Goal: Task Accomplishment & Management: Manage account settings

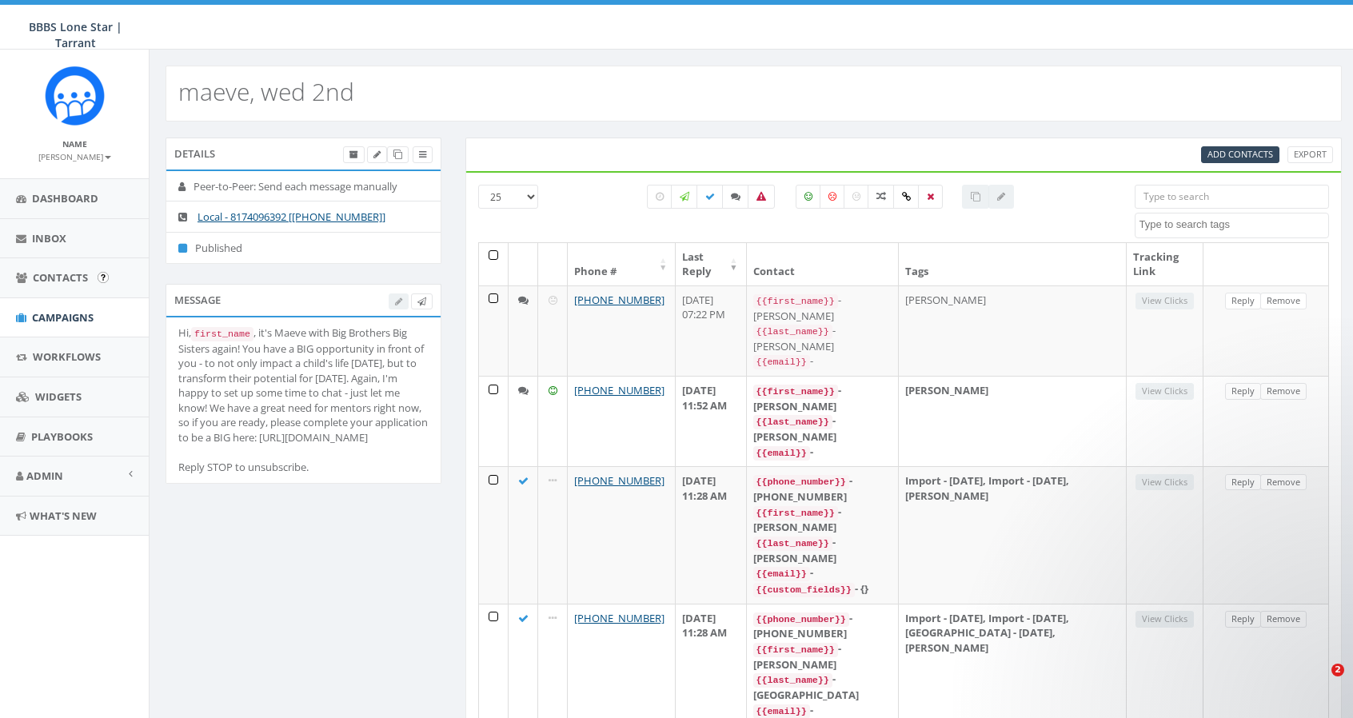
select select
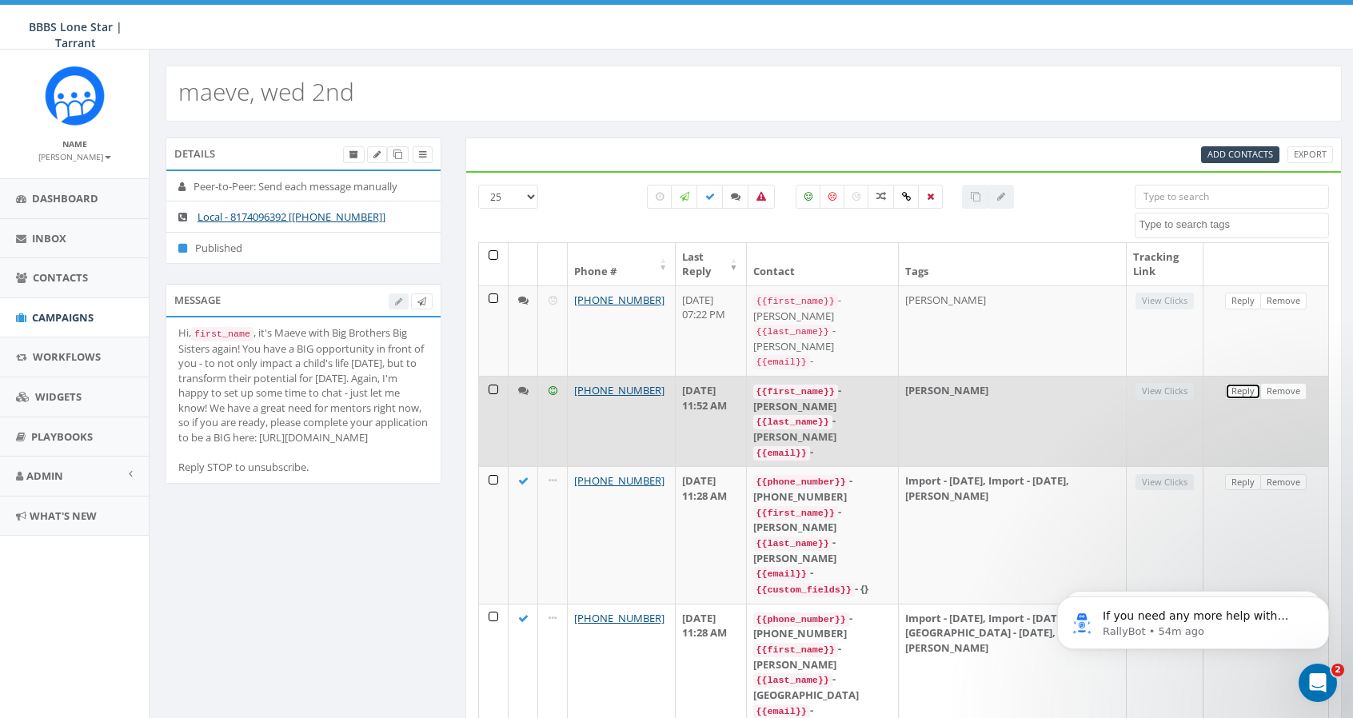
click at [1241, 383] on link "Reply" at bounding box center [1243, 391] width 36 height 17
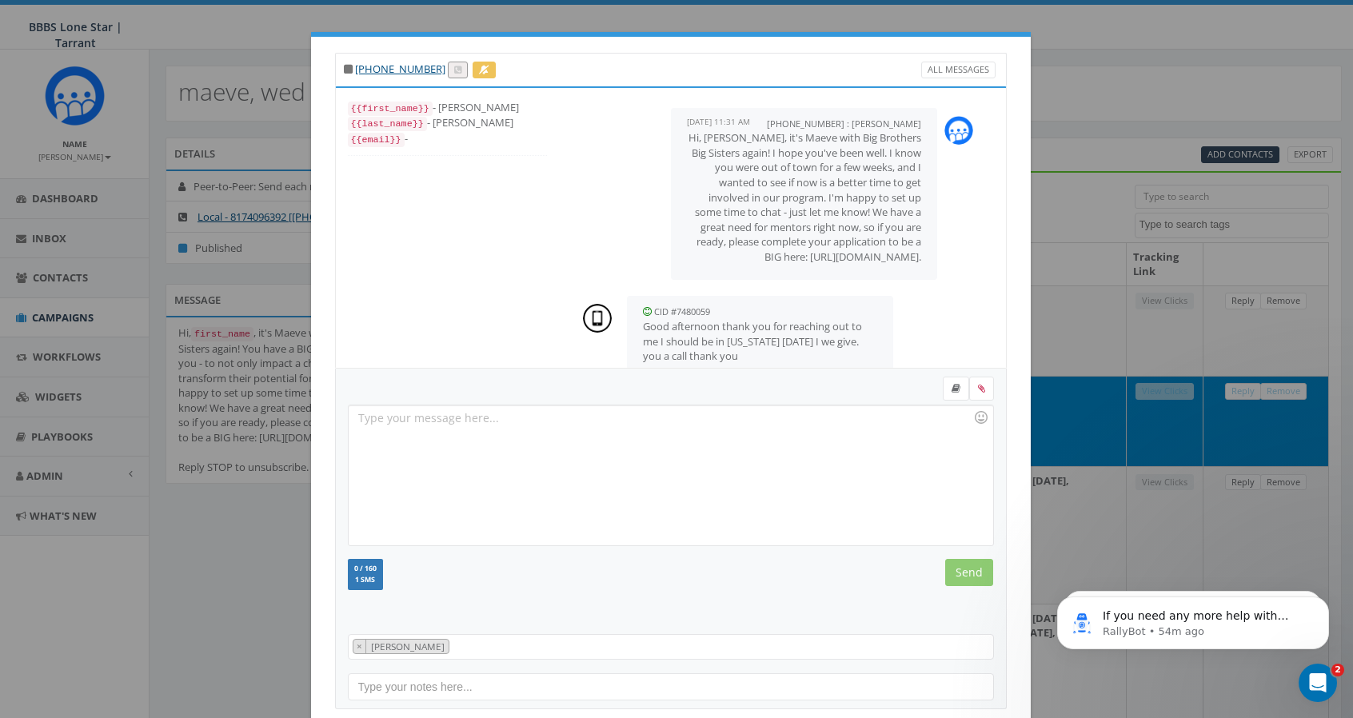
click at [836, 225] on p "Hi, Dorothy, it's Maeve with Big Brothers Big Sisters again! I hope you've been…" at bounding box center [804, 197] width 235 height 134
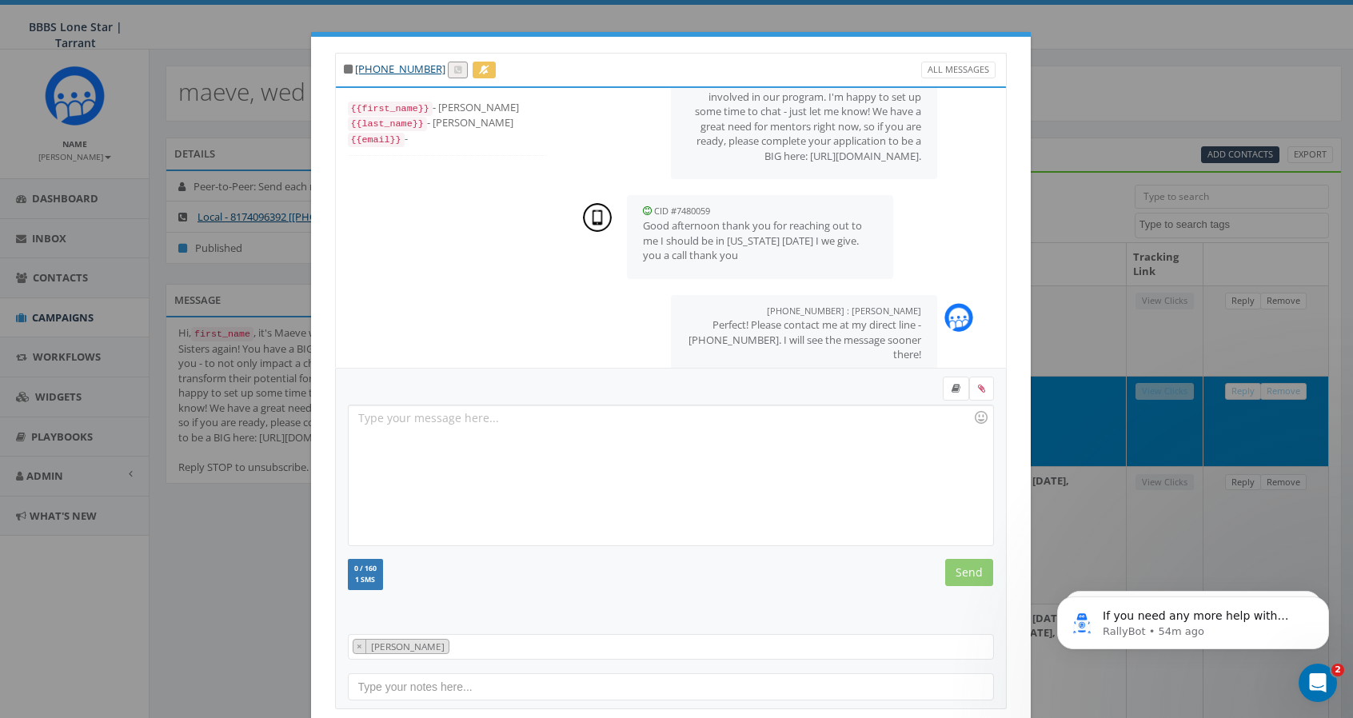
scroll to position [146, 0]
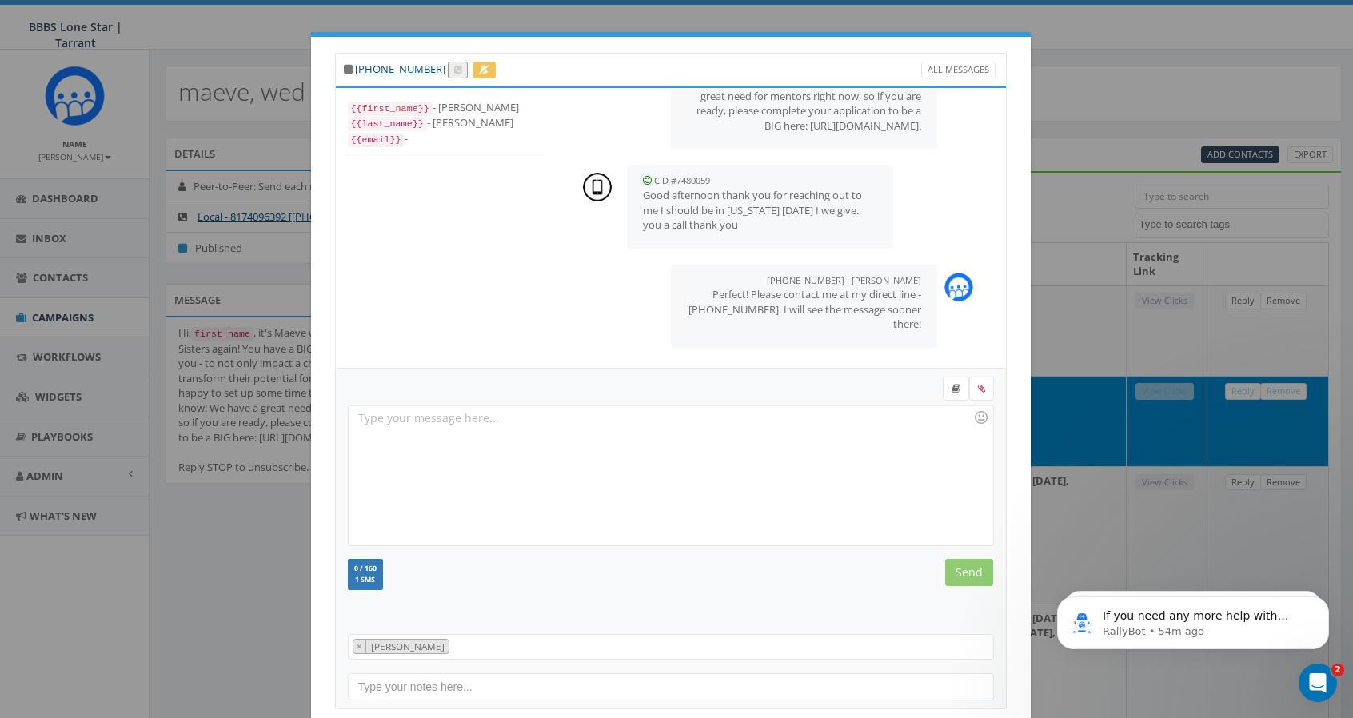
click at [251, 580] on div "+1 817-456-1353 All Messages {{first_name}} - Dorothy {{last_name}} - Lee {{ema…" at bounding box center [676, 359] width 1353 height 718
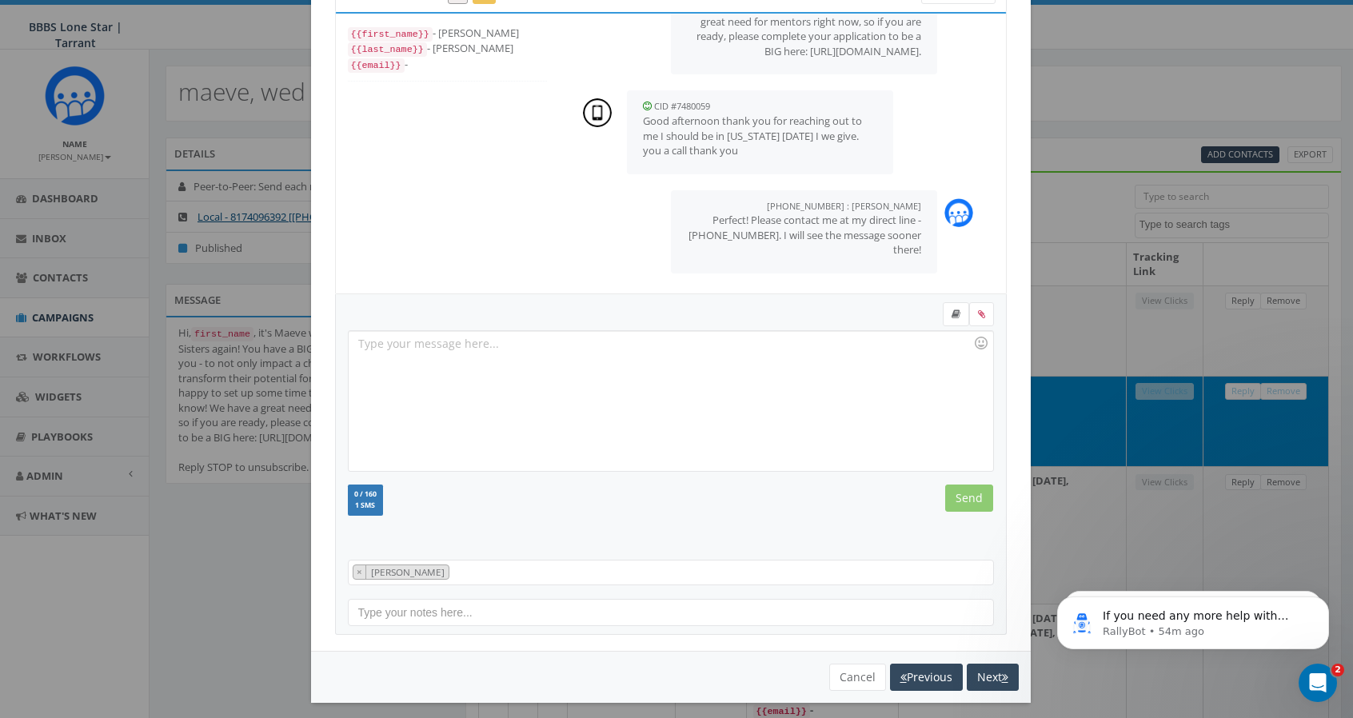
scroll to position [79, 0]
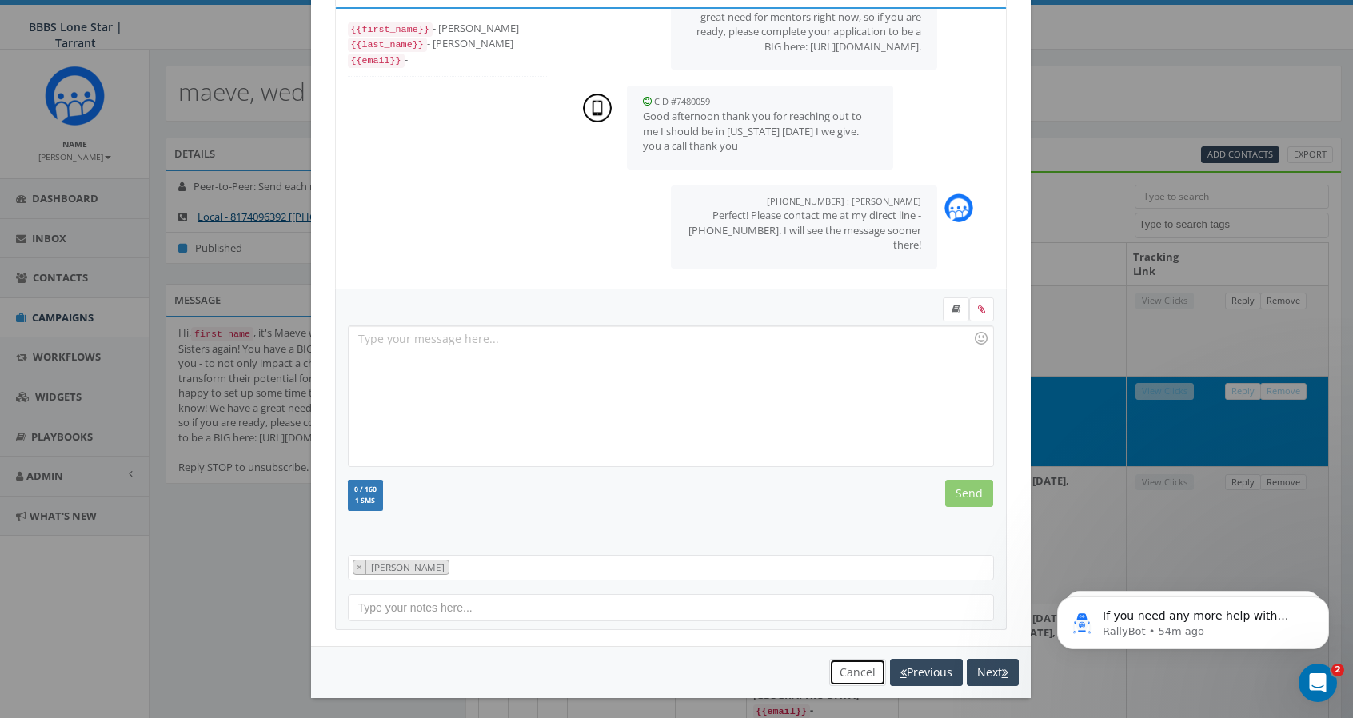
click at [848, 668] on button "Cancel" at bounding box center [857, 672] width 57 height 27
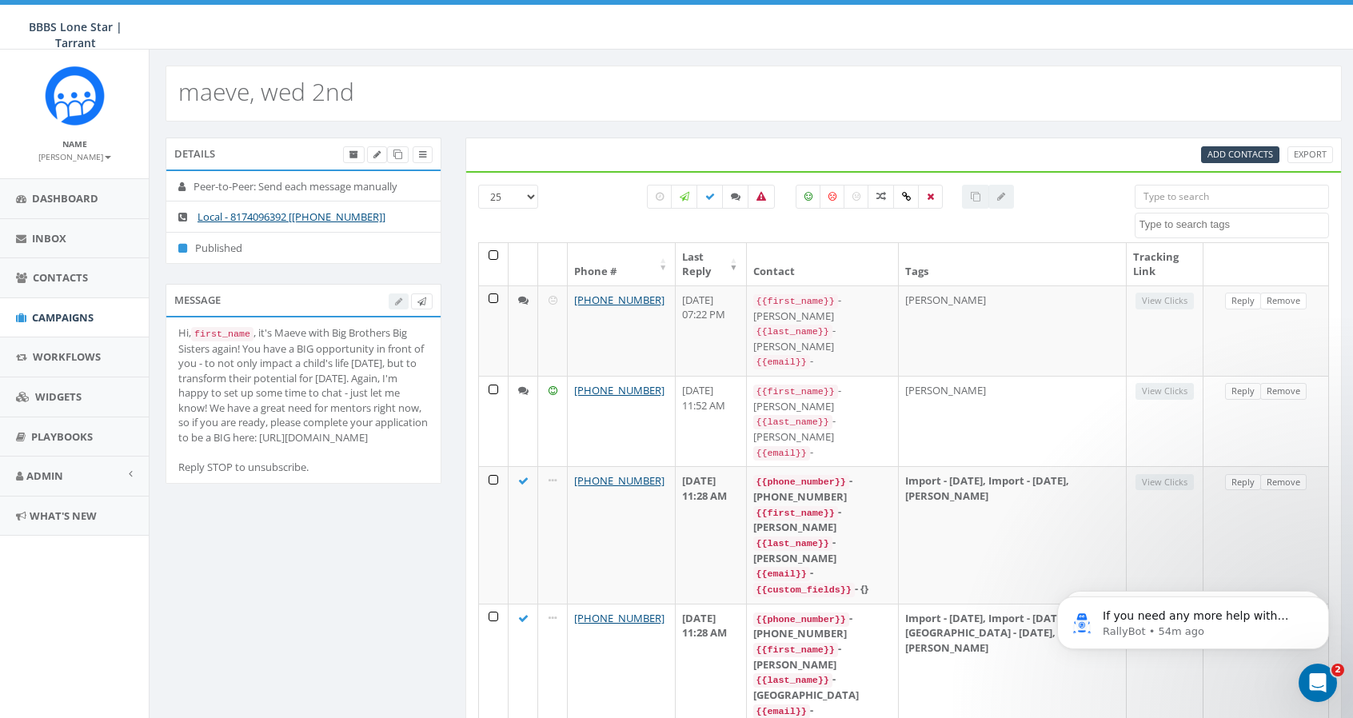
click at [1316, 683] on icon "Open Intercom Messenger" at bounding box center [1318, 683] width 26 height 26
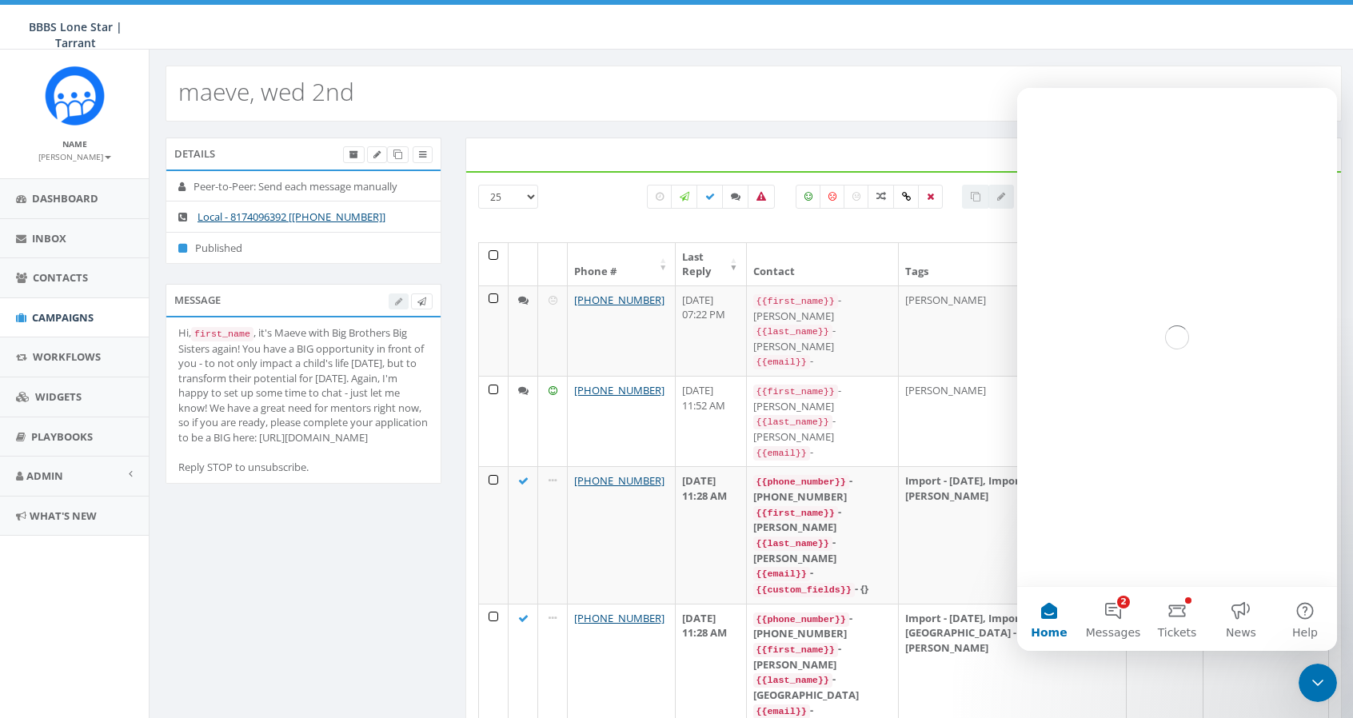
scroll to position [0, 0]
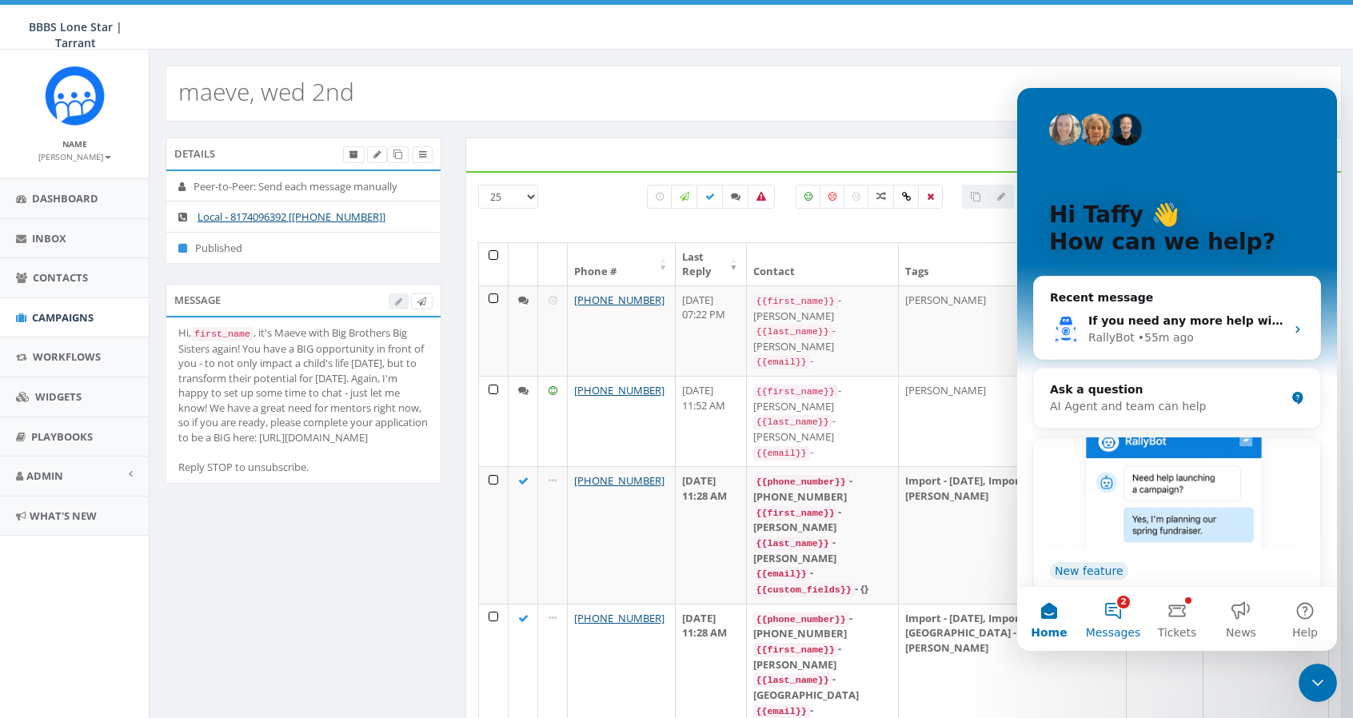
click at [1116, 610] on button "2 Messages" at bounding box center [1113, 619] width 64 height 64
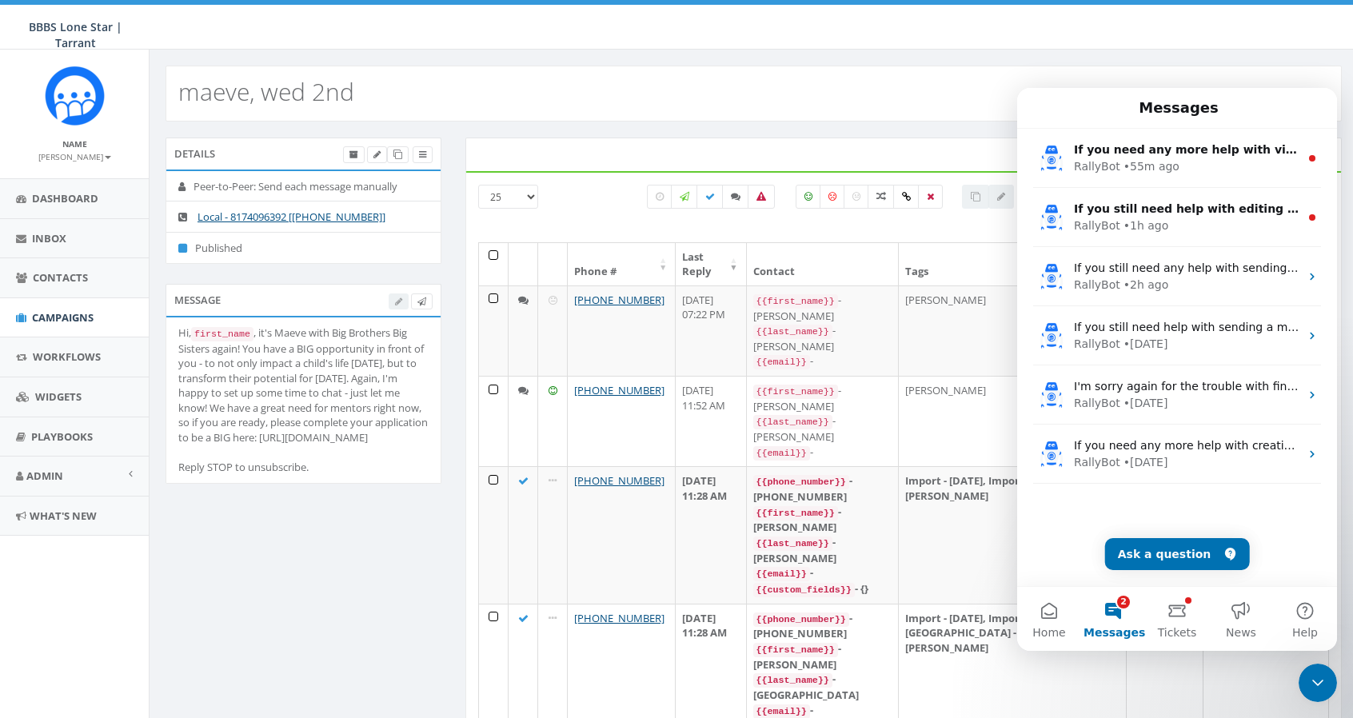
click at [1319, 680] on icon "Close Intercom Messenger" at bounding box center [1317, 682] width 19 height 19
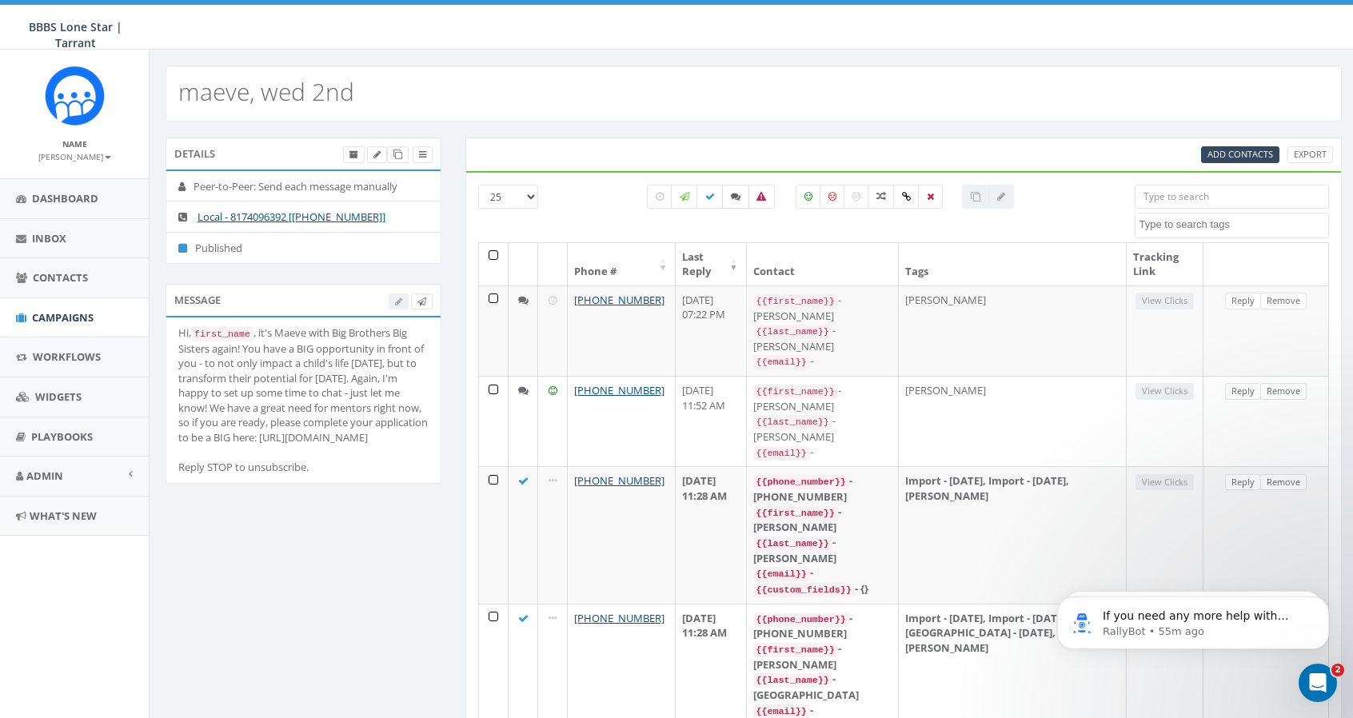
click at [738, 193] on icon at bounding box center [736, 197] width 10 height 10
checkbox input "true"
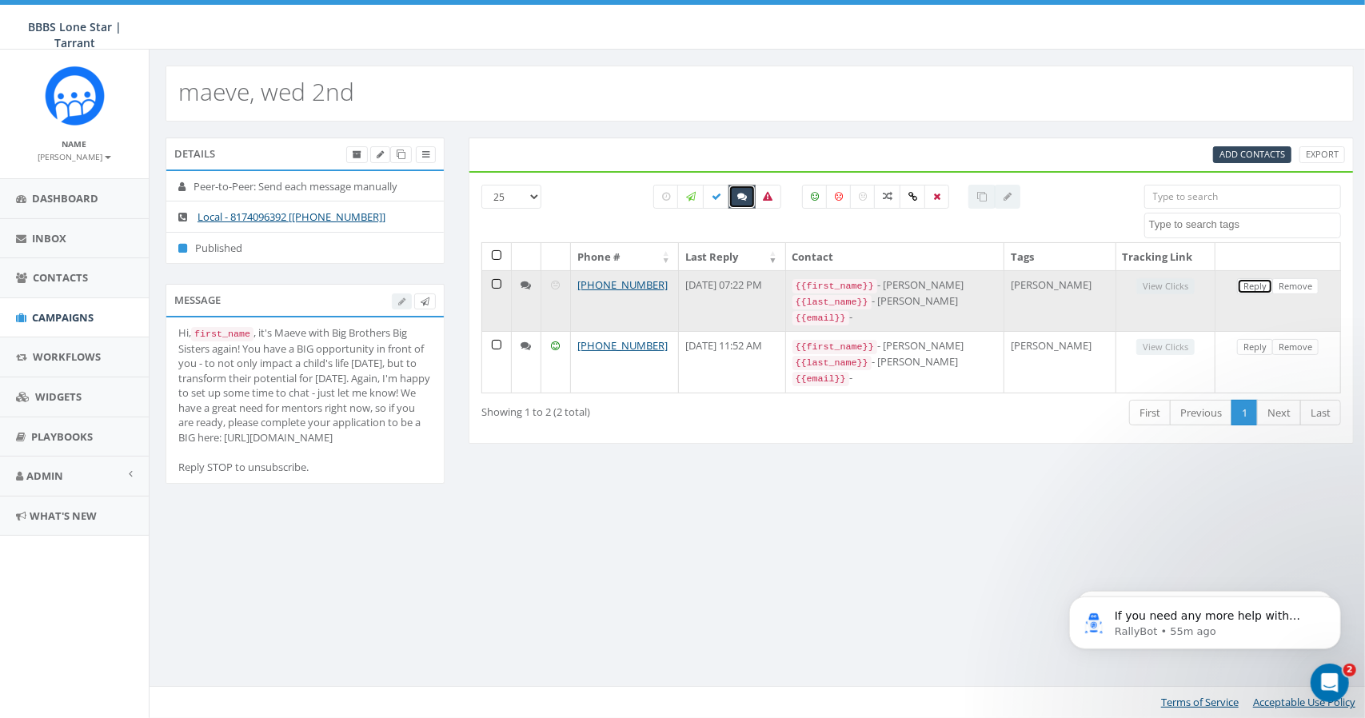
click at [1259, 285] on link "Reply" at bounding box center [1255, 286] width 36 height 17
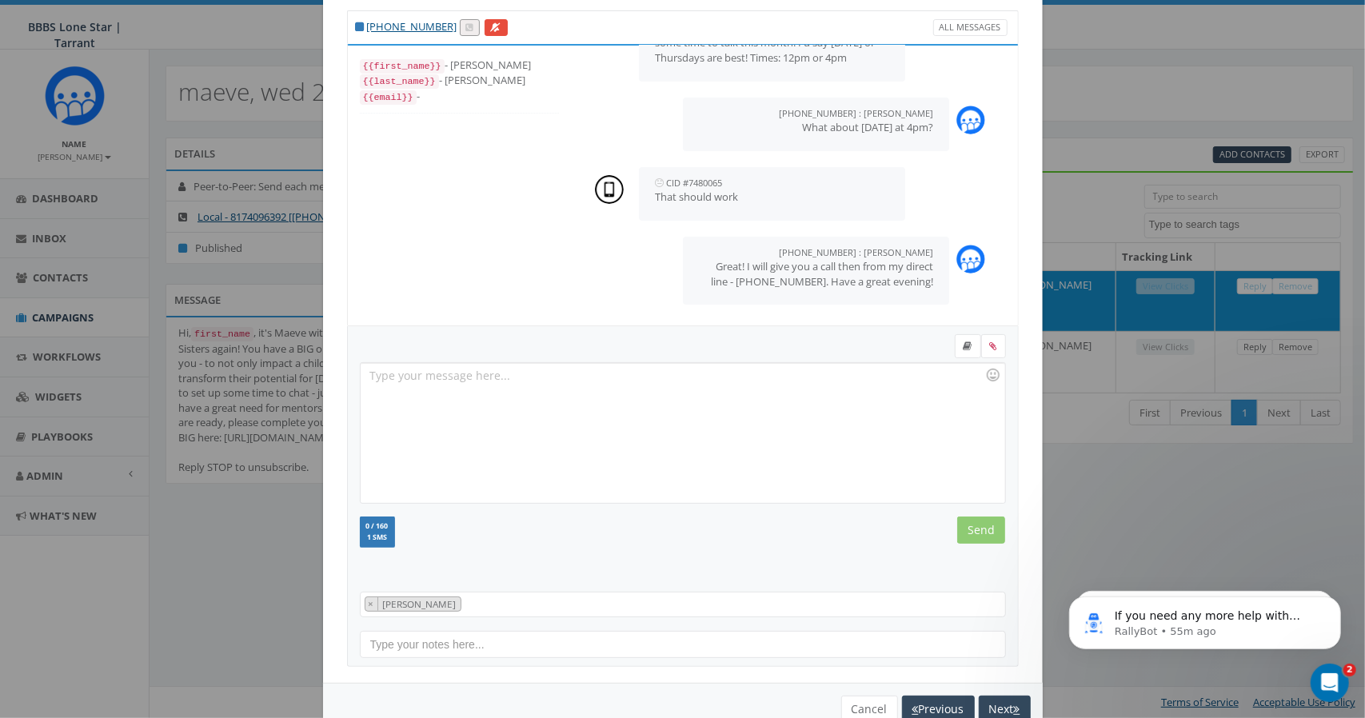
scroll to position [79, 0]
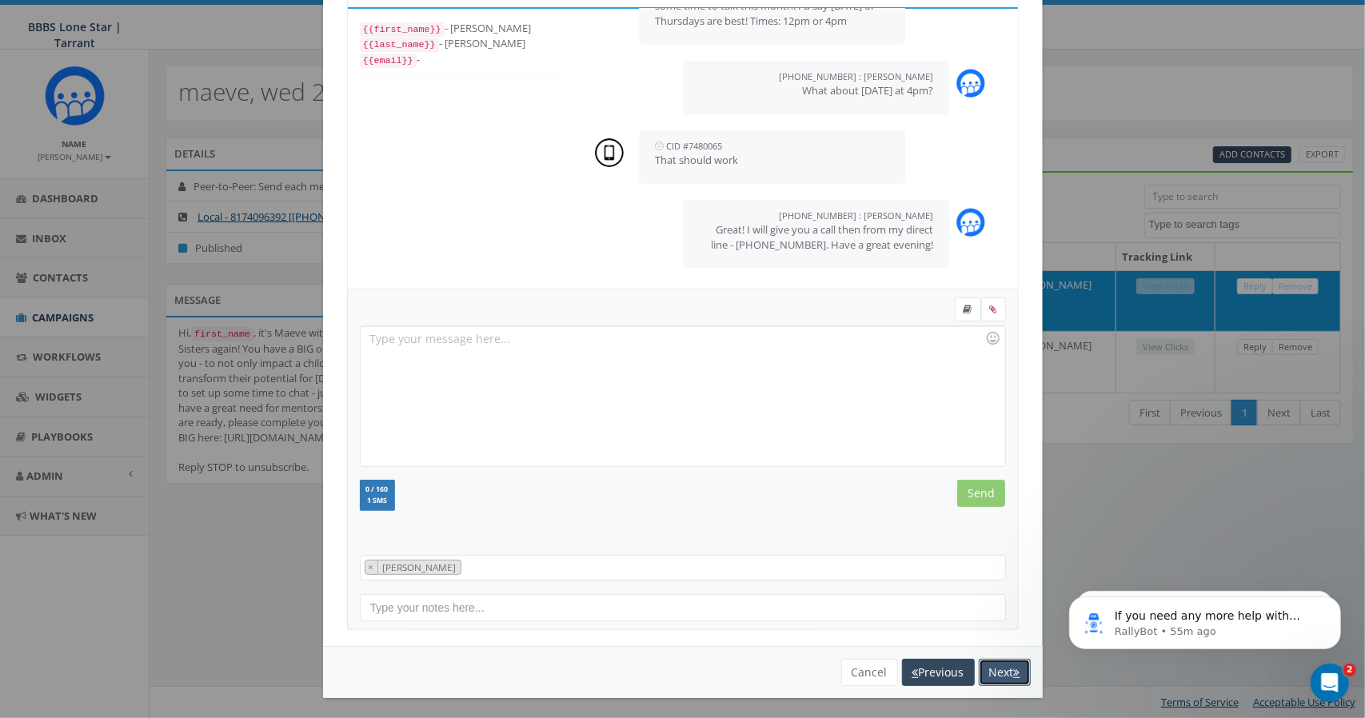
click at [990, 666] on button "Next" at bounding box center [1005, 672] width 52 height 27
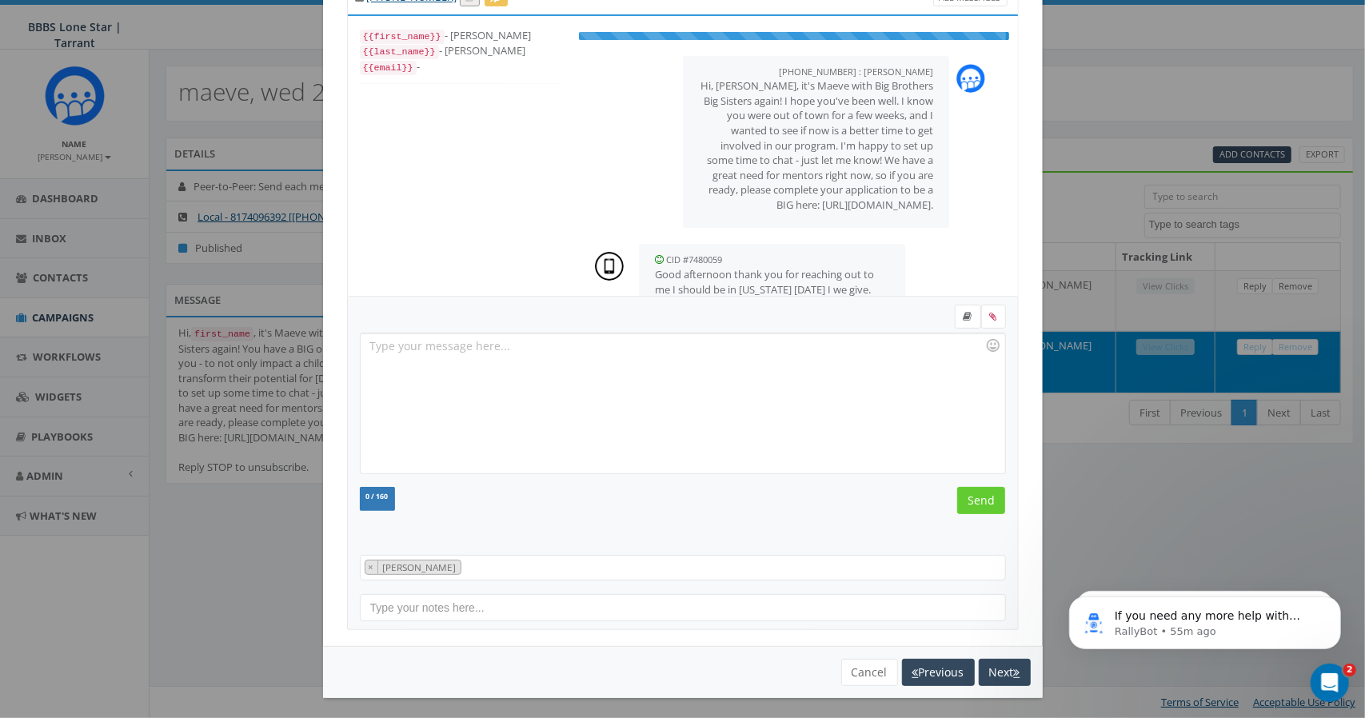
scroll to position [146, 0]
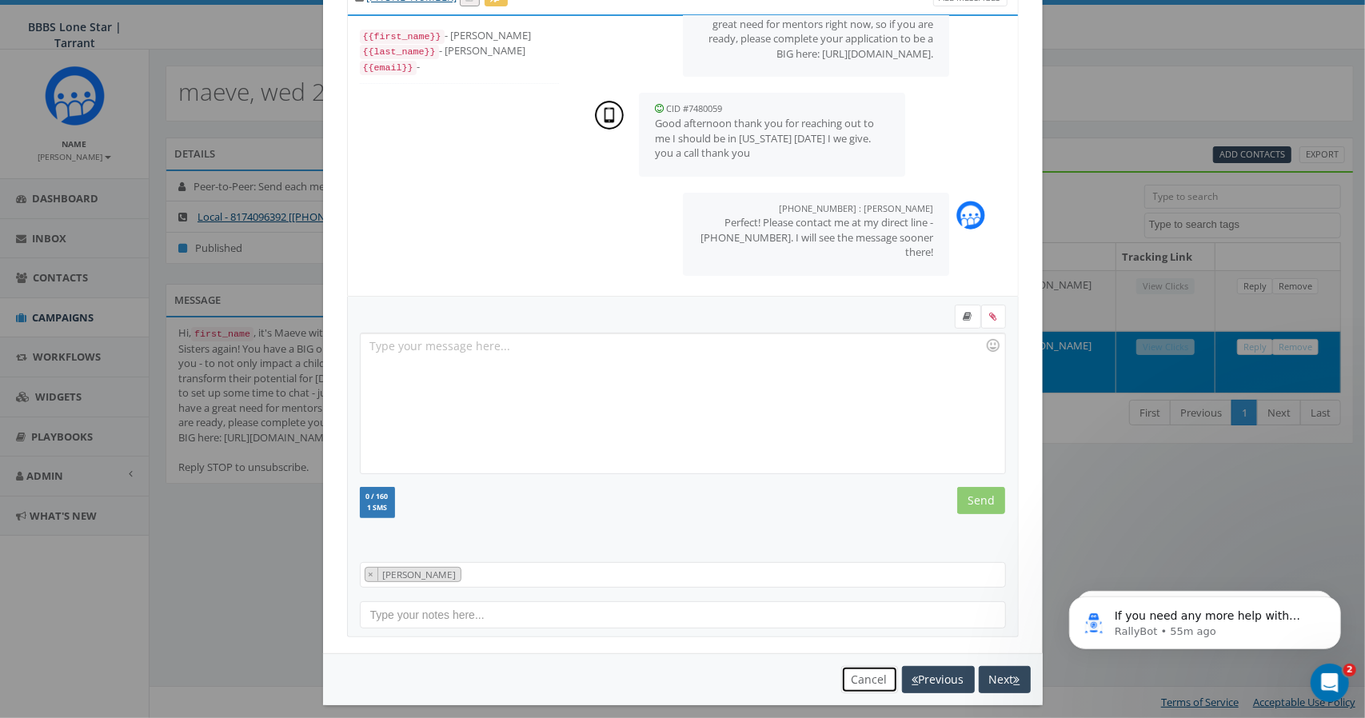
click at [858, 669] on button "Cancel" at bounding box center [869, 679] width 57 height 27
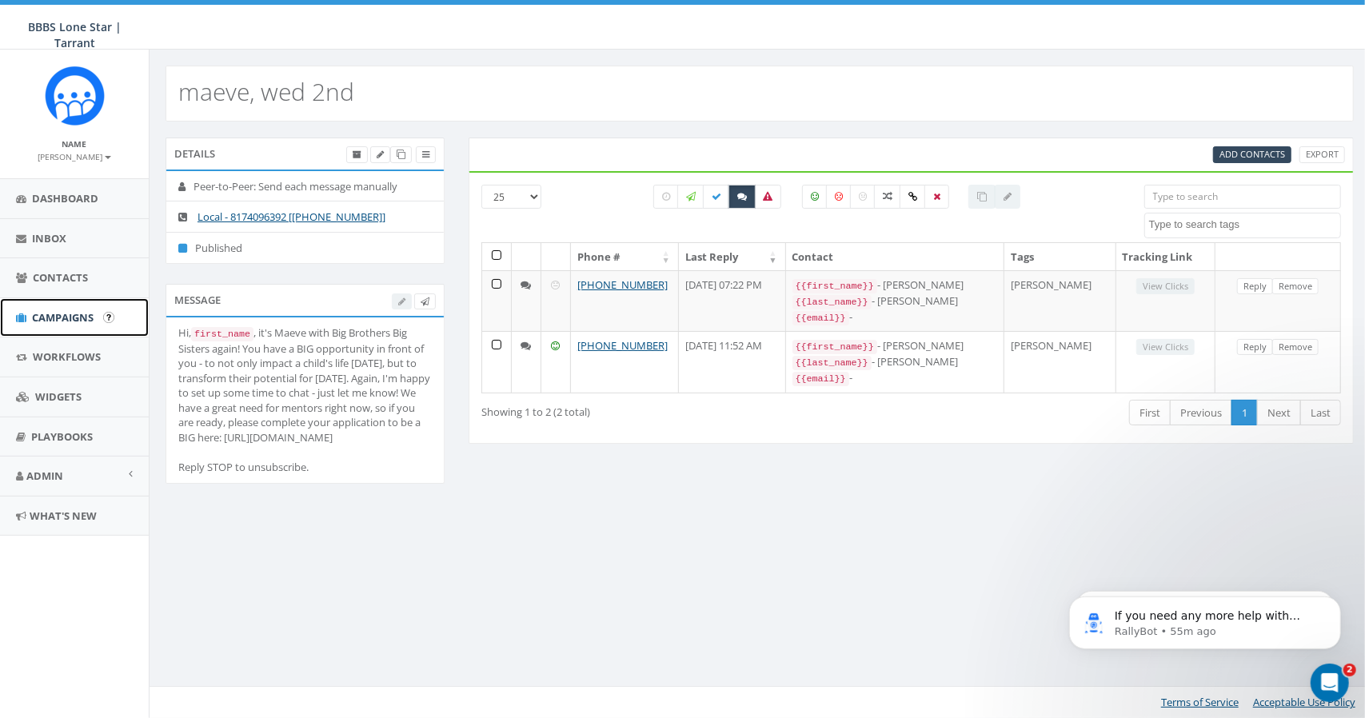
click at [50, 310] on span "Campaigns" at bounding box center [63, 317] width 62 height 14
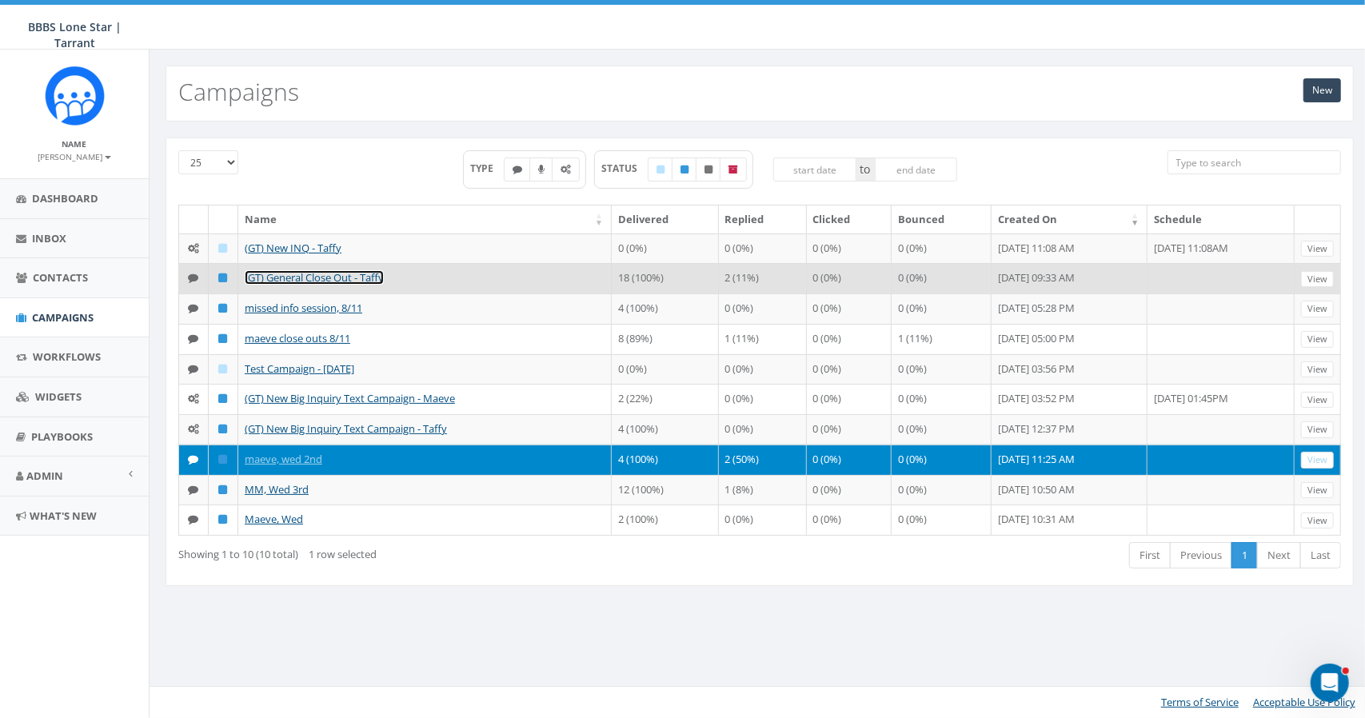
click at [289, 272] on link "(GT) General Close Out - Taffy" at bounding box center [314, 277] width 139 height 14
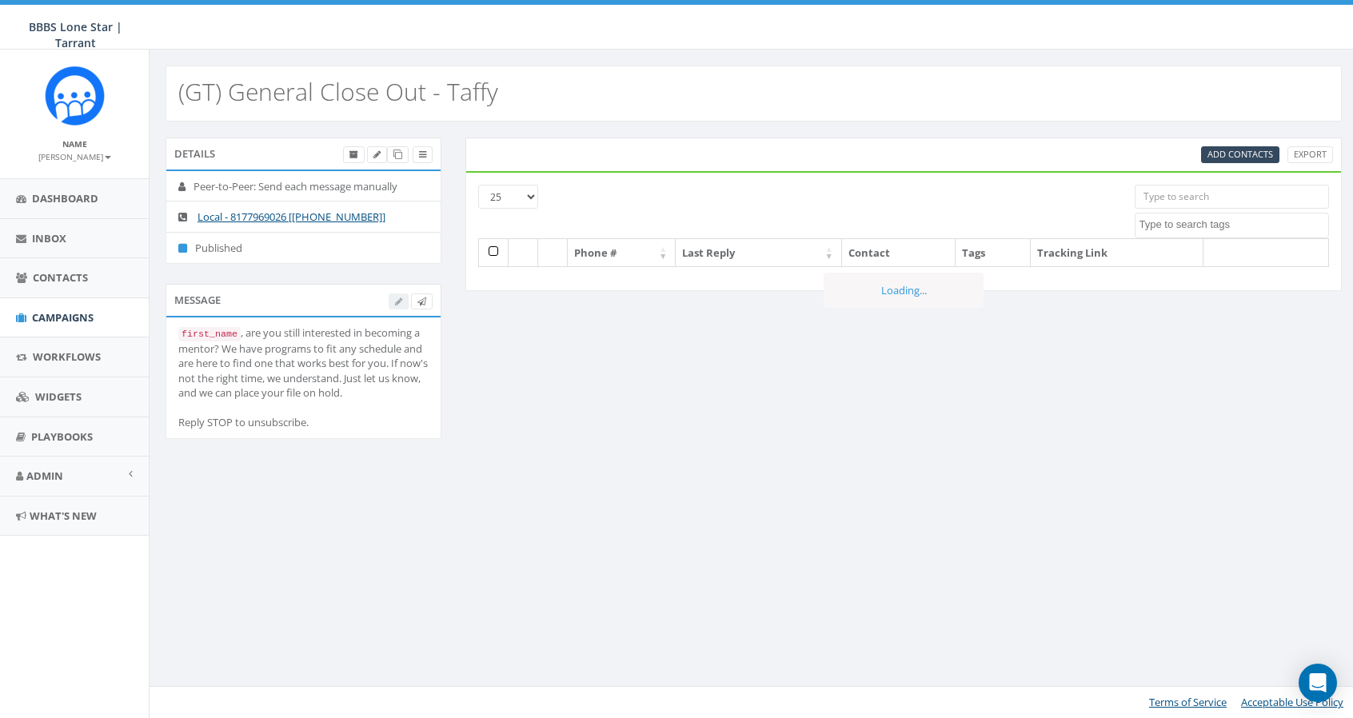
select select
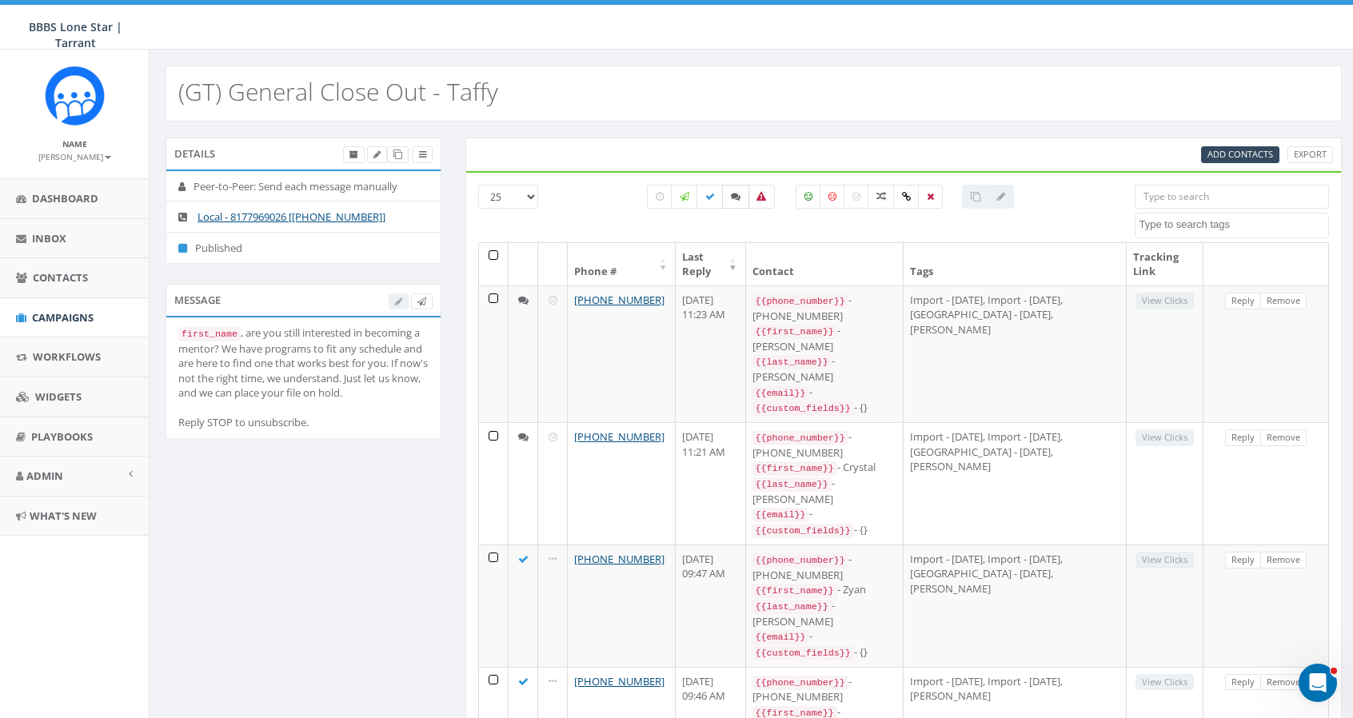
click at [736, 195] on icon at bounding box center [736, 197] width 10 height 10
checkbox input "true"
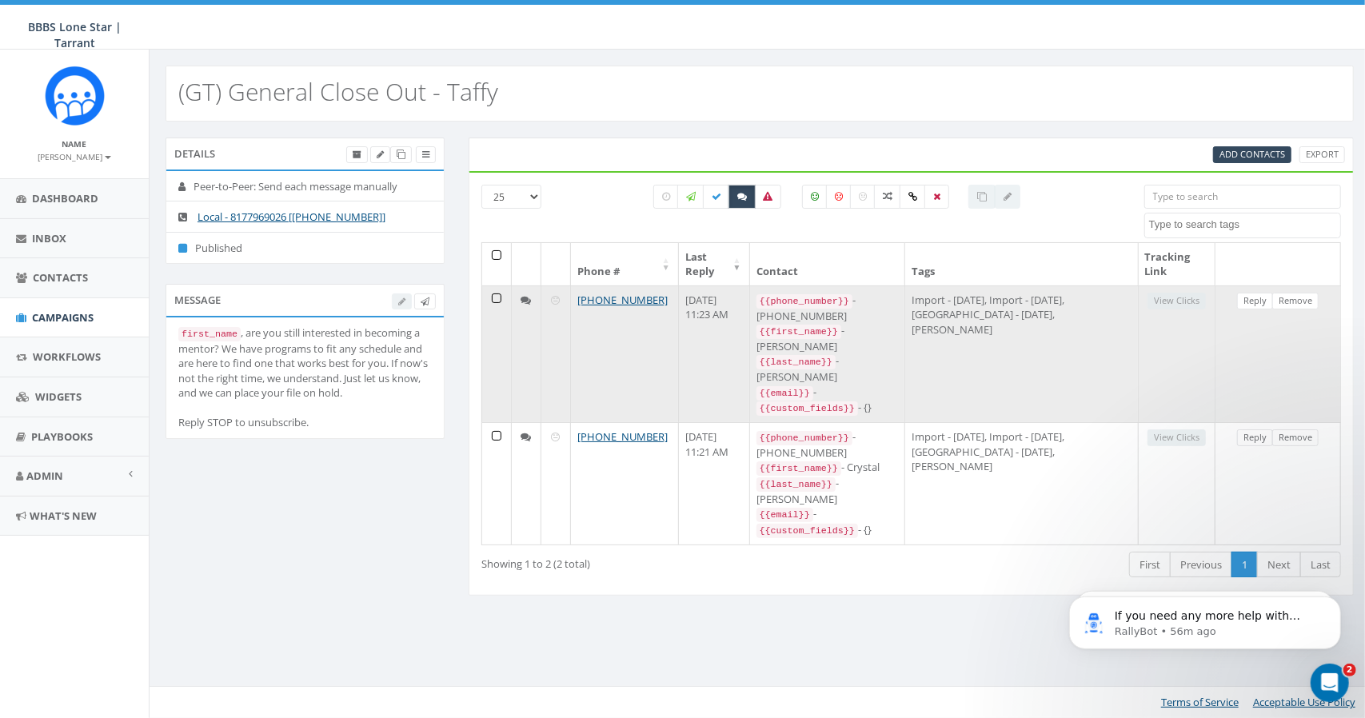
click at [495, 297] on td at bounding box center [497, 353] width 30 height 137
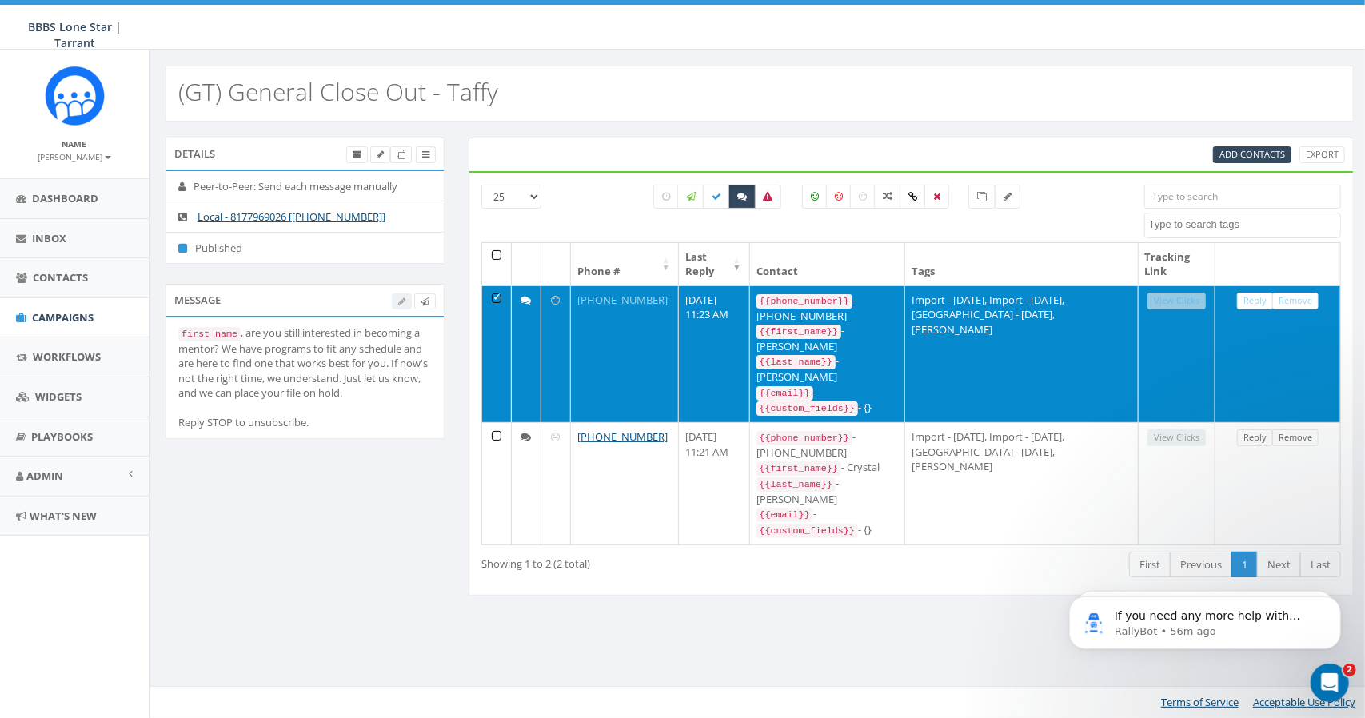
click at [495, 297] on td at bounding box center [497, 353] width 30 height 137
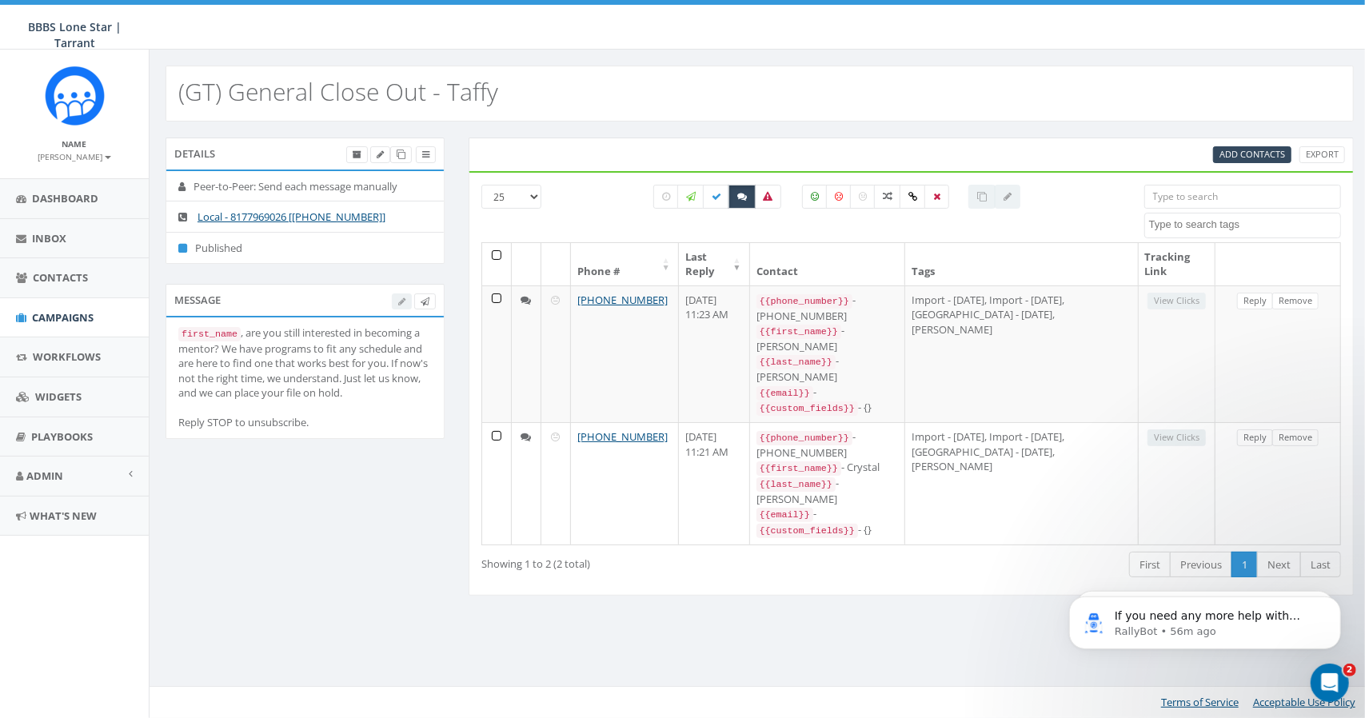
click at [1008, 194] on div at bounding box center [1008, 197] width 26 height 24
click at [912, 199] on icon at bounding box center [912, 197] width 9 height 10
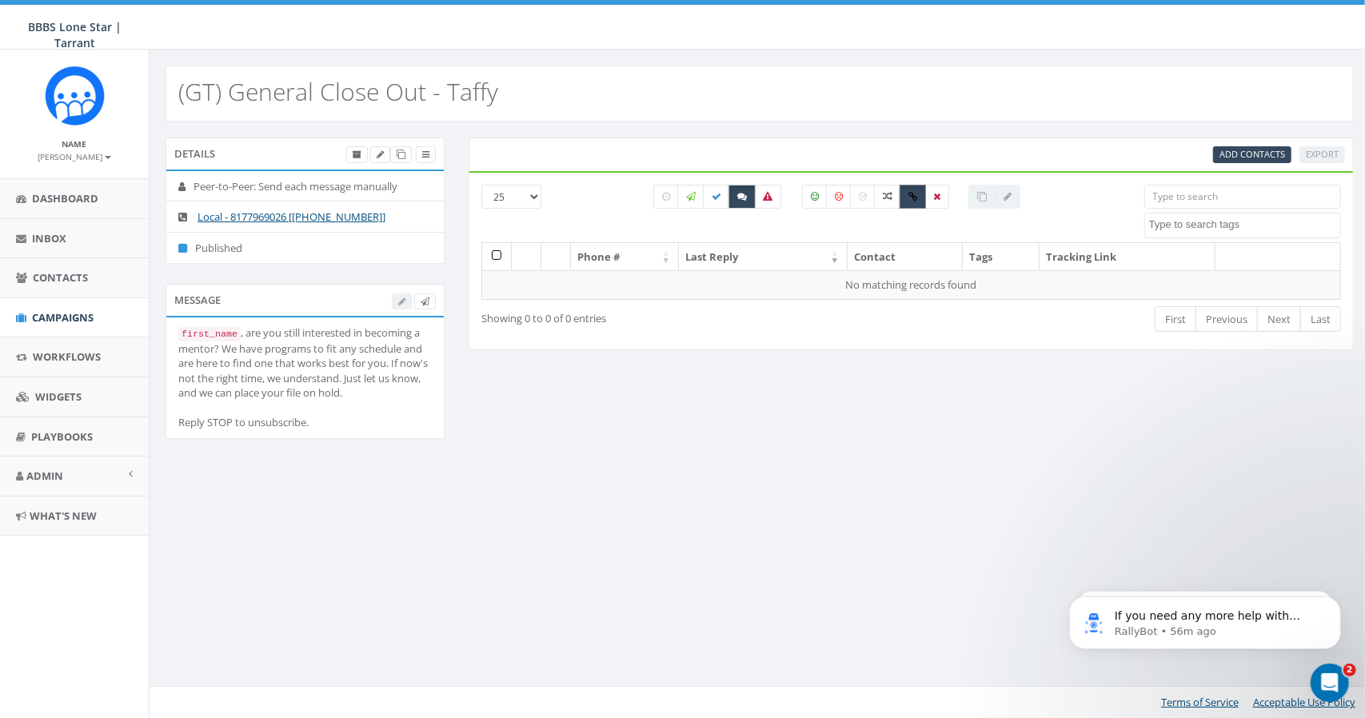
click at [912, 194] on icon at bounding box center [912, 197] width 9 height 10
checkbox input "false"
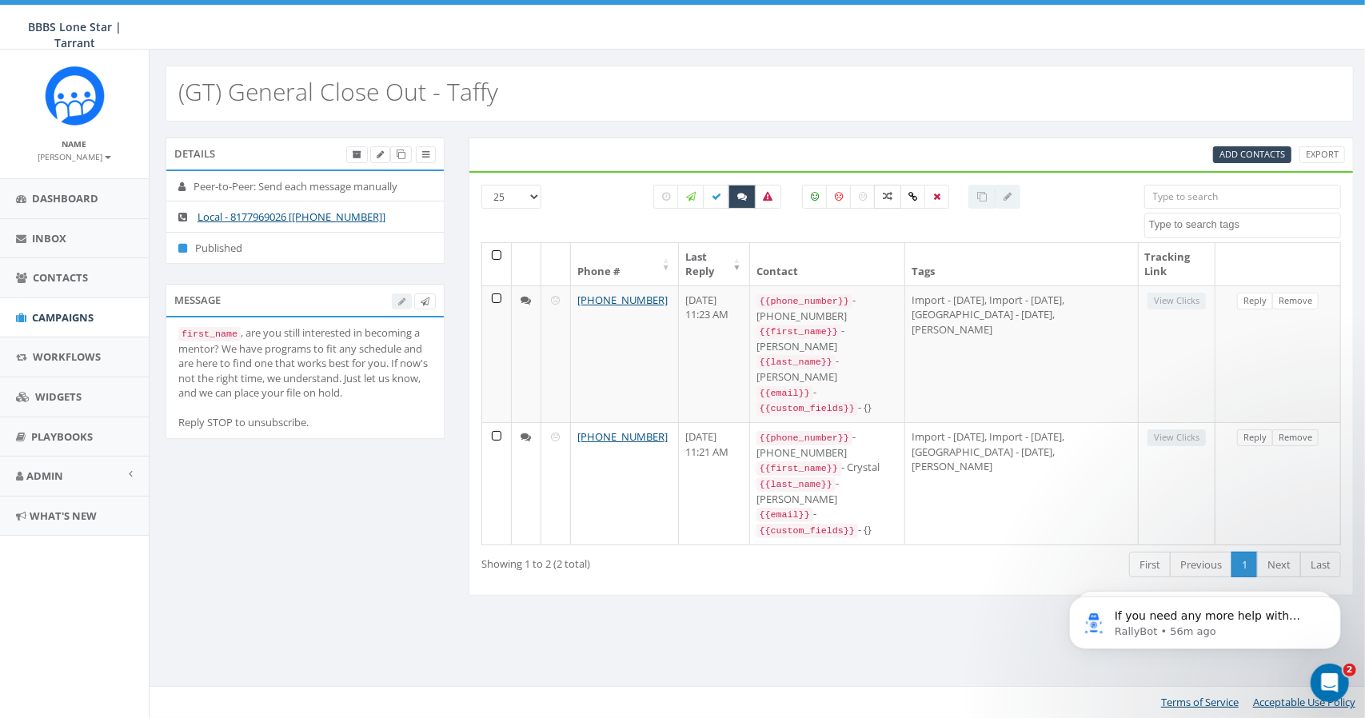
click at [890, 197] on icon at bounding box center [888, 197] width 10 height 10
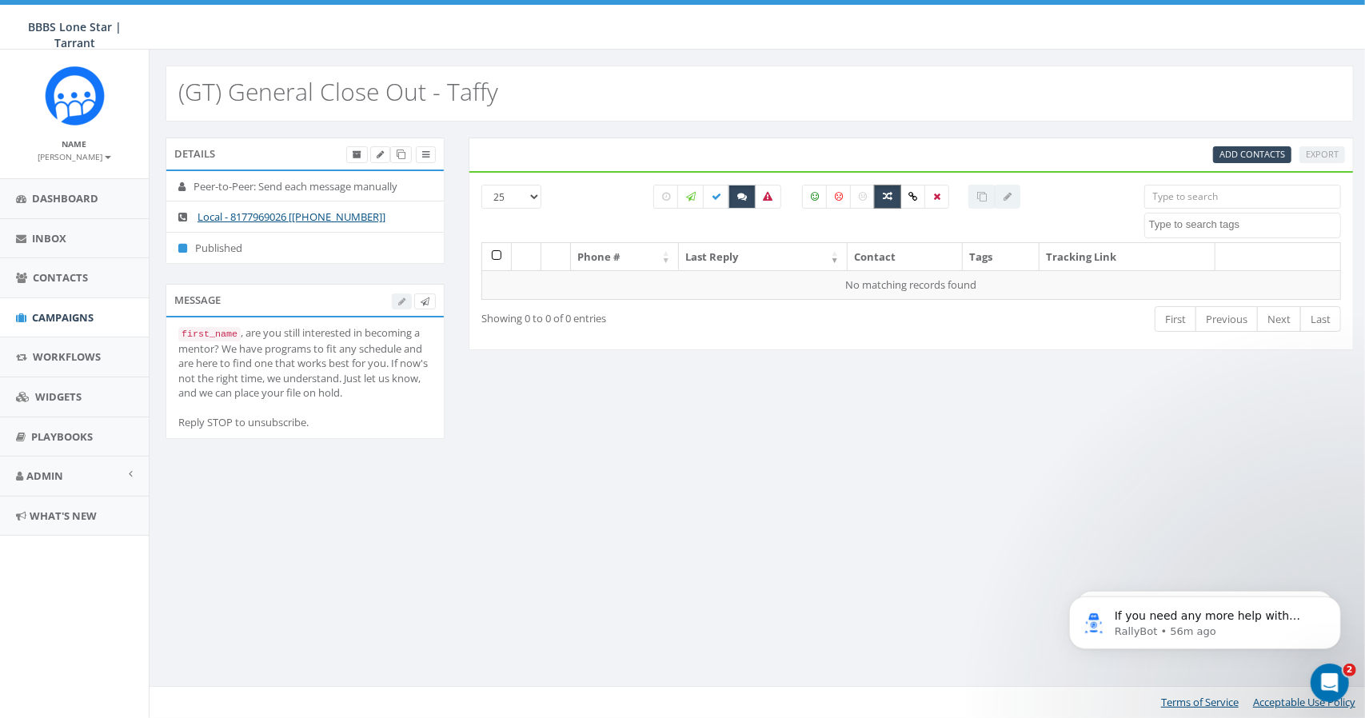
click at [889, 195] on icon at bounding box center [888, 197] width 10 height 10
checkbox input "false"
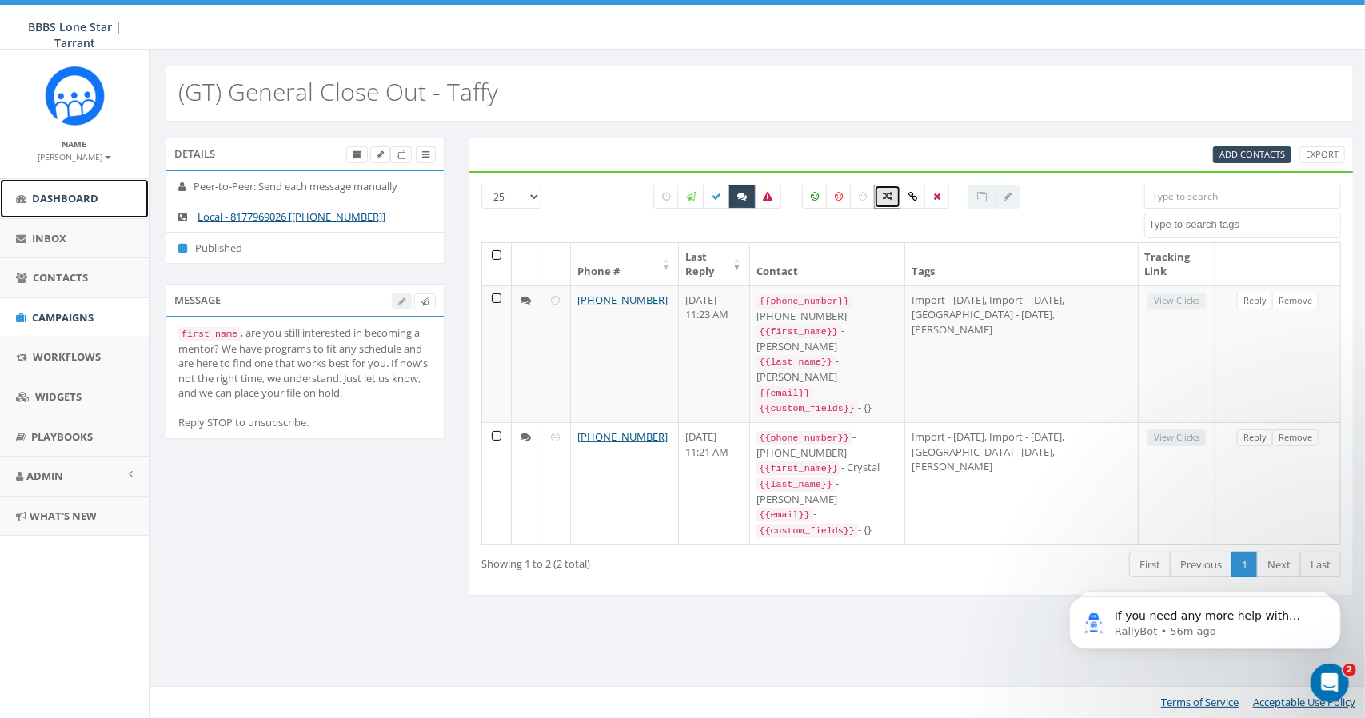
click at [77, 198] on span "Dashboard" at bounding box center [65, 198] width 66 height 14
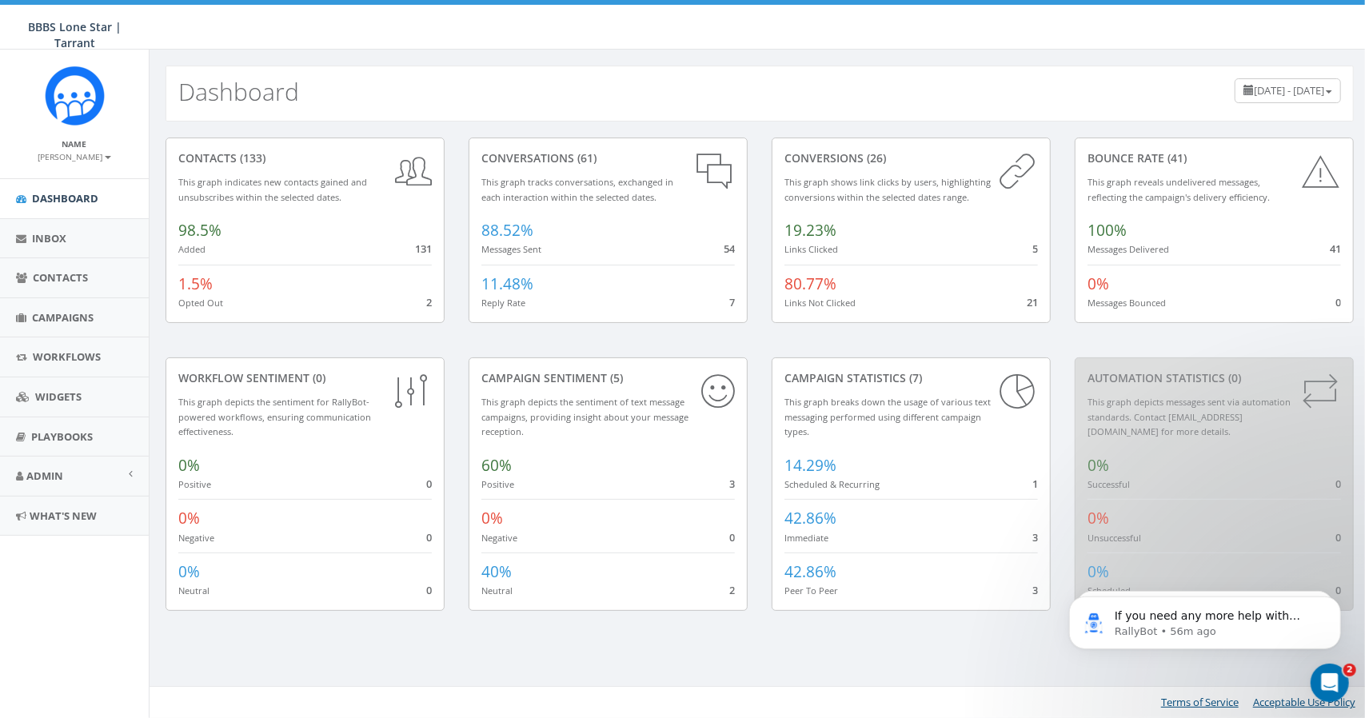
click at [1269, 87] on span "[DATE] - [DATE]" at bounding box center [1289, 90] width 70 height 14
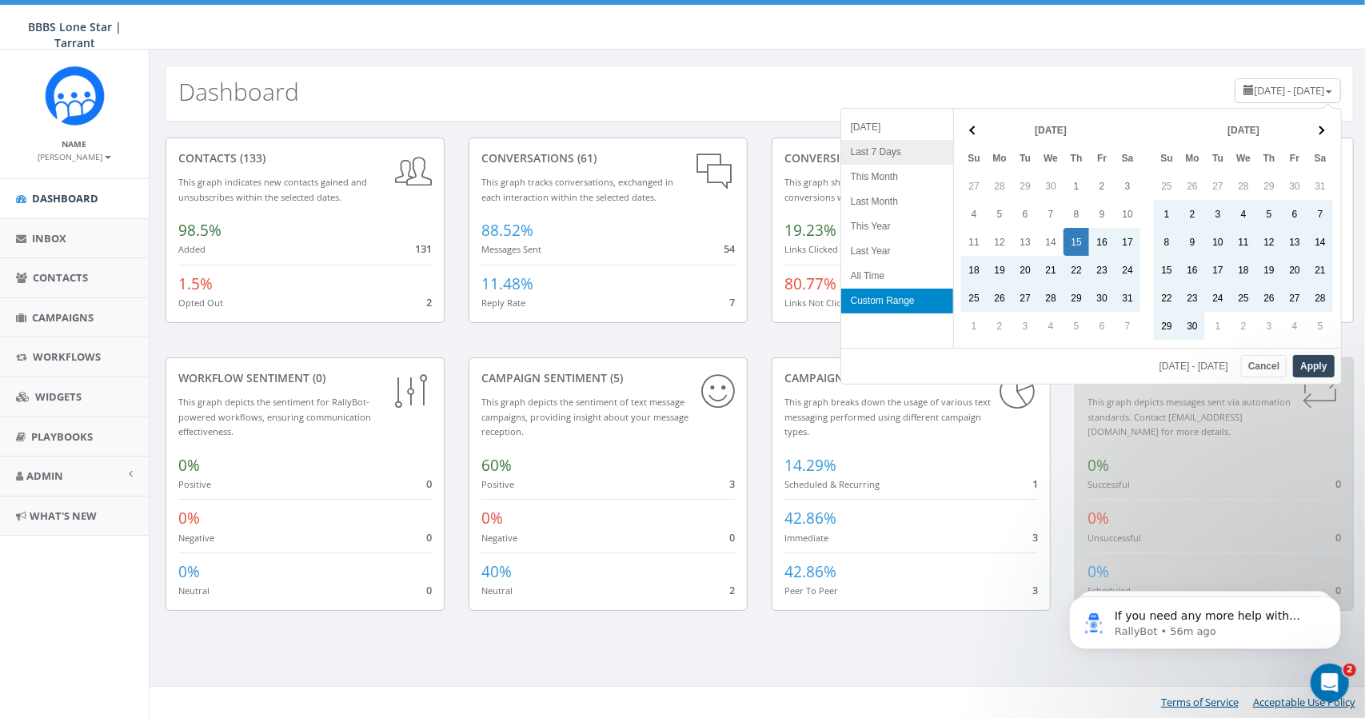
click at [870, 150] on li "Last 7 Days" at bounding box center [897, 152] width 112 height 25
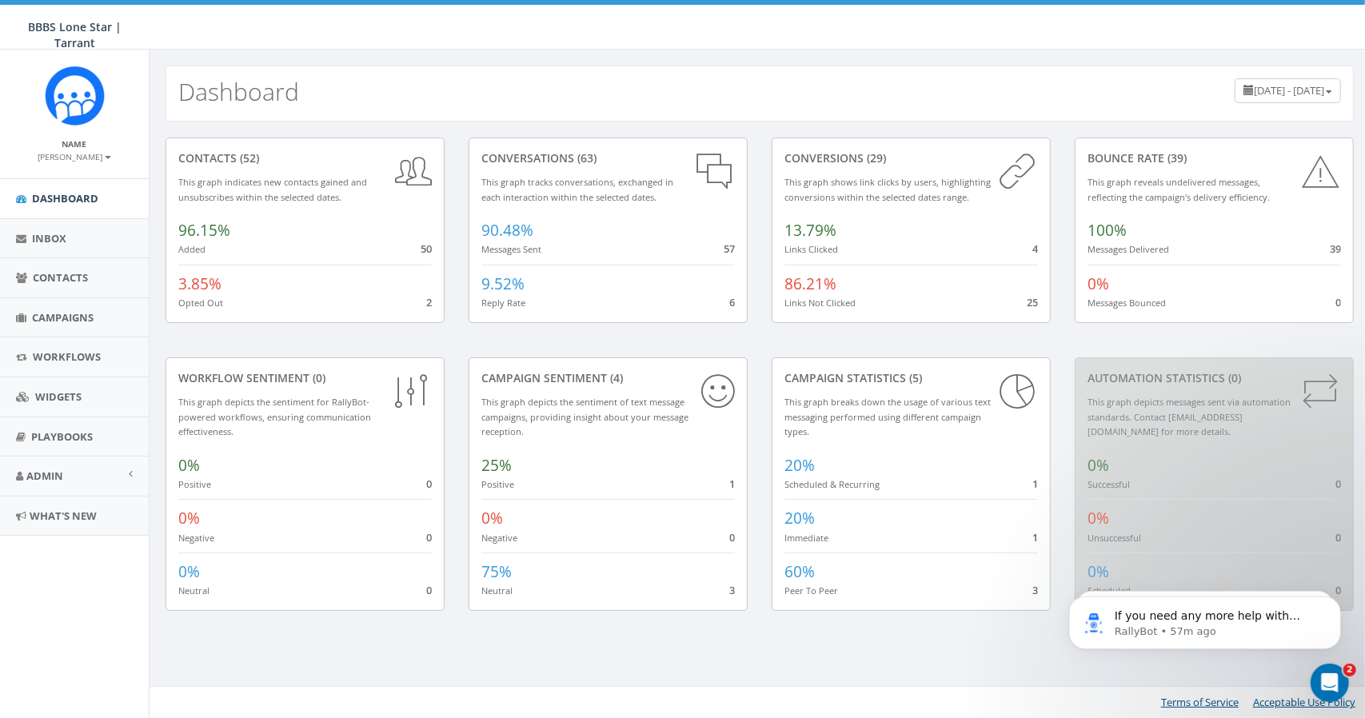
click at [641, 577] on div "75% Neutral 3" at bounding box center [607, 576] width 253 height 46
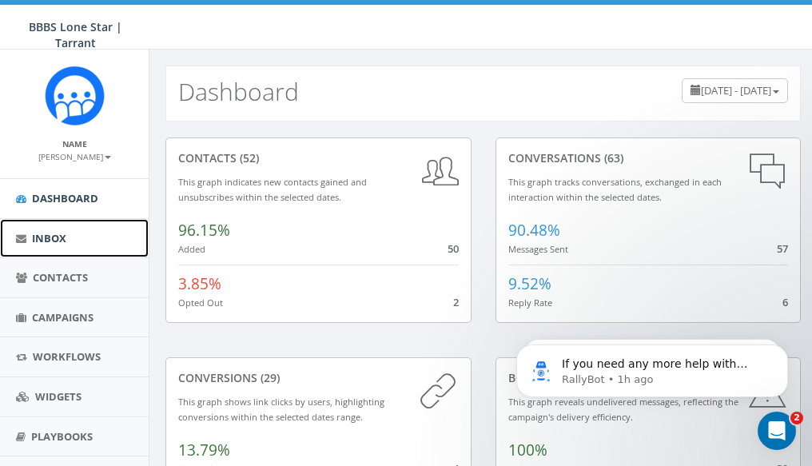
click at [57, 237] on span "Inbox" at bounding box center [49, 238] width 34 height 14
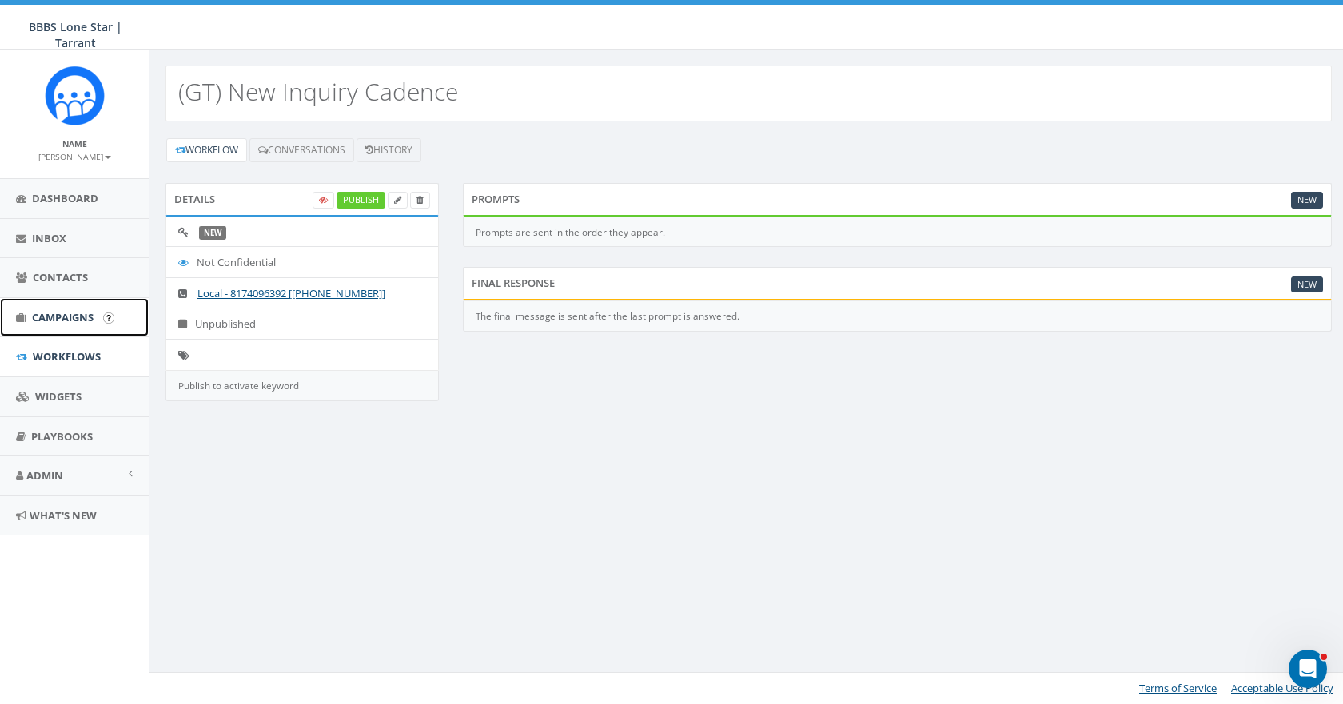
click at [70, 318] on span "Campaigns" at bounding box center [63, 317] width 62 height 14
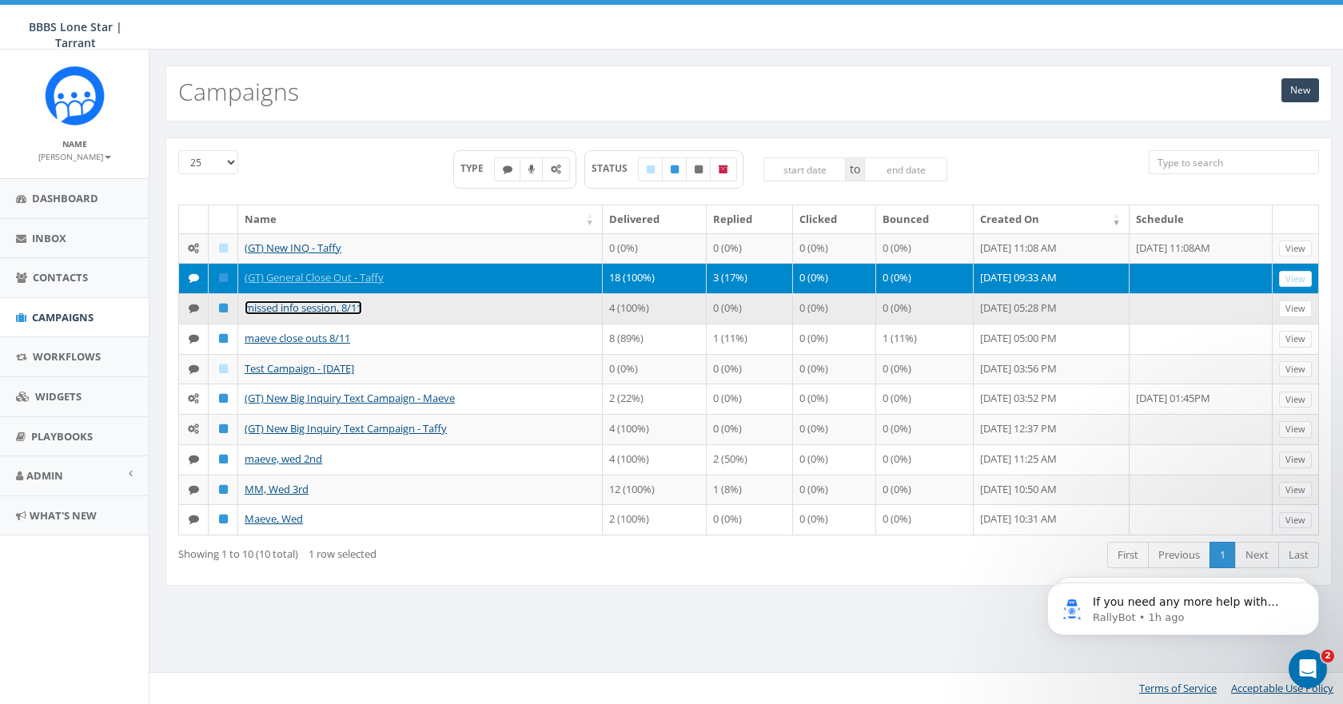
click at [262, 308] on link "missed info session, 8/11" at bounding box center [304, 308] width 118 height 14
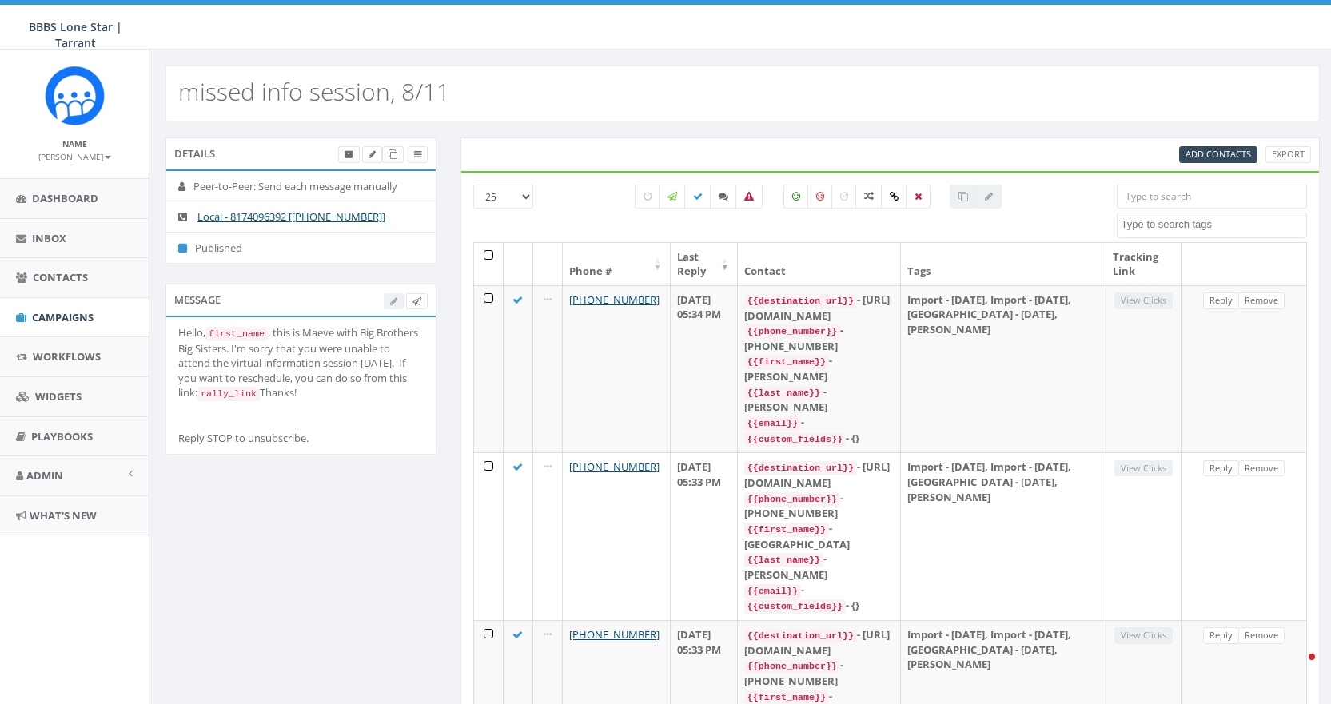
select select
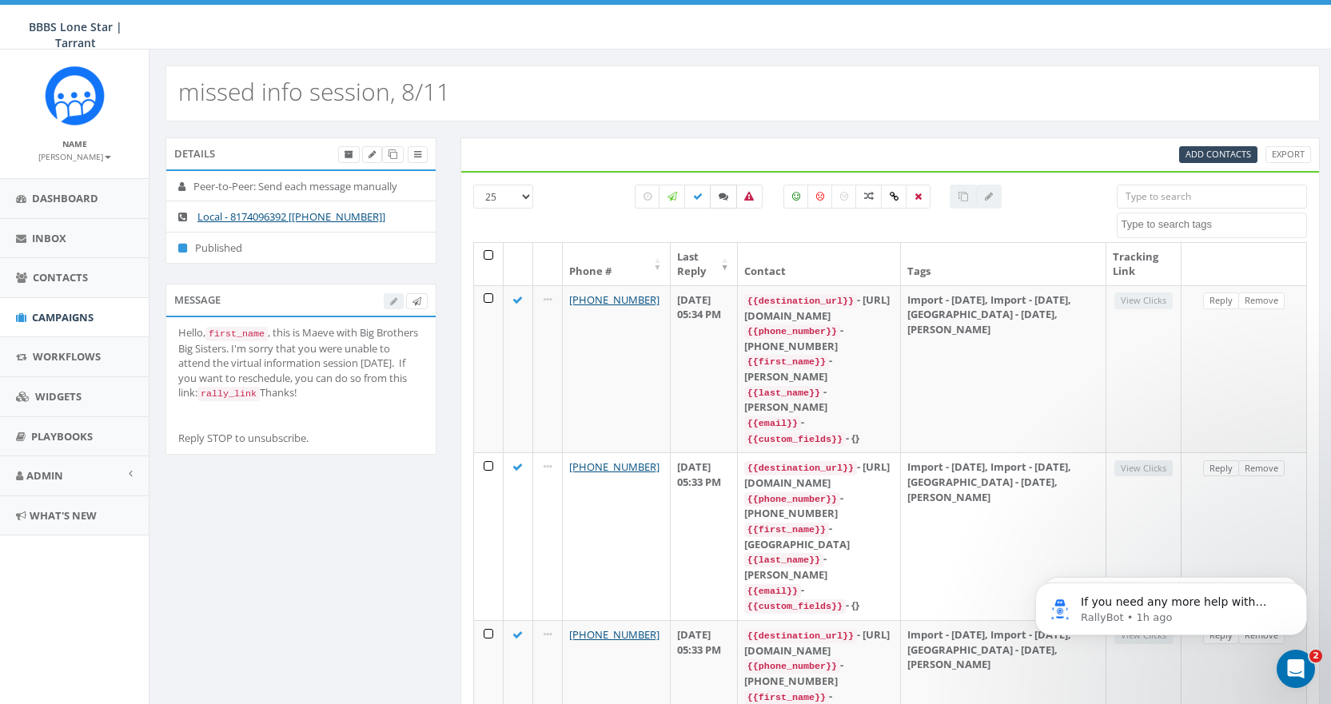
click at [723, 198] on icon at bounding box center [724, 197] width 10 height 10
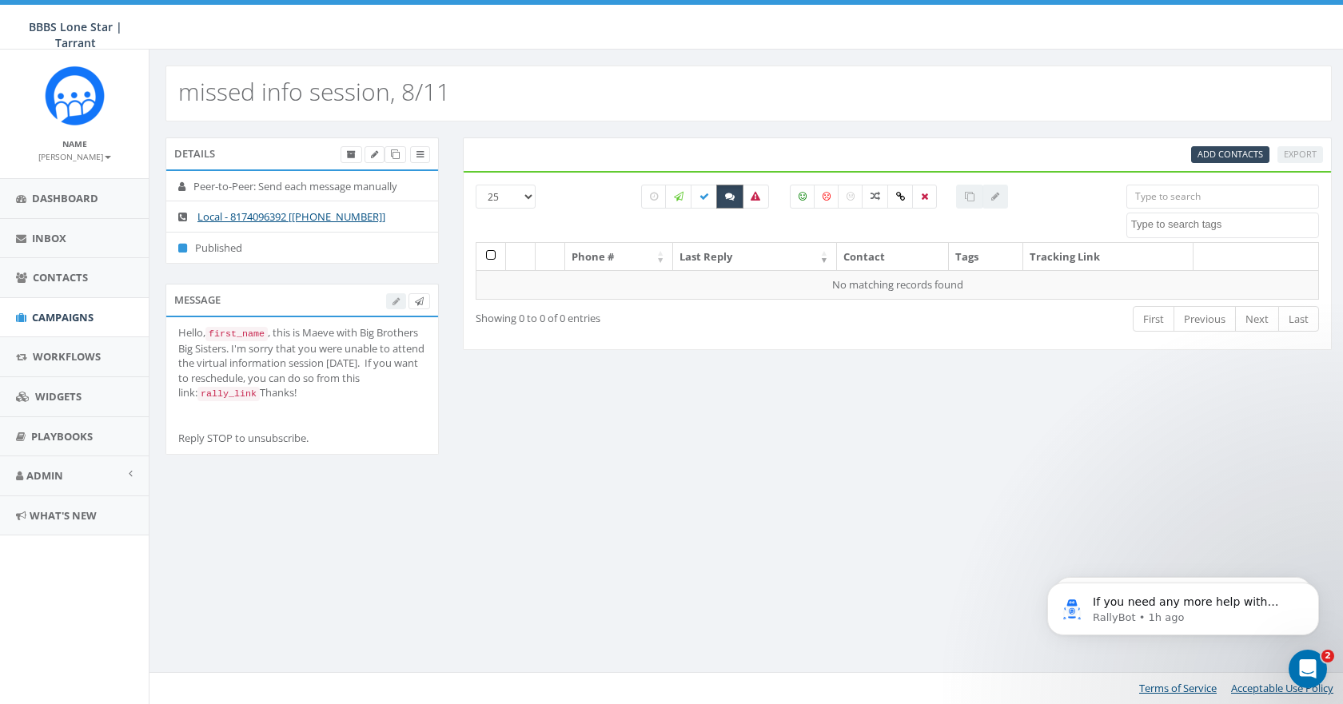
click at [723, 198] on label at bounding box center [729, 197] width 27 height 24
checkbox input "false"
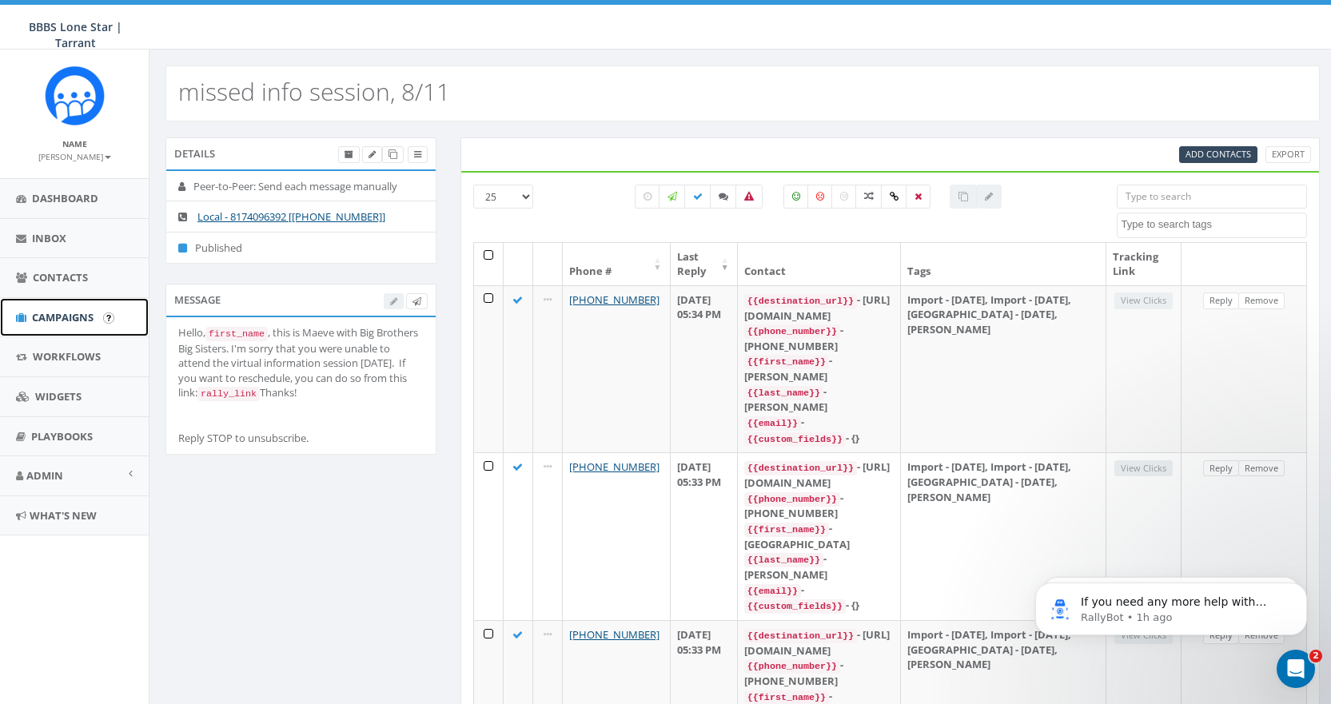
click at [72, 310] on span "Campaigns" at bounding box center [63, 317] width 62 height 14
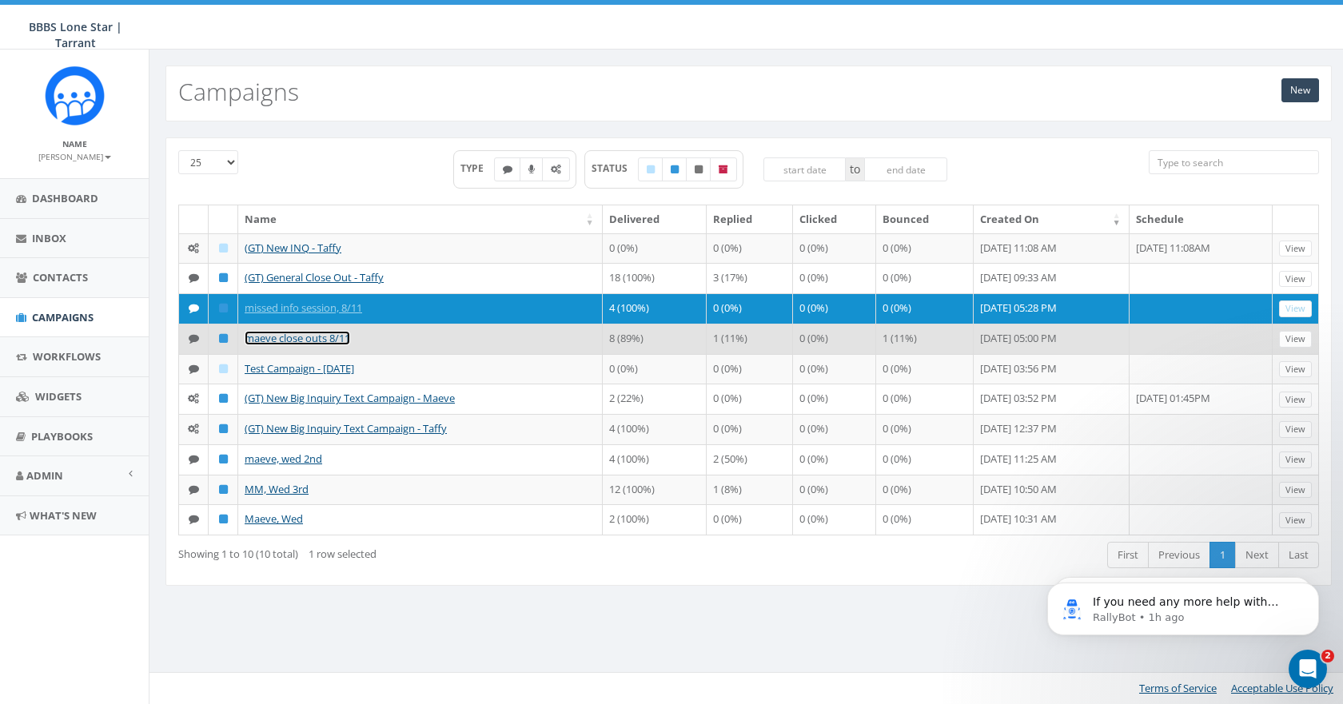
click at [303, 341] on link "maeve close outs 8/11" at bounding box center [298, 338] width 106 height 14
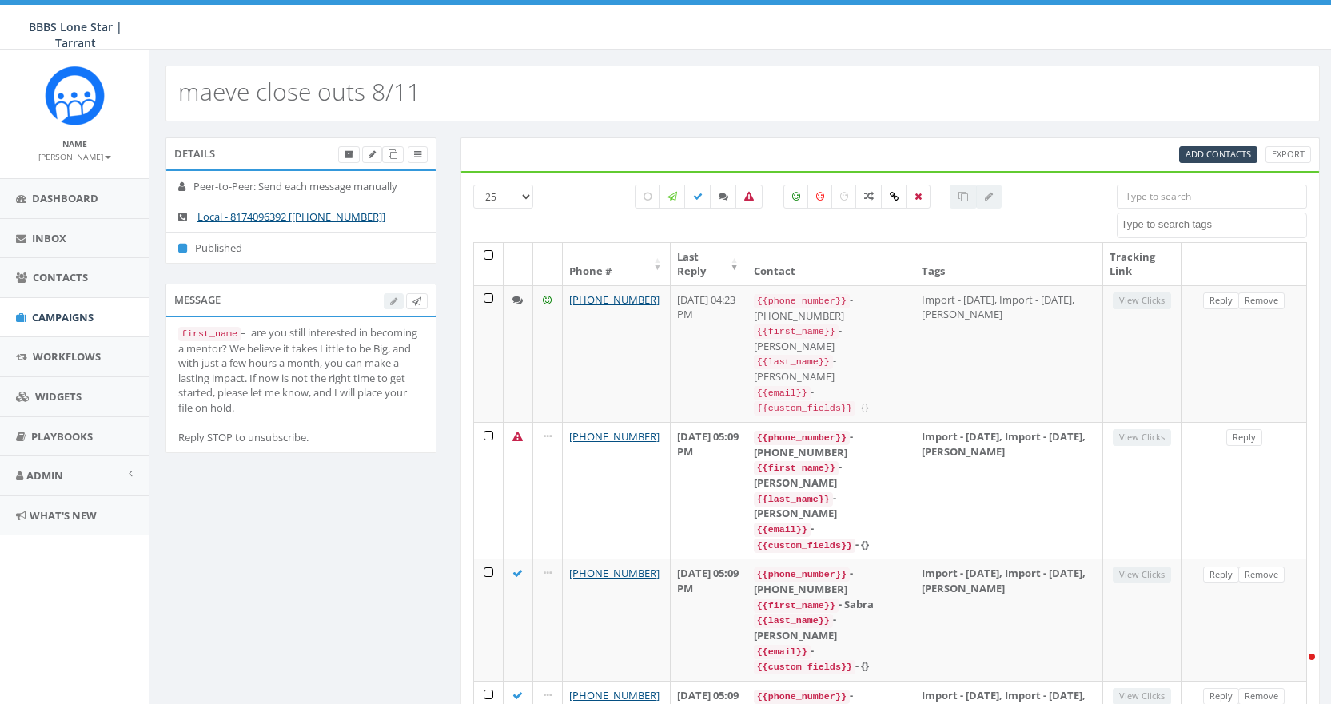
select select
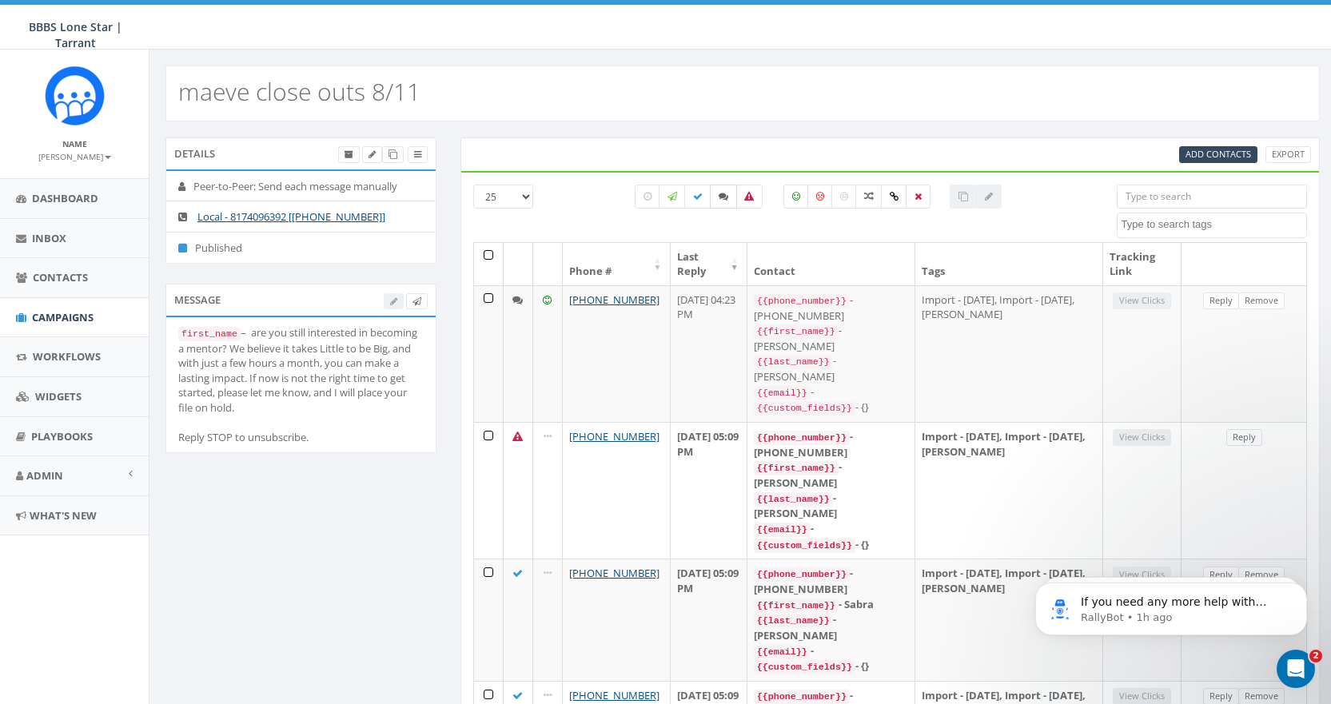
click at [721, 195] on icon at bounding box center [724, 197] width 10 height 10
checkbox input "true"
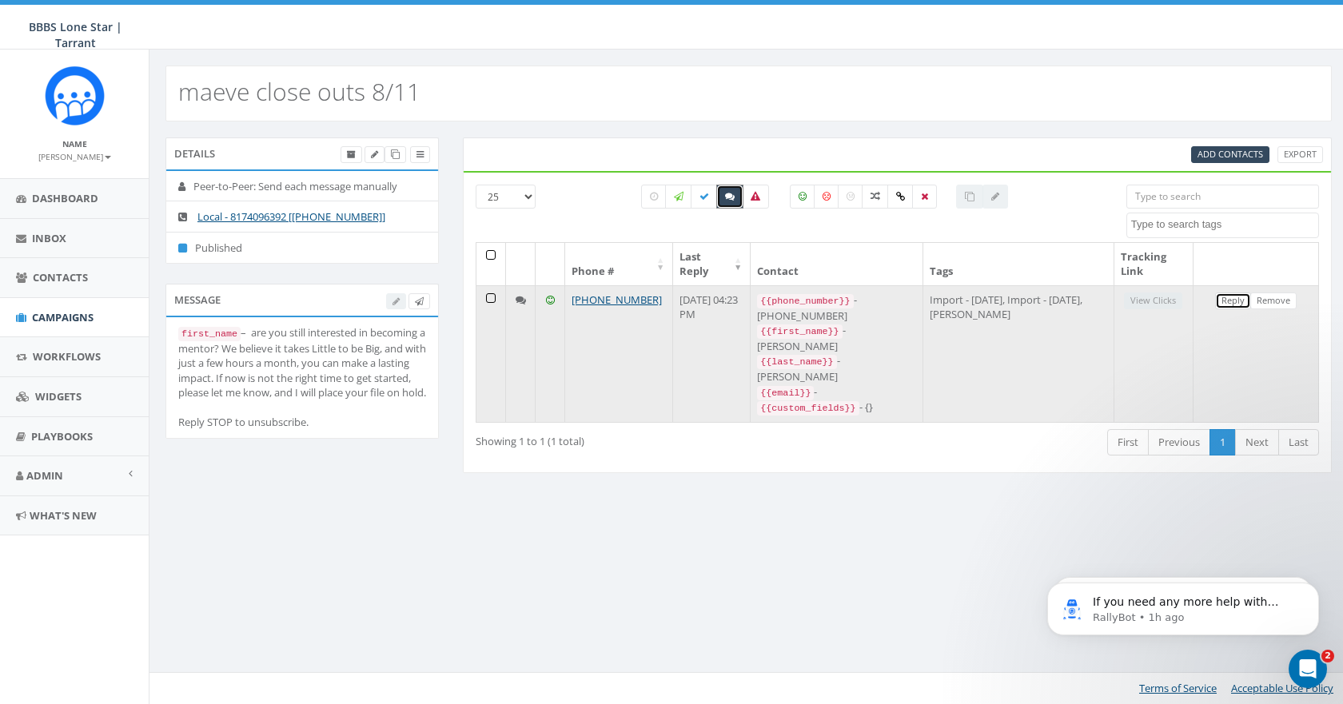
click at [1231, 298] on link "Reply" at bounding box center [1233, 301] width 36 height 17
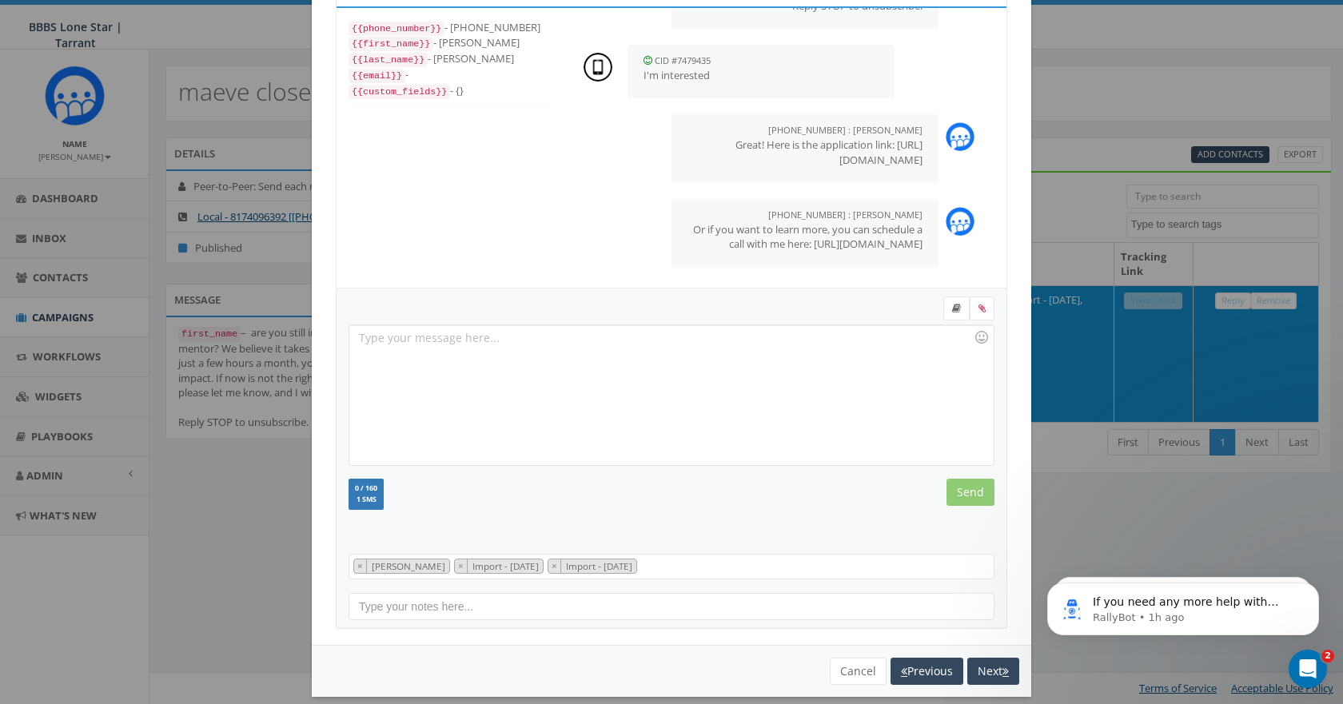
scroll to position [97, 0]
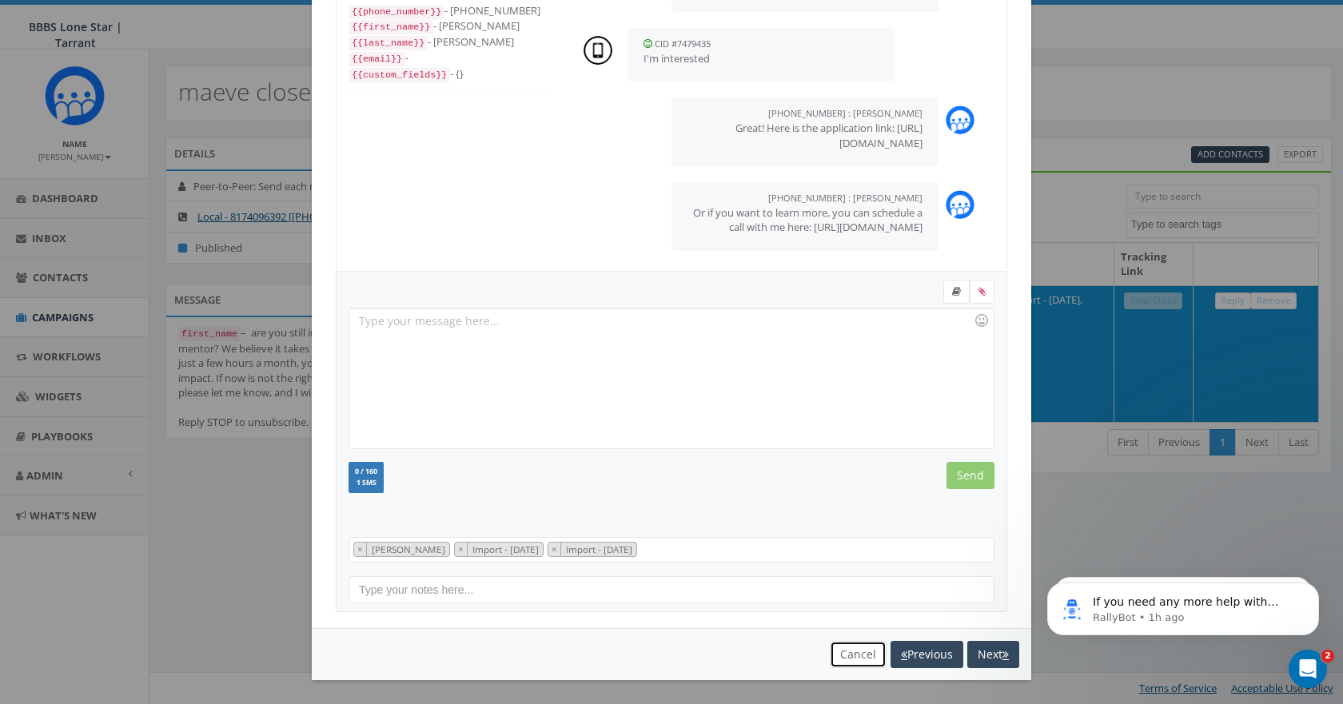
click at [840, 651] on button "Cancel" at bounding box center [858, 654] width 57 height 27
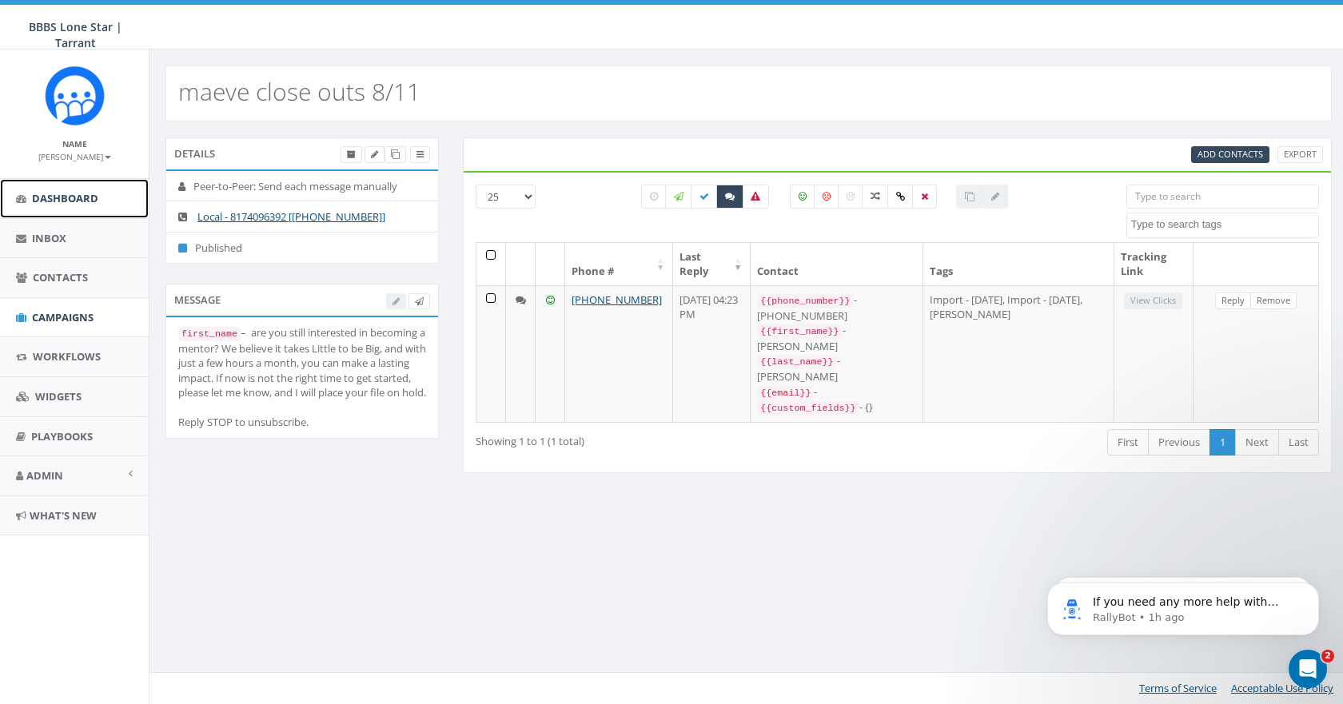
click at [50, 195] on span "Dashboard" at bounding box center [65, 198] width 66 height 14
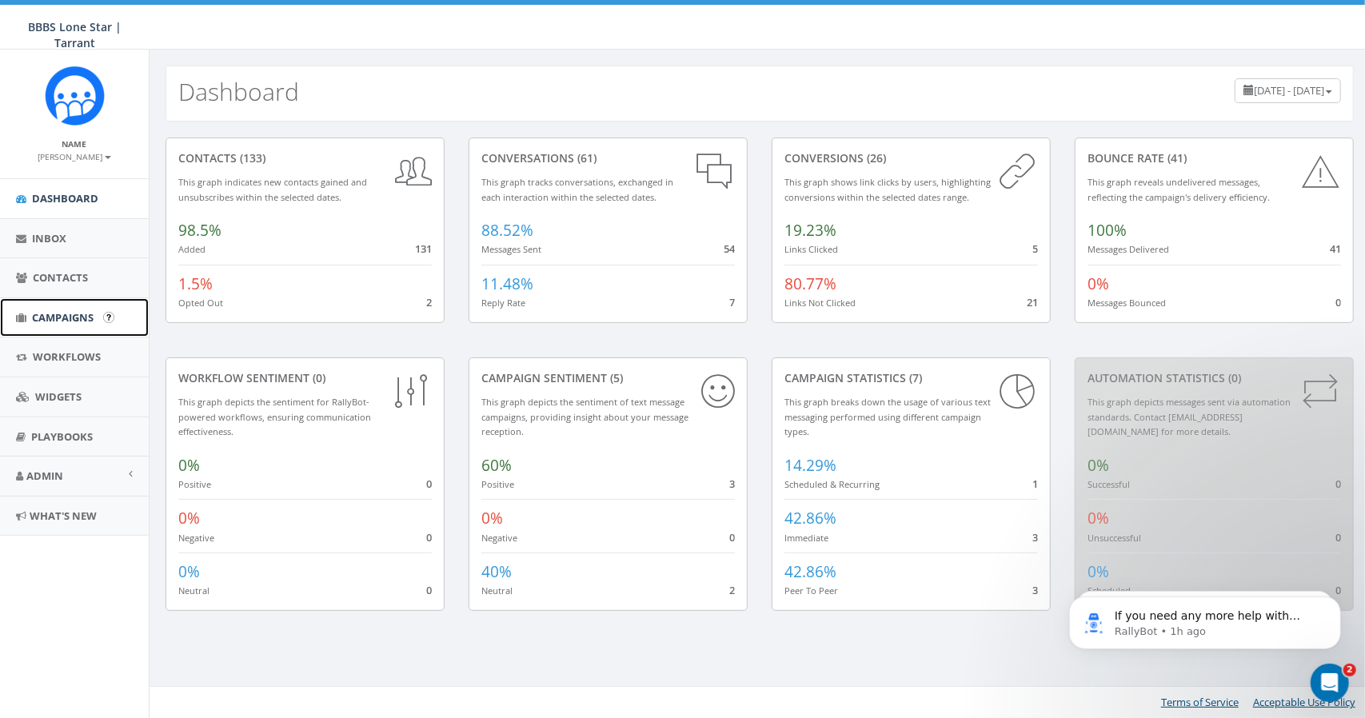
click at [83, 310] on span "Campaigns" at bounding box center [63, 317] width 62 height 14
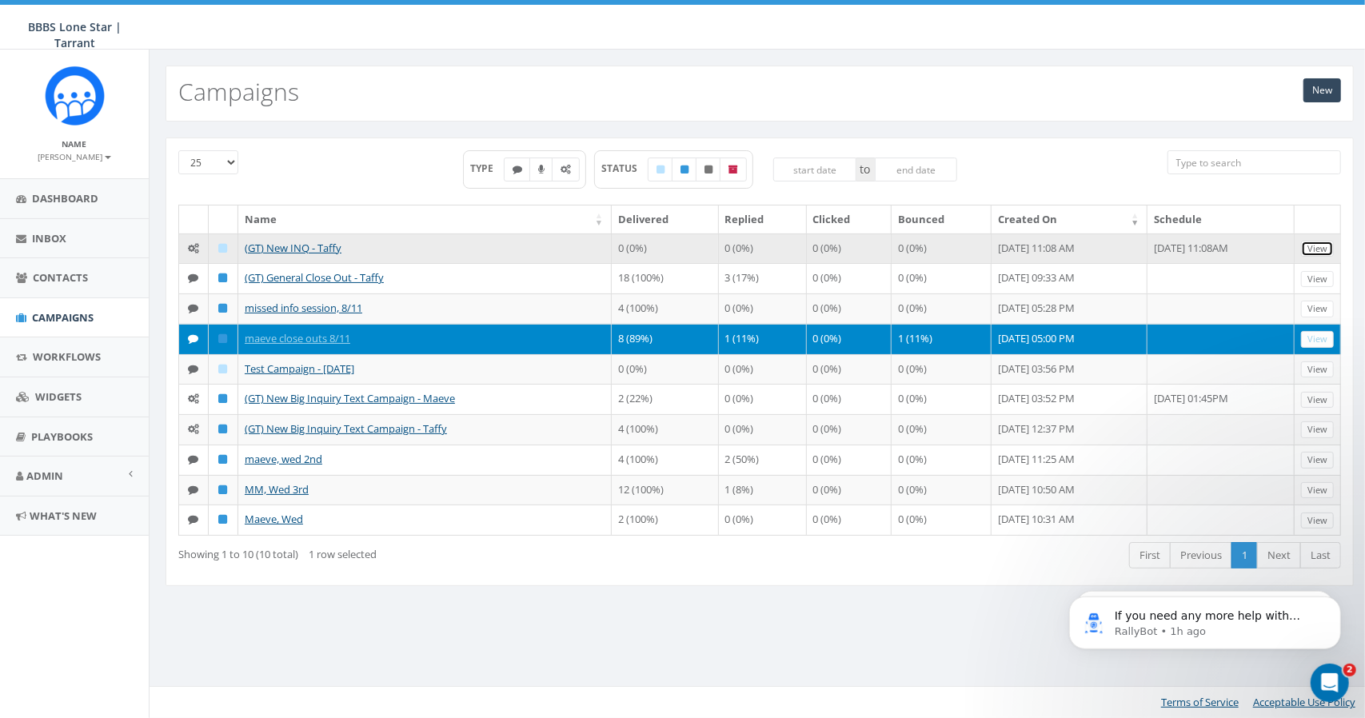
click at [1322, 247] on link "View" at bounding box center [1317, 249] width 33 height 17
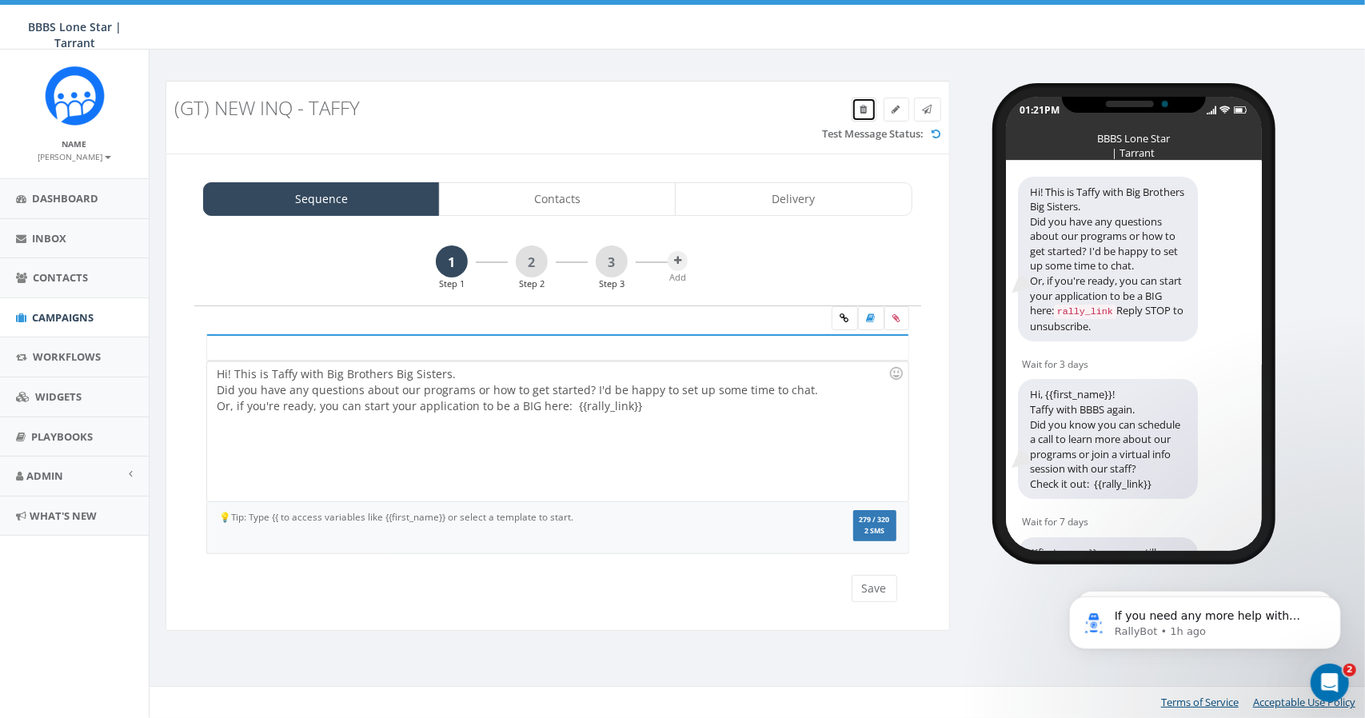
click at [864, 106] on icon at bounding box center [863, 110] width 7 height 10
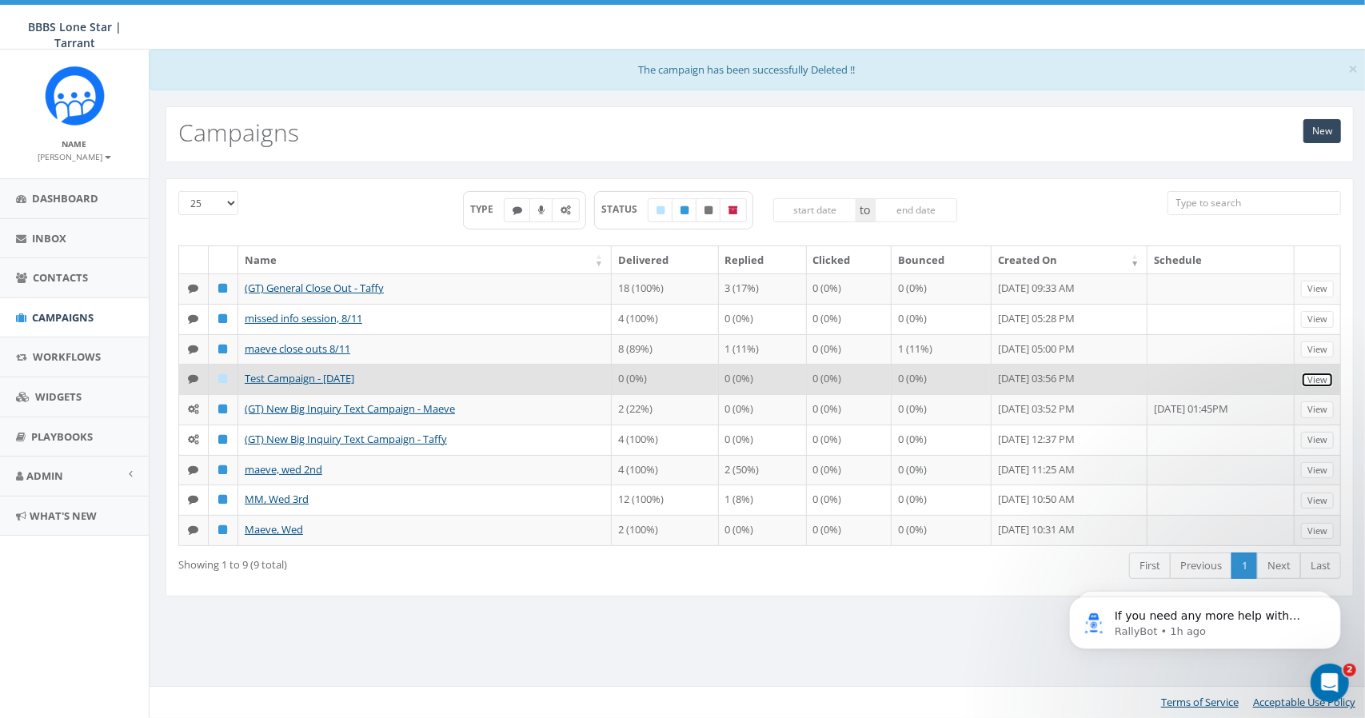
click at [1317, 377] on link "View" at bounding box center [1317, 380] width 33 height 17
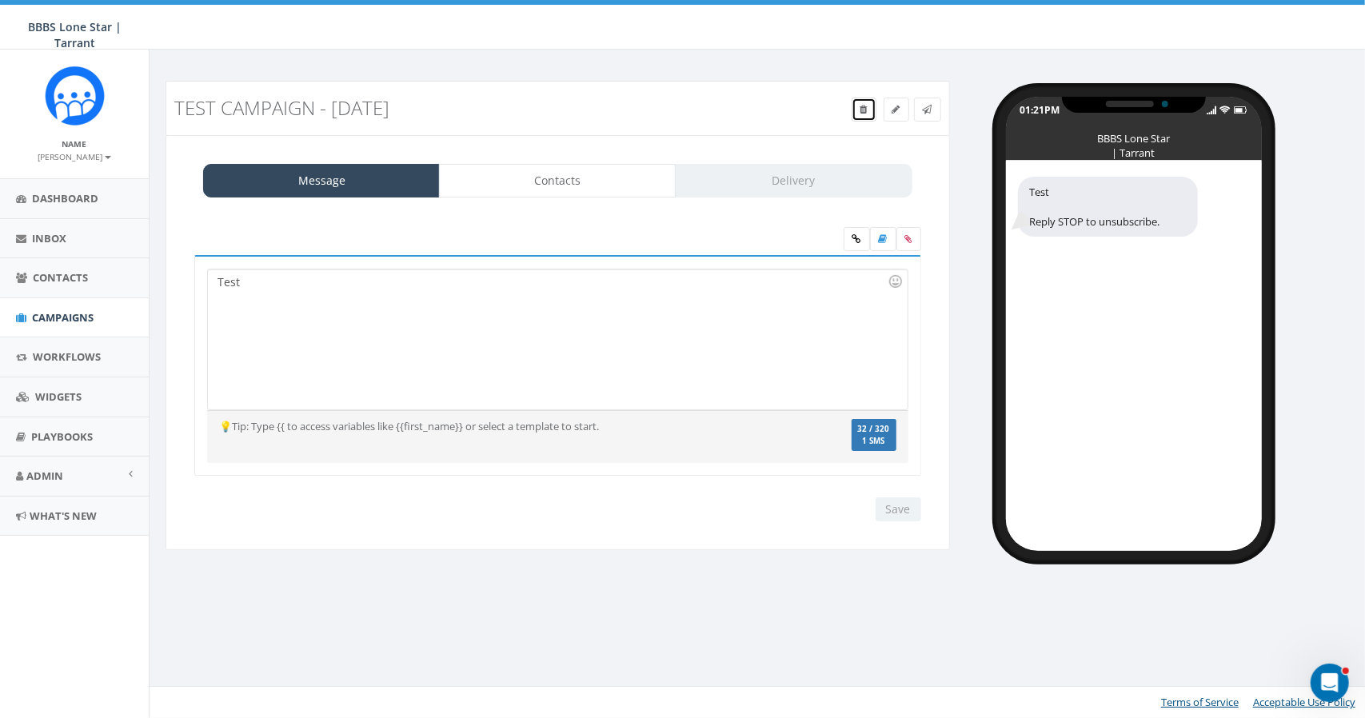
click at [866, 111] on icon at bounding box center [863, 110] width 7 height 10
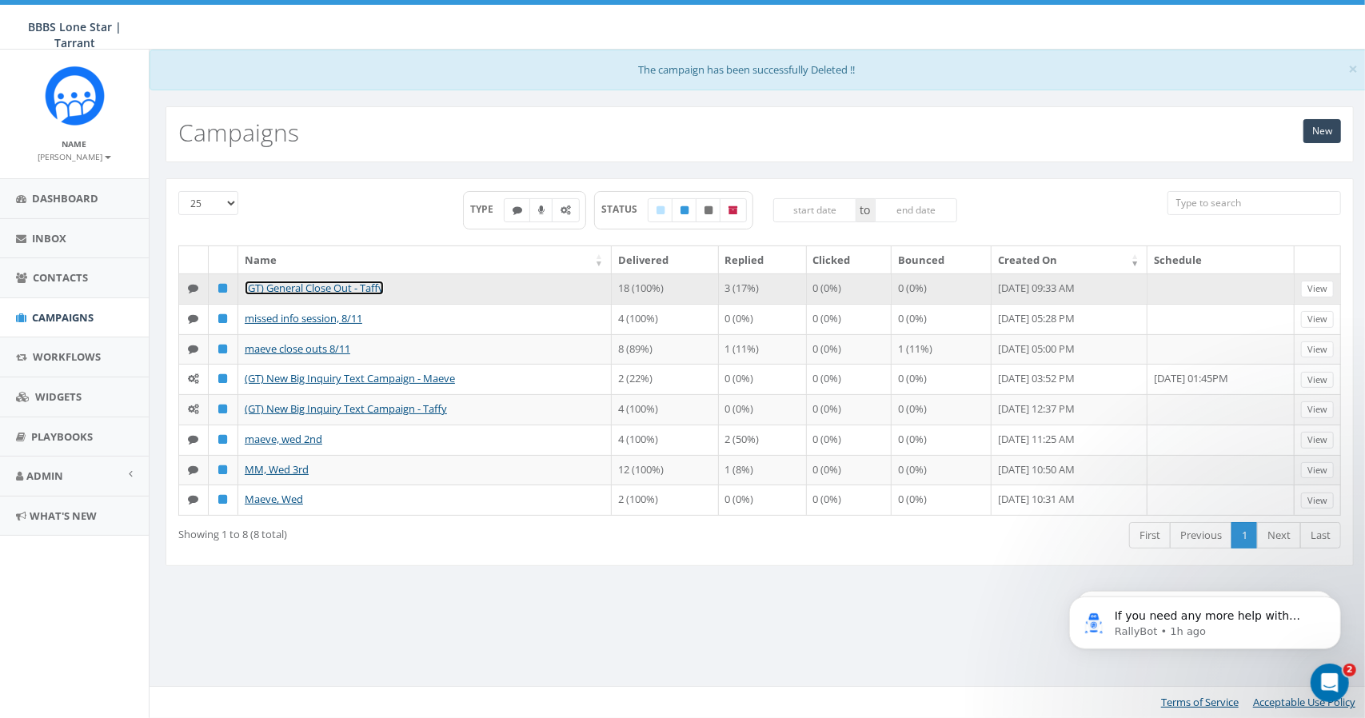
click at [334, 282] on link "(GT) General Close Out - Taffy" at bounding box center [314, 288] width 139 height 14
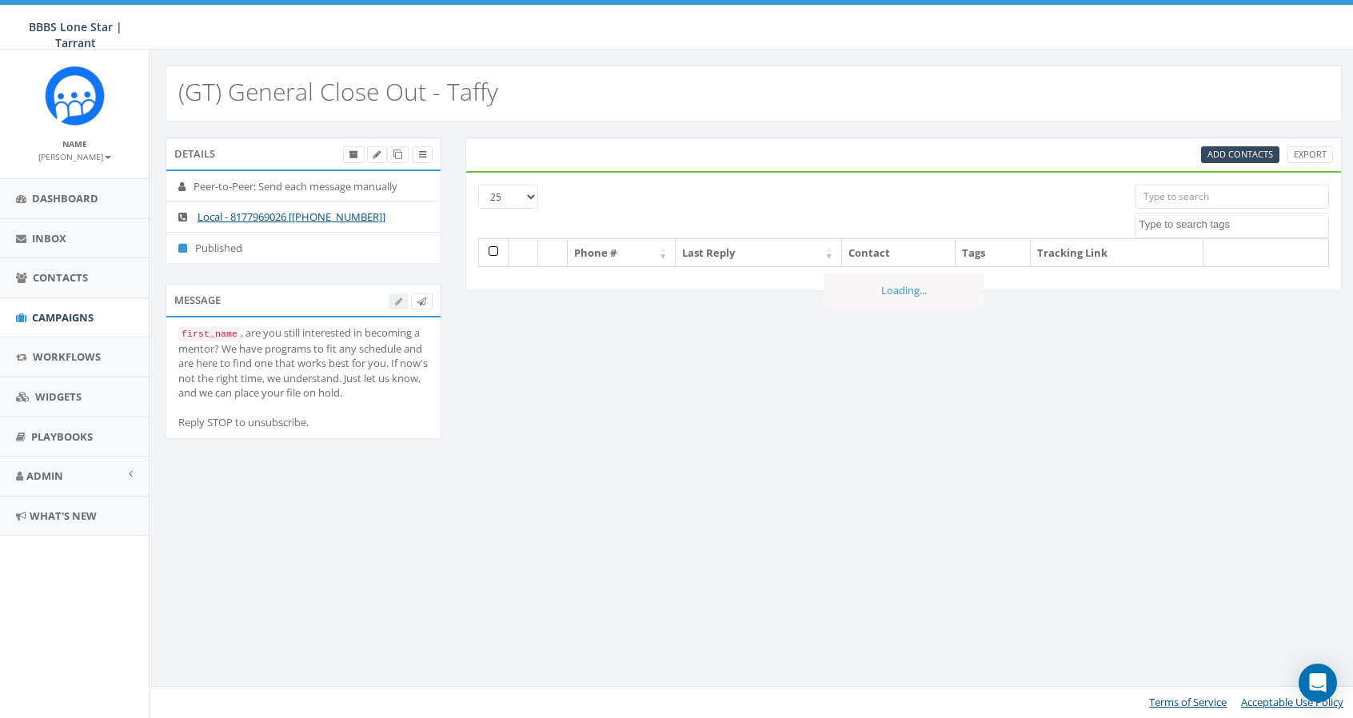
select select
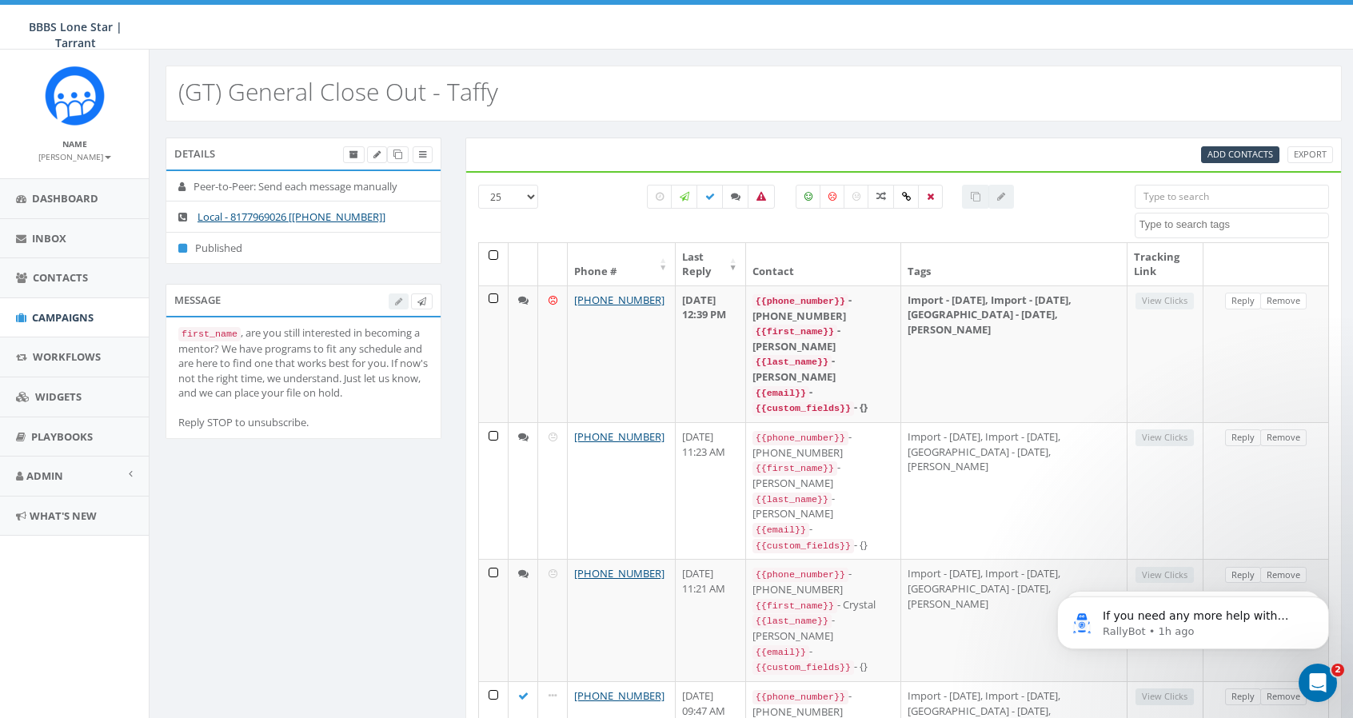
click at [397, 303] on div at bounding box center [411, 301] width 44 height 17
click at [395, 153] on icon at bounding box center [397, 154] width 9 height 9
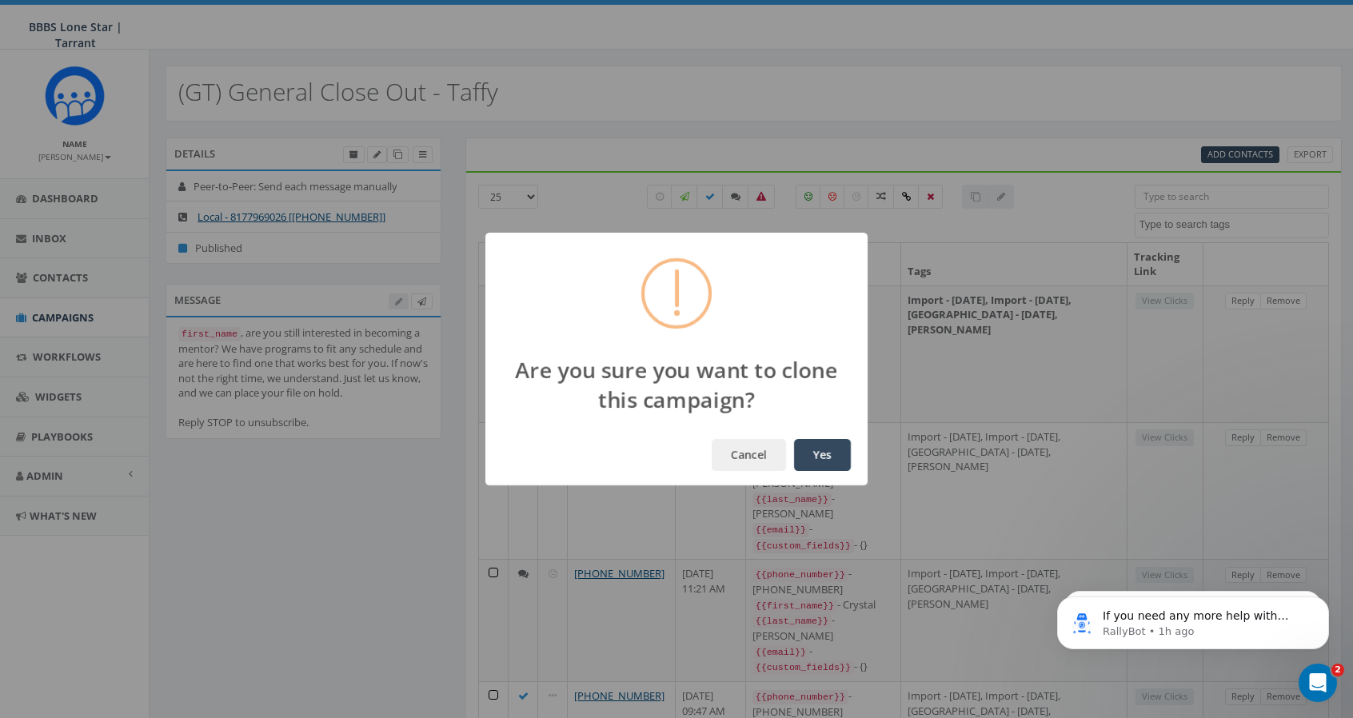
click at [814, 451] on button "Yes" at bounding box center [822, 455] width 57 height 32
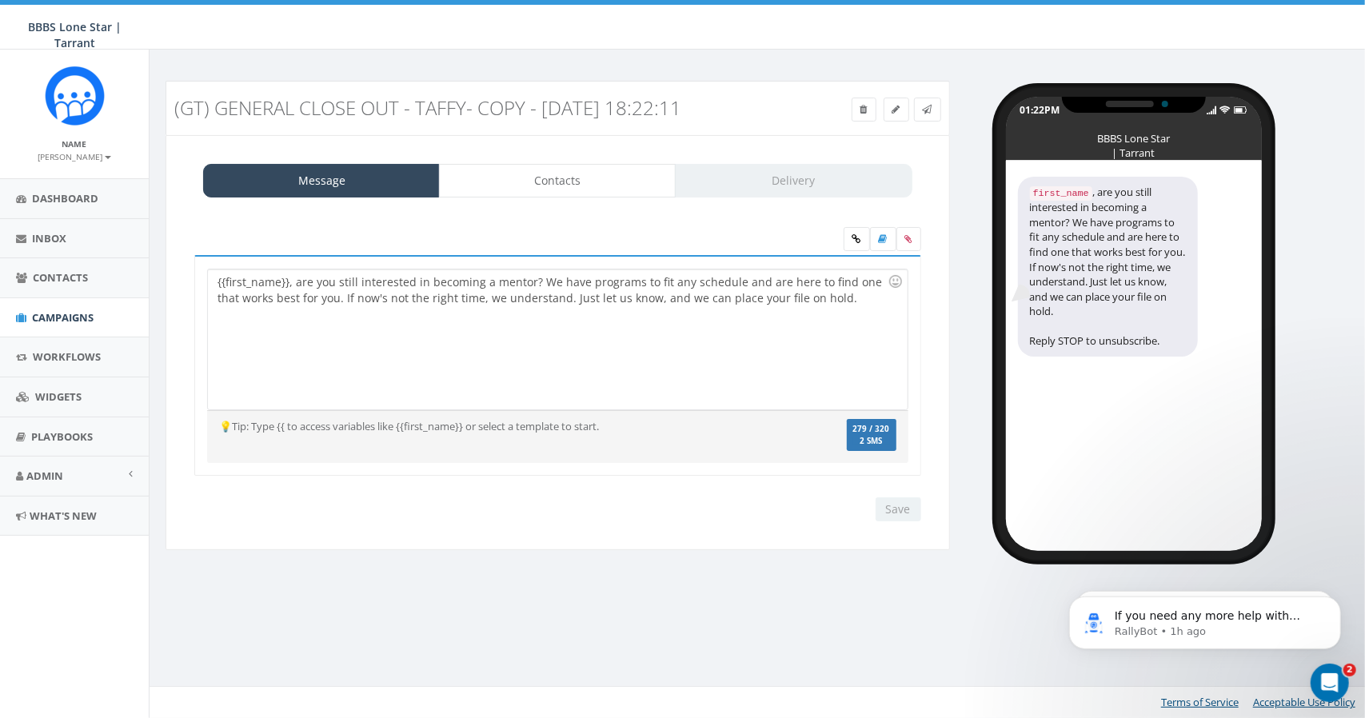
click at [212, 280] on div "{{first_name}}, are you still interested in becoming a mentor? We have programs…" at bounding box center [557, 339] width 699 height 140
click at [309, 277] on div "Hi, {{first_name}}, are you still interested in becoming a mentor? We have prog…" at bounding box center [557, 339] width 699 height 140
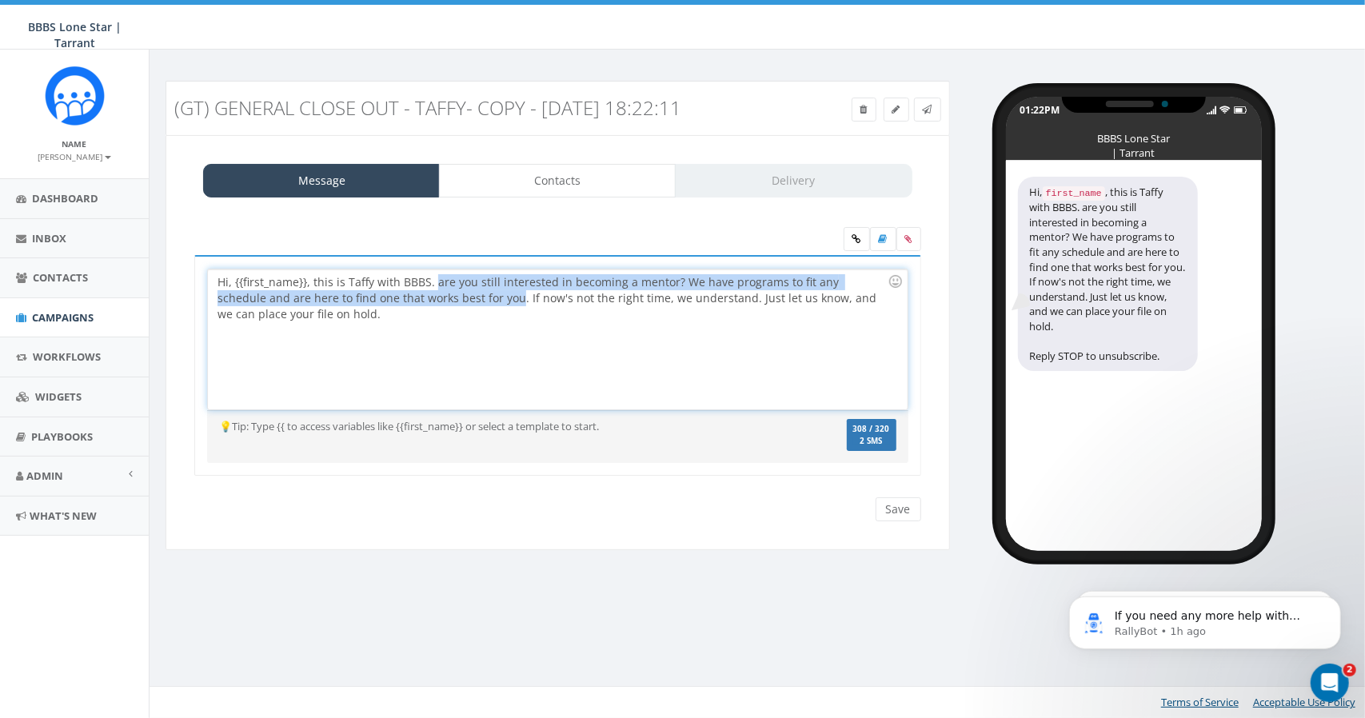
drag, startPoint x: 466, startPoint y: 298, endPoint x: 434, endPoint y: 280, distance: 36.9
click at [434, 280] on div "Hi, {{first_name}}, this is Taffy with BBBS. are you still interested in becomi…" at bounding box center [557, 339] width 699 height 140
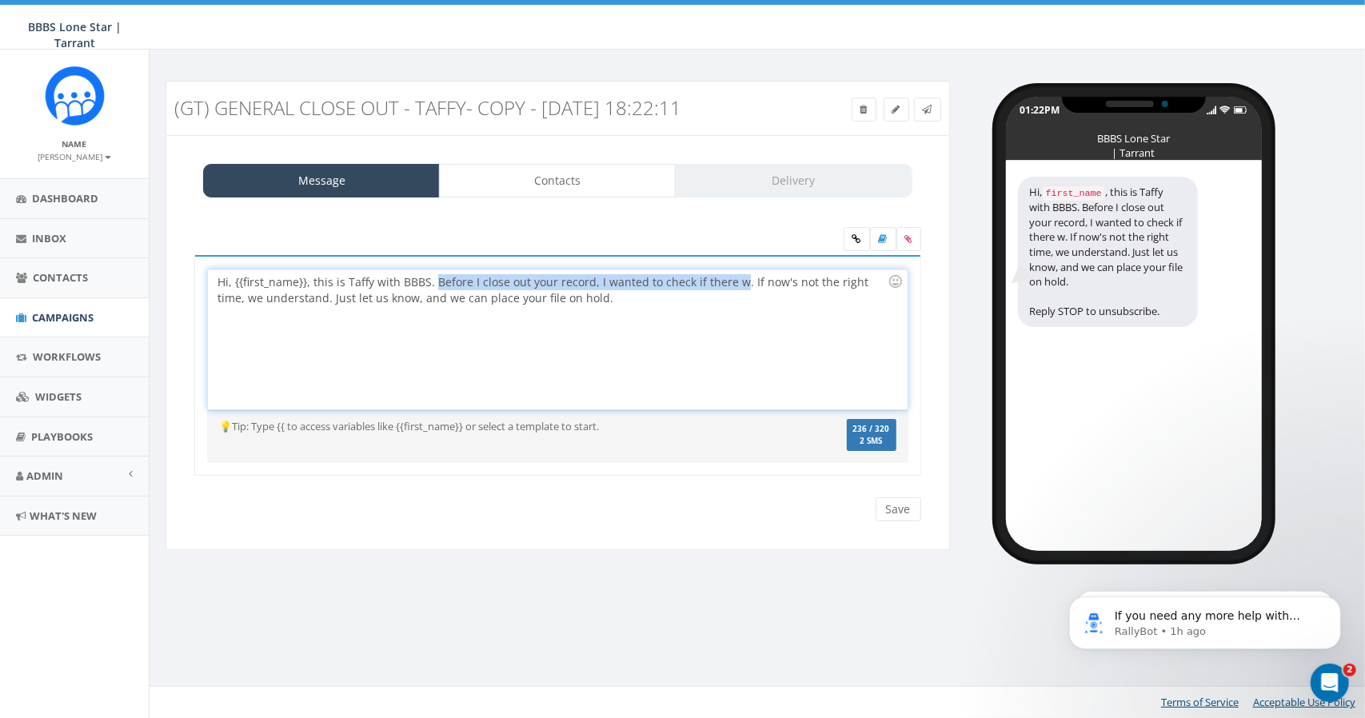
drag, startPoint x: 734, startPoint y: 281, endPoint x: 433, endPoint y: 288, distance: 300.7
click at [433, 288] on div "Hi, {{first_name}}, this is Taffy with BBBS. Before I close out your record, I …" at bounding box center [557, 339] width 699 height 140
click at [684, 285] on div "Hi, {{first_name}}, this is Taffy with BBBS. Before I close out your record, I …" at bounding box center [557, 339] width 699 height 140
click at [727, 282] on div "Hi, {{first_name}}, this is Taffy with BBBS. Before I close out your record, I …" at bounding box center [557, 339] width 699 height 140
click at [731, 282] on div "Hi, {{first_name}}, this is Taffy with BBBS. Before I close out your record, I …" at bounding box center [557, 339] width 699 height 140
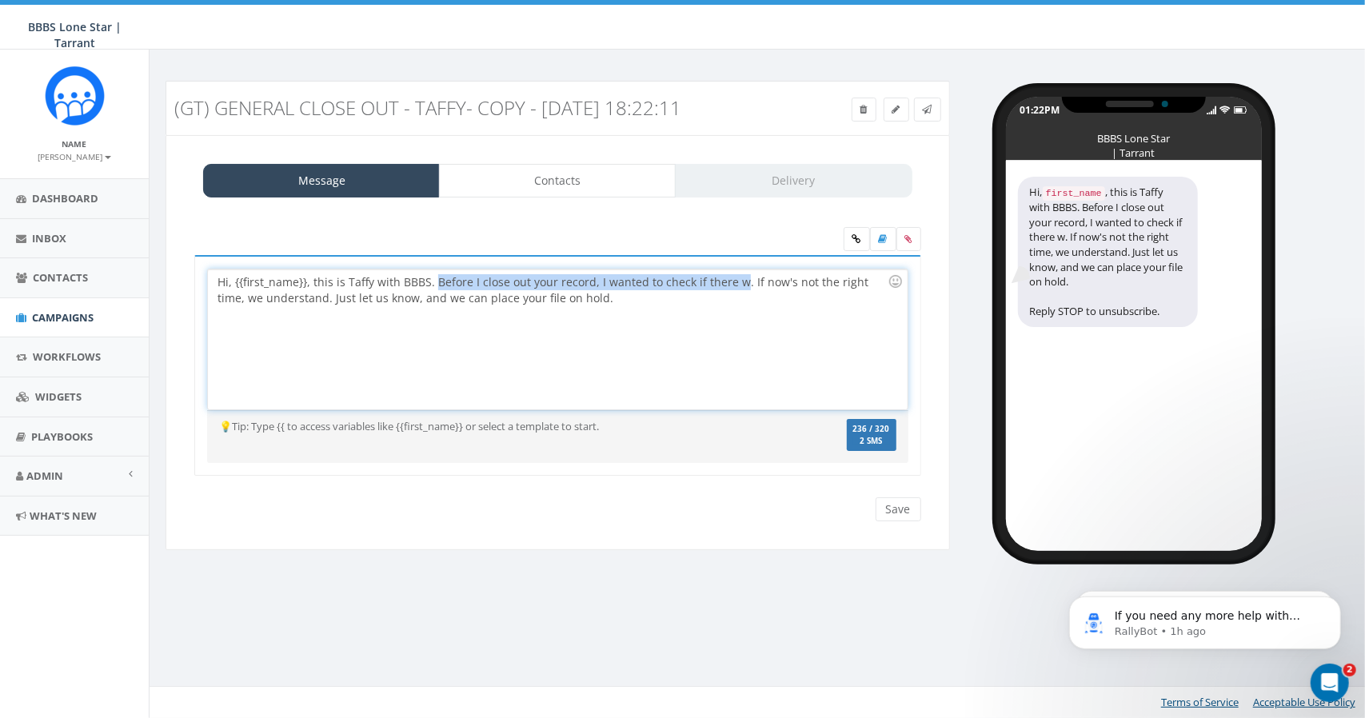
drag, startPoint x: 733, startPoint y: 281, endPoint x: 430, endPoint y: 272, distance: 303.2
click at [430, 272] on div "Hi, {{first_name}}, this is Taffy with BBBS. Before I close out your record, I …" at bounding box center [557, 339] width 699 height 140
click at [784, 283] on div "Hi, {{first_name}}, this is Taffy with BBBS. Did you have any questions or need…" at bounding box center [557, 339] width 699 height 140
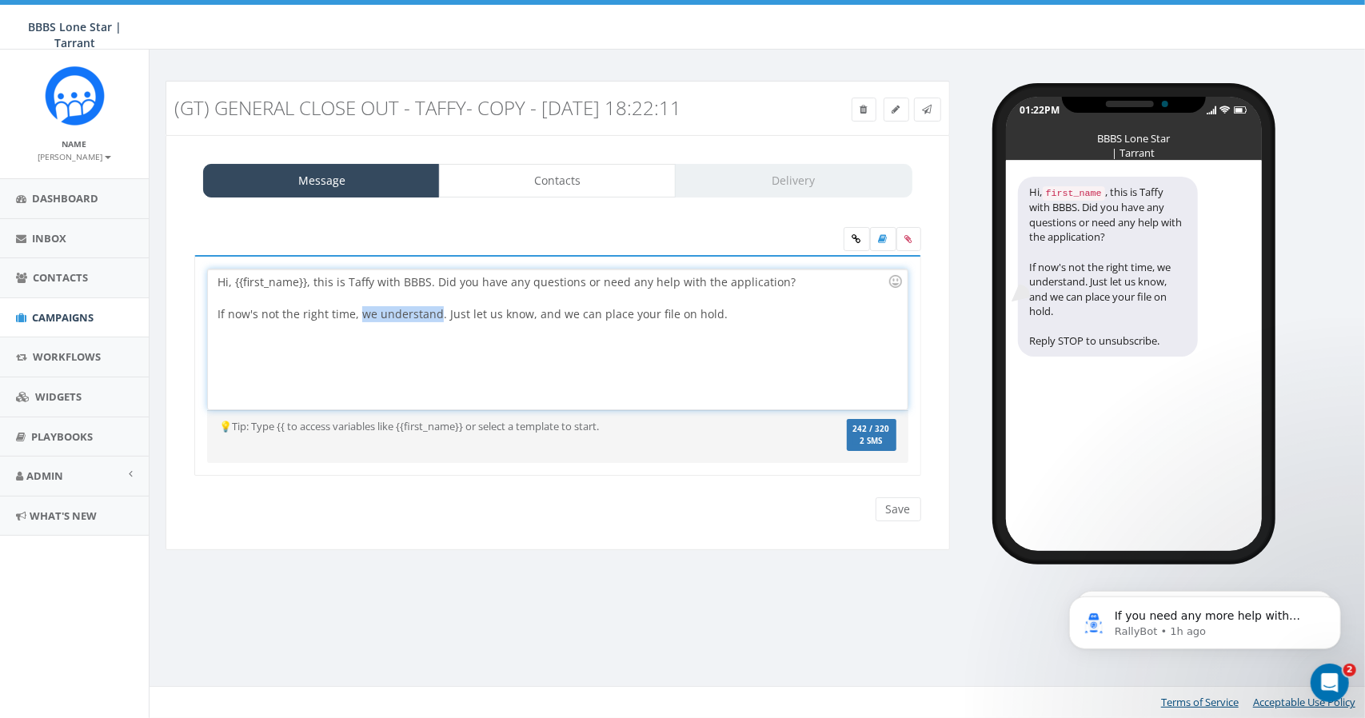
drag, startPoint x: 432, startPoint y: 314, endPoint x: 358, endPoint y: 315, distance: 73.6
click at [358, 315] on div "If now's not the right time, we understand. Just let us know, and we can place …" at bounding box center [552, 314] width 670 height 16
click at [438, 311] on div "If now's not the right time, that's okay too. Just let us know, and we can plac…" at bounding box center [552, 314] width 670 height 16
drag, startPoint x: 561, startPoint y: 313, endPoint x: 438, endPoint y: 315, distance: 123.2
click at [438, 315] on div "If now's not the right time, that's okay too. Just let us know, and we can plac…" at bounding box center [552, 314] width 670 height 16
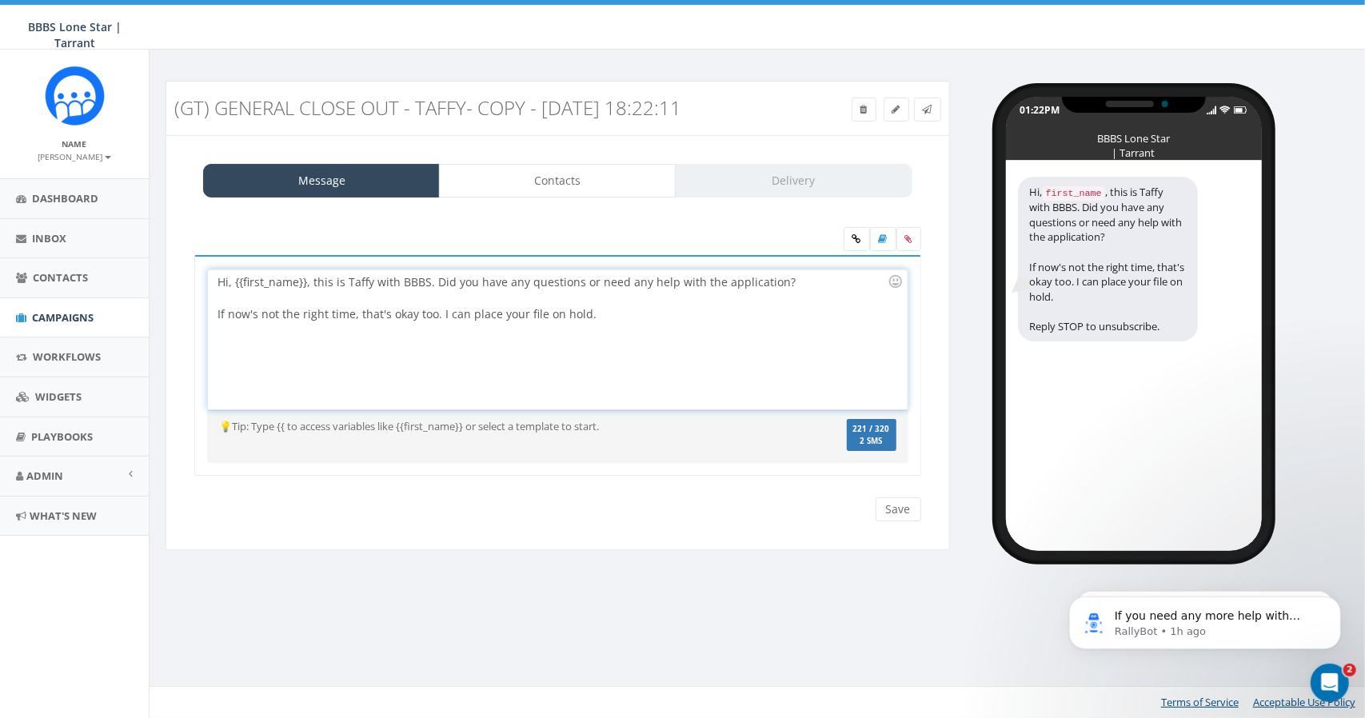
click at [581, 313] on div "If now's not the right time, that's okay too. I can place your file on hold." at bounding box center [552, 314] width 670 height 16
click at [896, 280] on div at bounding box center [895, 281] width 27 height 27
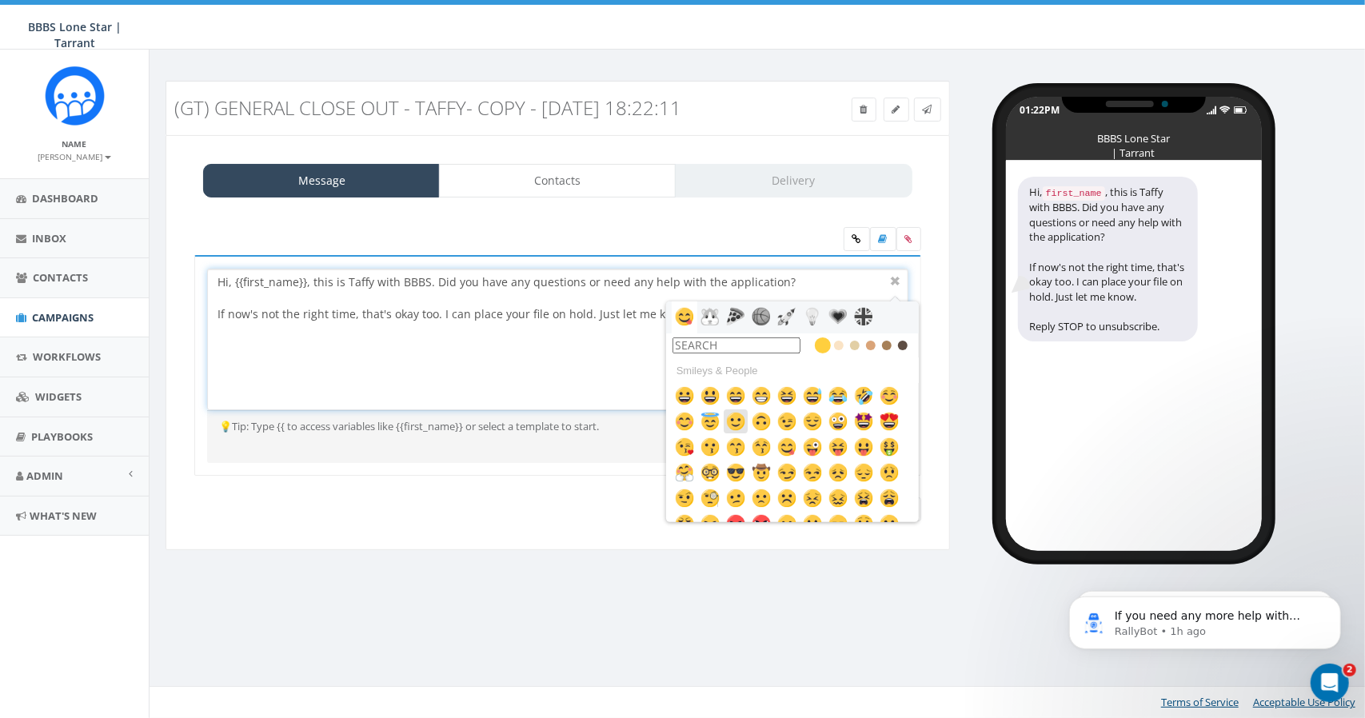
click at [739, 416] on img at bounding box center [735, 421] width 19 height 19
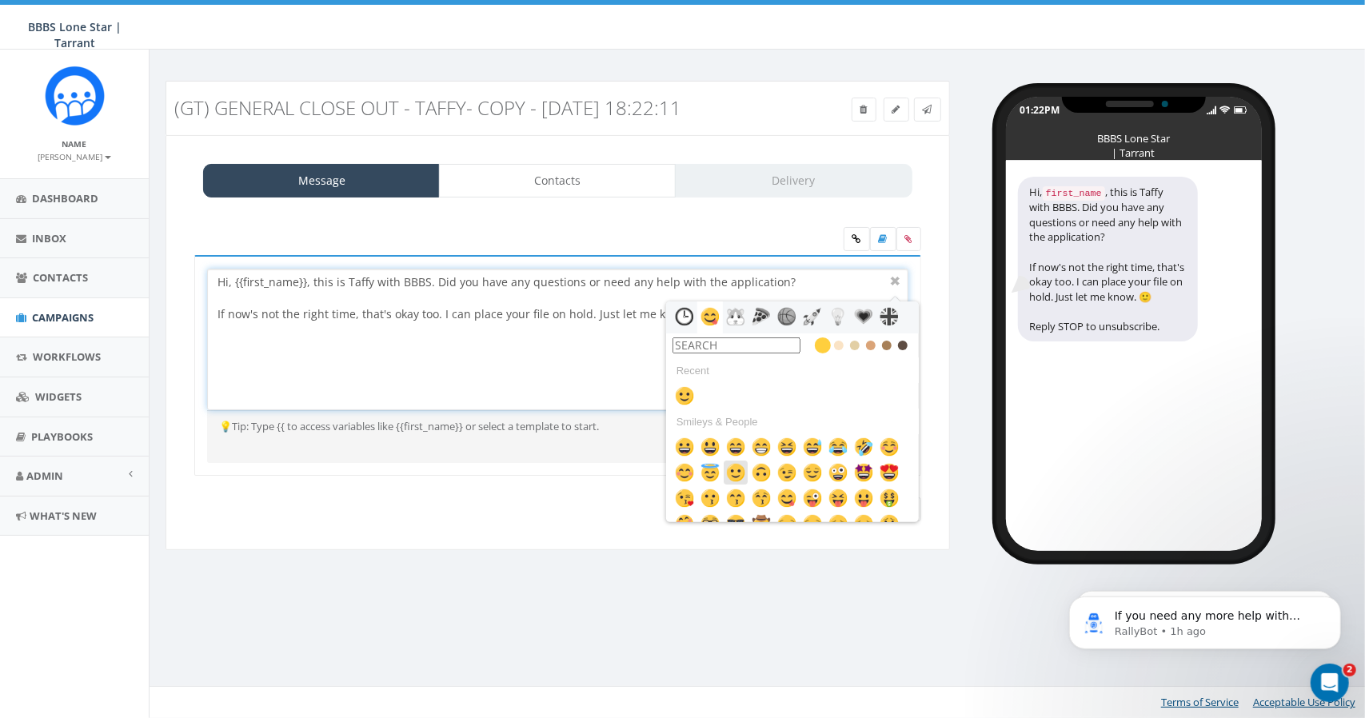
scroll to position [51, 0]
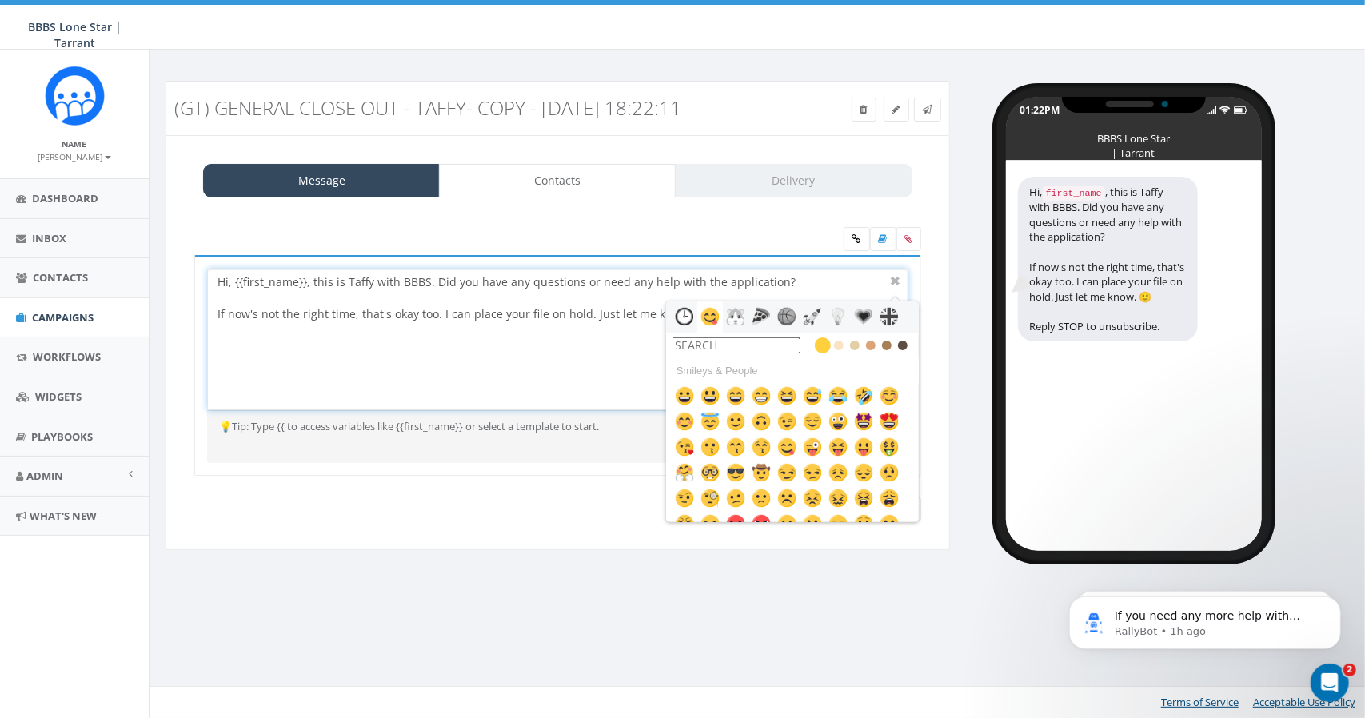
click at [578, 345] on div "Hi, {{first_name}}, this is Taffy with BBBS. Did you have any questions or need…" at bounding box center [557, 339] width 699 height 140
click at [896, 279] on div at bounding box center [895, 281] width 19 height 19
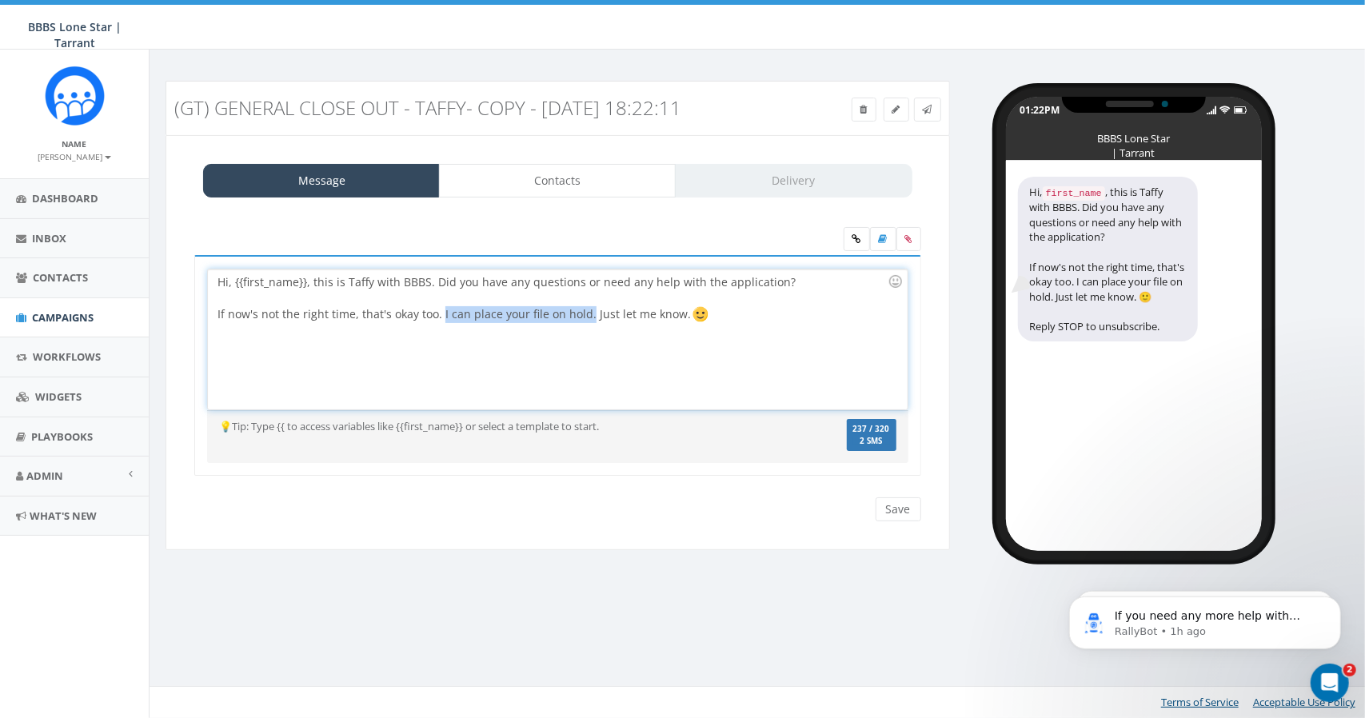
drag, startPoint x: 585, startPoint y: 313, endPoint x: 438, endPoint y: 324, distance: 146.8
click at [438, 324] on div "Hi, {{first_name}}, this is Taffy with BBBS. Did you have any questions or need…" at bounding box center [557, 339] width 699 height 140
click at [593, 313] on div "If now's not the right time, that's okay too. Just let me know." at bounding box center [552, 314] width 670 height 17
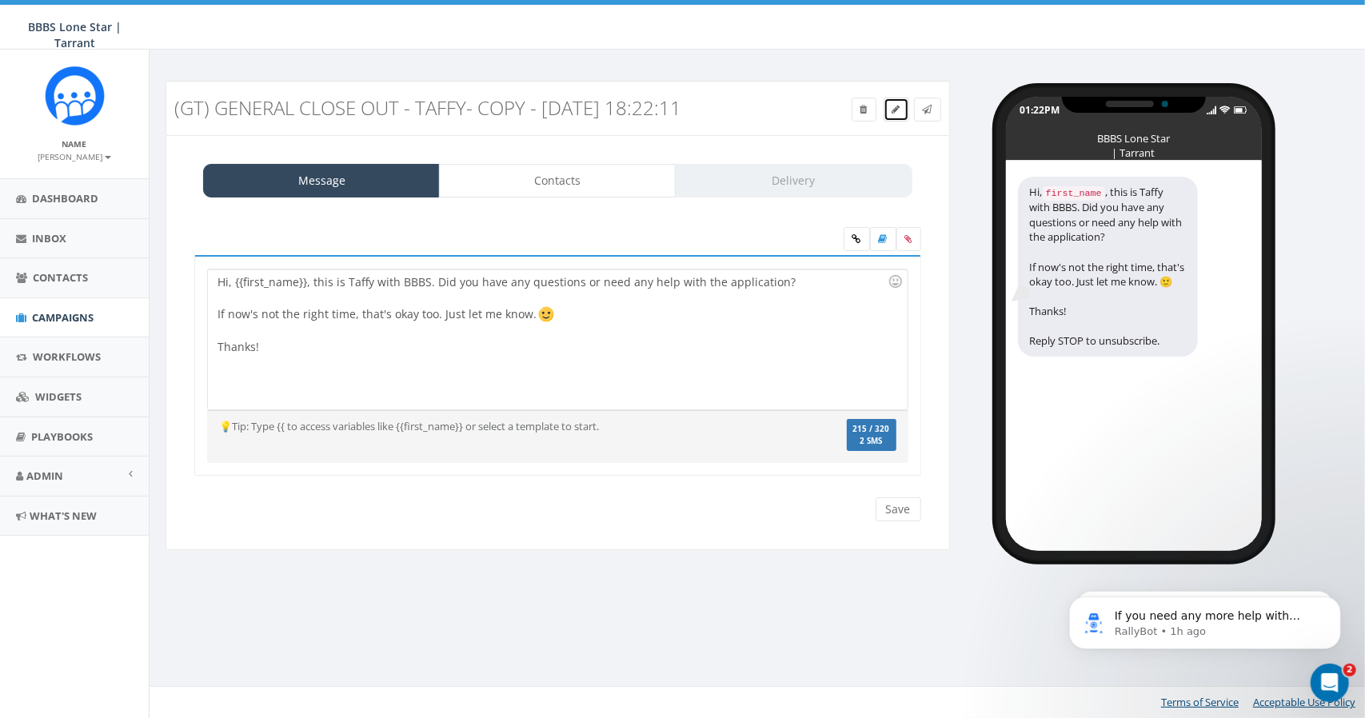
click at [896, 106] on icon at bounding box center [896, 110] width 8 height 10
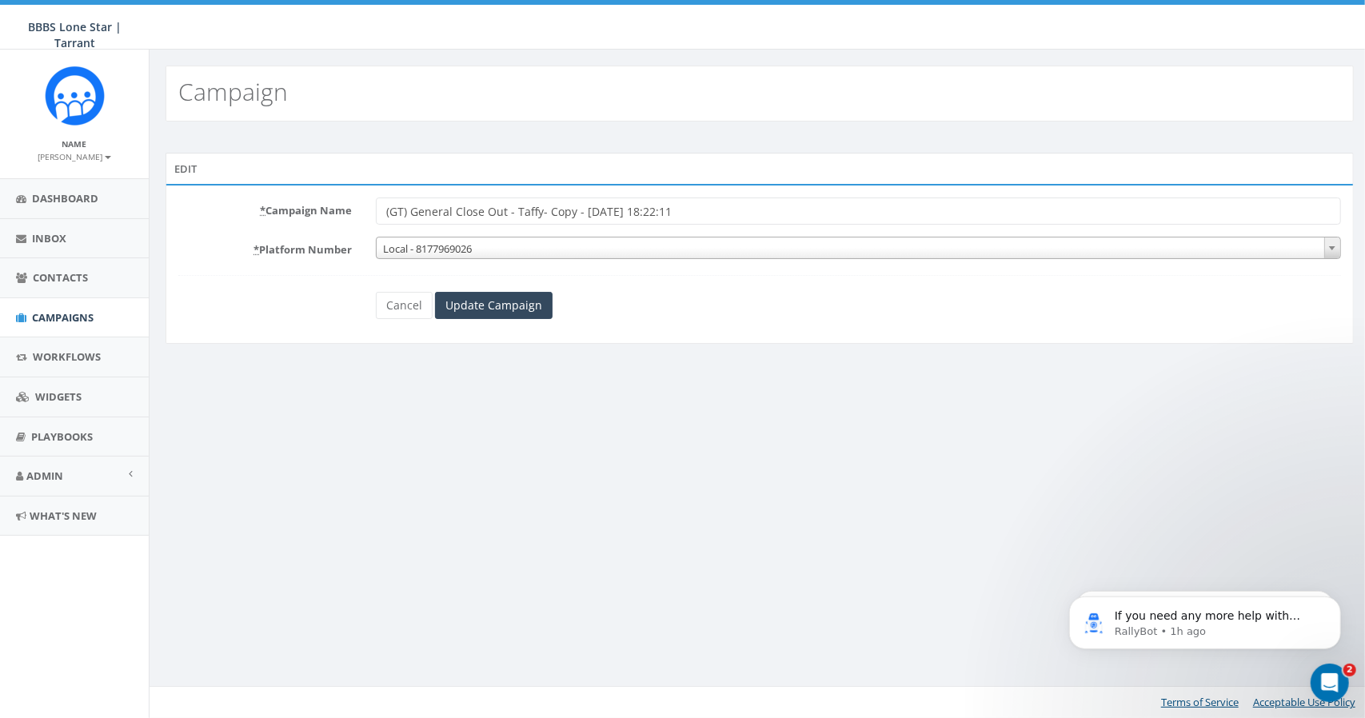
drag, startPoint x: 454, startPoint y: 211, endPoint x: 410, endPoint y: 213, distance: 44.0
click at [410, 213] on input "(GT) General Close Out - Taffy- Copy - [DATE] 18:22:11" at bounding box center [858, 211] width 965 height 27
drag, startPoint x: 460, startPoint y: 209, endPoint x: 411, endPoint y: 213, distance: 48.9
click at [411, 213] on input "(GT) Close Out - Taffy- Copy - [DATE] 18:22:11" at bounding box center [858, 211] width 965 height 27
drag, startPoint x: 644, startPoint y: 212, endPoint x: 501, endPoint y: 210, distance: 143.1
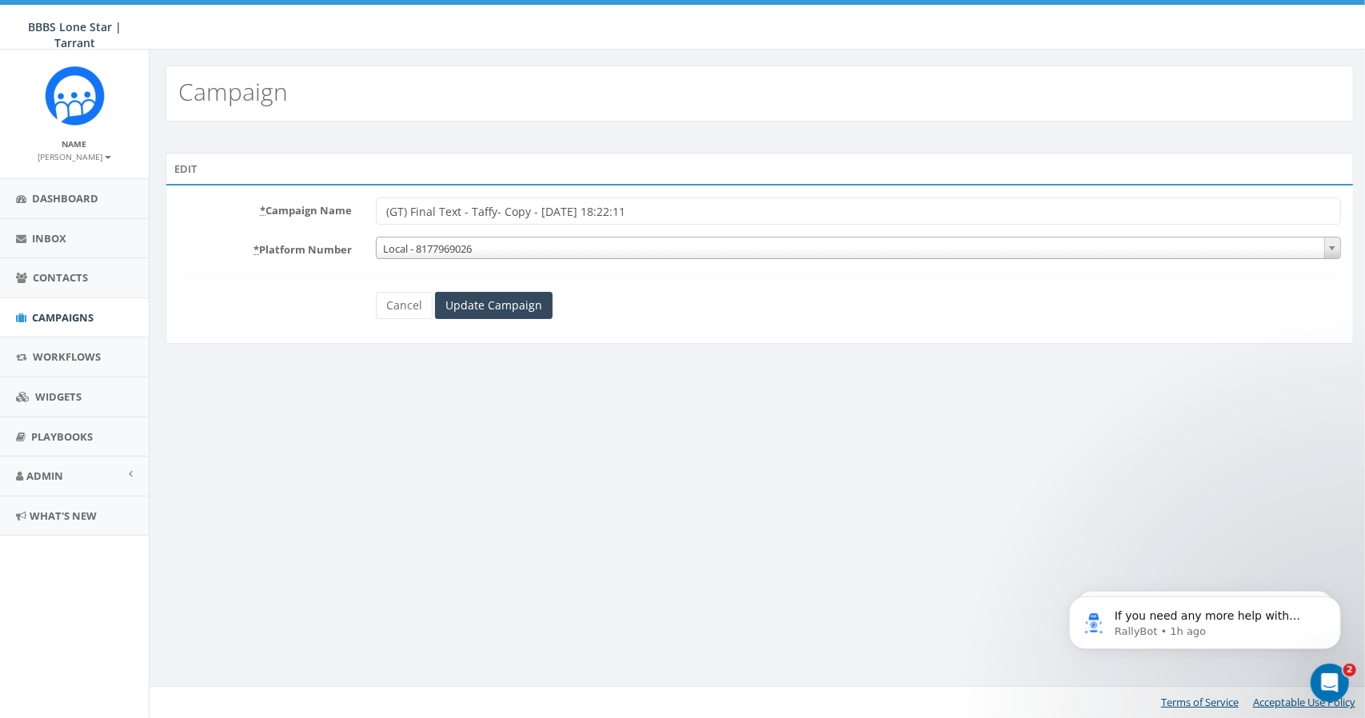
click at [501, 210] on input "(GT) Final Text - Taffy- Copy - [DATE] 18:22:11" at bounding box center [858, 211] width 965 height 27
type input "(GT) Final Text - Taffy"
click at [493, 304] on input "Update Campaign" at bounding box center [494, 305] width 118 height 27
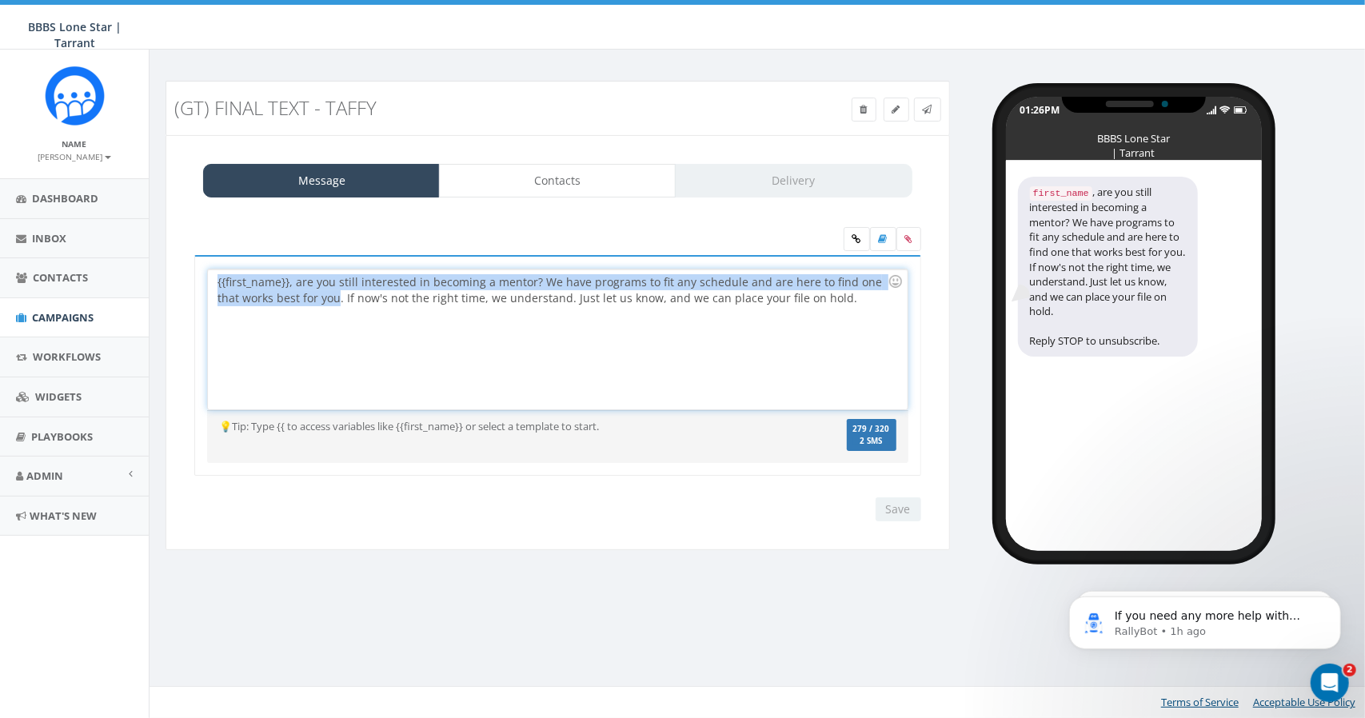
drag, startPoint x: 313, startPoint y: 295, endPoint x: 186, endPoint y: 274, distance: 129.6
click at [186, 274] on div "{{first_name}}, are you still interested in becoming a mentor? We have programs…" at bounding box center [557, 375] width 751 height 241
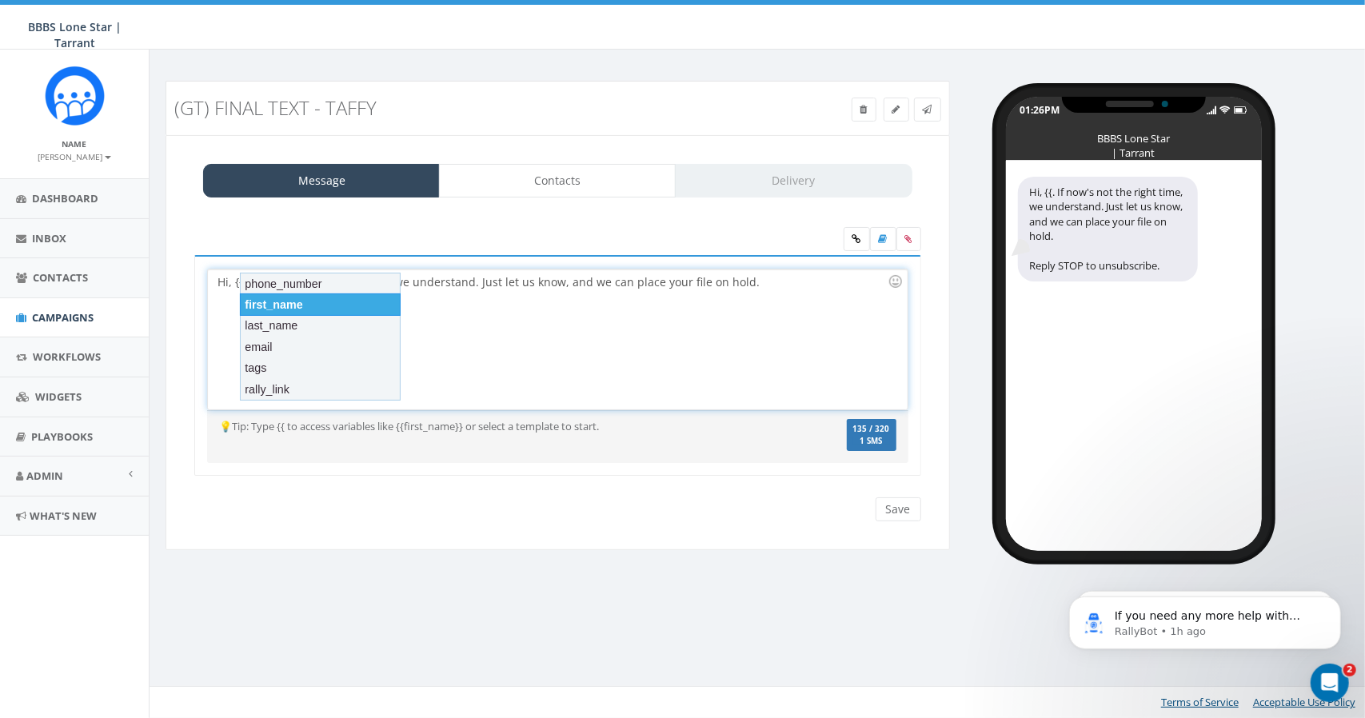
click at [253, 302] on div "first_name" at bounding box center [320, 304] width 161 height 22
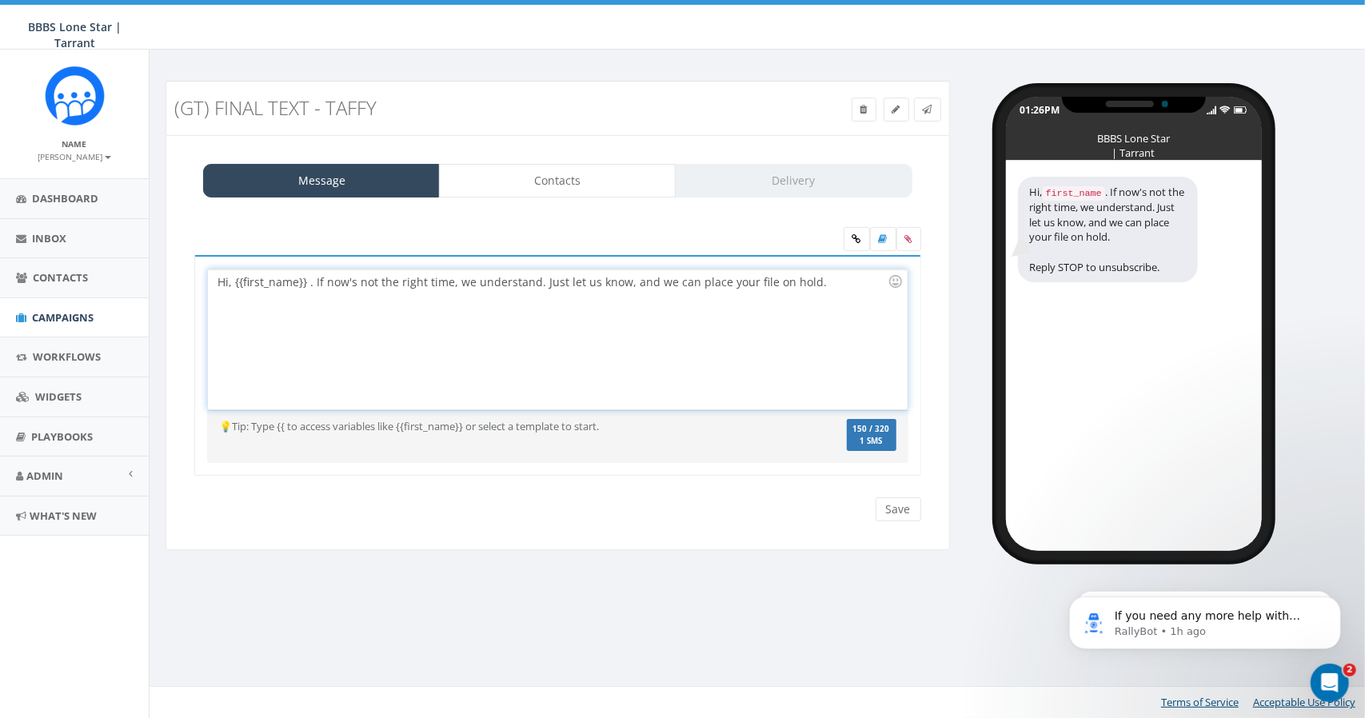
click at [307, 282] on div "Hi, {{first_name}} . If now's not the right time, we understand. Just let us kn…" at bounding box center [557, 339] width 699 height 140
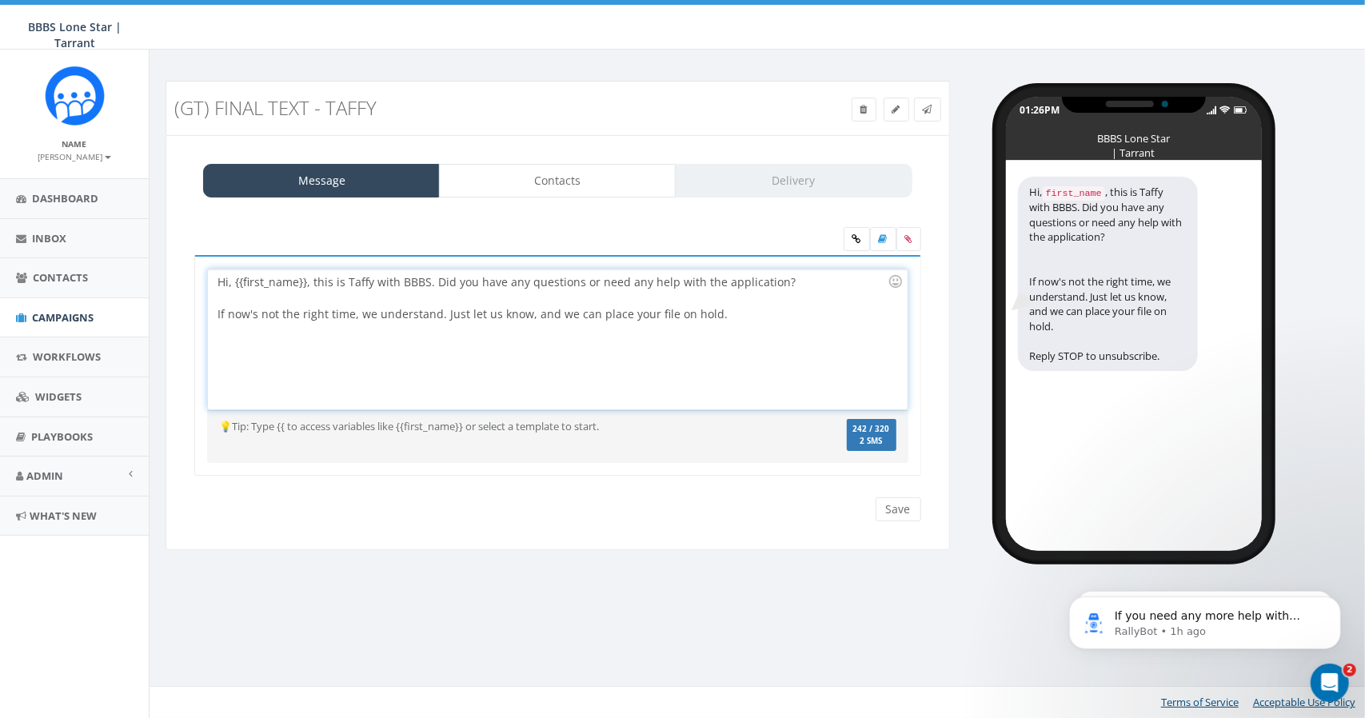
drag, startPoint x: 356, startPoint y: 311, endPoint x: 398, endPoint y: 353, distance: 59.4
click at [357, 311] on span "If now's not the right time, we understand. Just let us know, and we can place …" at bounding box center [472, 313] width 510 height 15
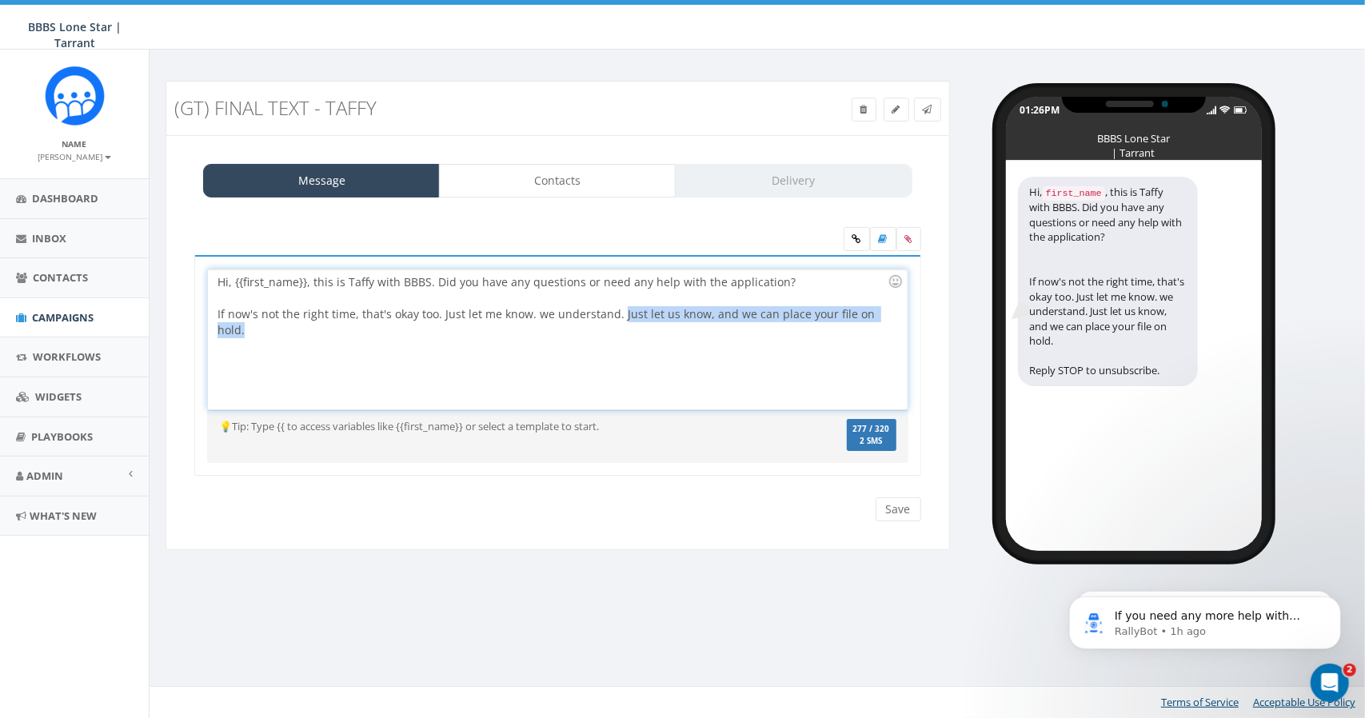
drag, startPoint x: 887, startPoint y: 314, endPoint x: 615, endPoint y: 313, distance: 271.9
click at [615, 313] on div "If now's not the right time, that's okay too. Just let me know. we understand. …" at bounding box center [552, 322] width 670 height 32
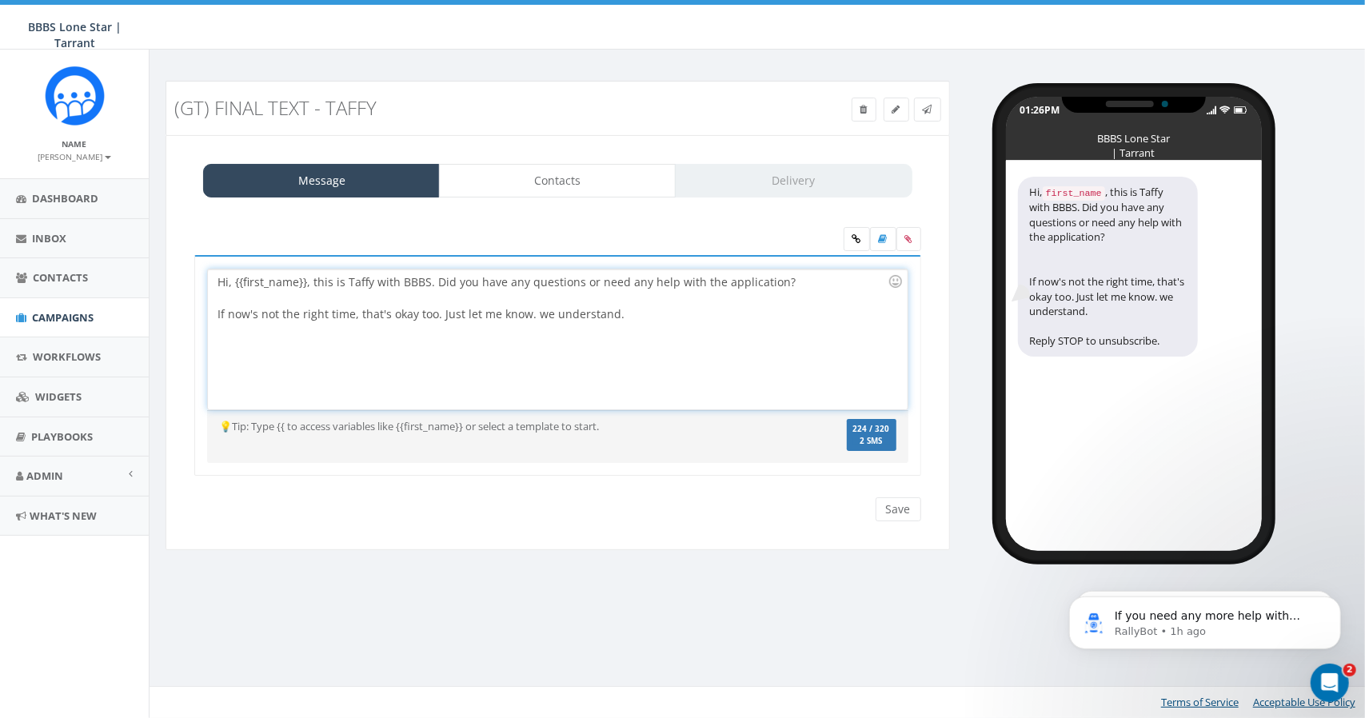
drag, startPoint x: 614, startPoint y: 313, endPoint x: 528, endPoint y: 319, distance: 86.5
click at [528, 319] on span "If now's not the right time, that's okay too. Just let me know. we understand." at bounding box center [420, 313] width 407 height 15
click at [896, 277] on div at bounding box center [895, 281] width 27 height 27
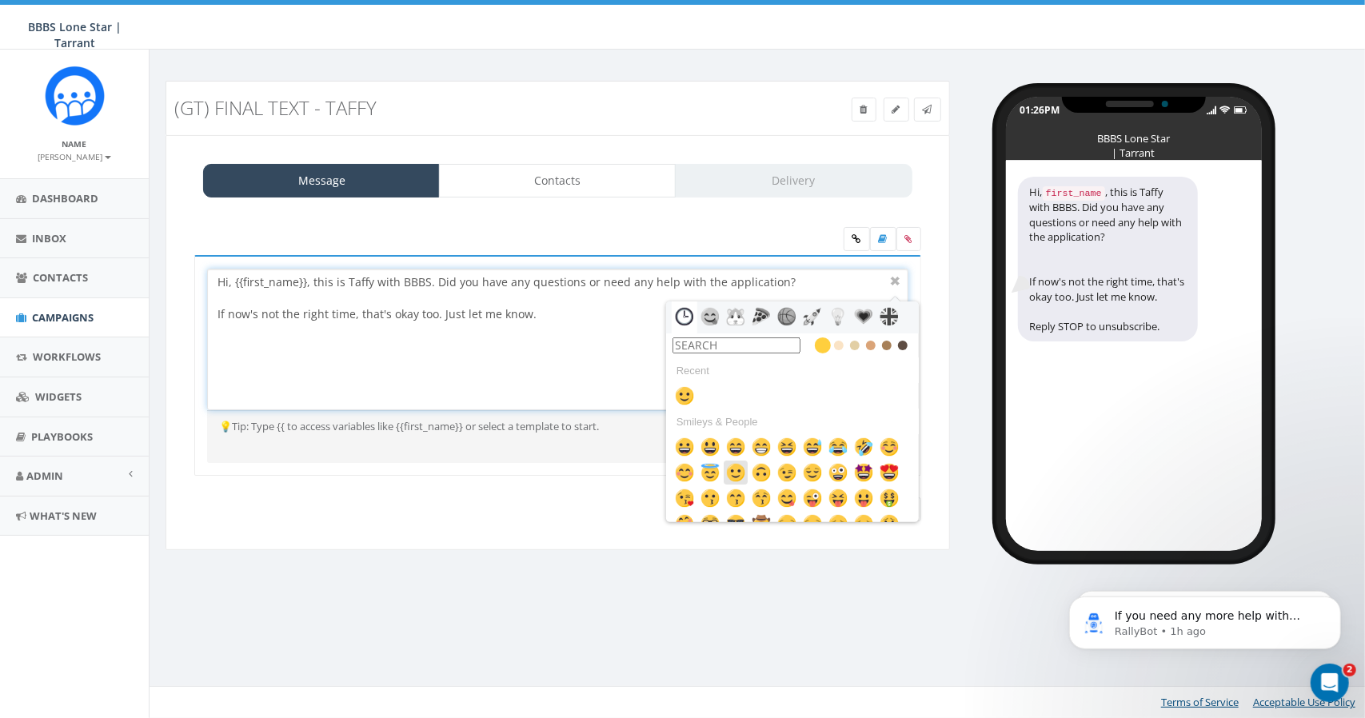
click at [733, 469] on img at bounding box center [735, 472] width 19 height 19
click at [557, 311] on div "If now's not the right time, that's okay too. Just let me know." at bounding box center [552, 314] width 670 height 17
click at [457, 345] on div "Thanks!" at bounding box center [552, 347] width 670 height 16
click at [892, 279] on div at bounding box center [895, 281] width 19 height 19
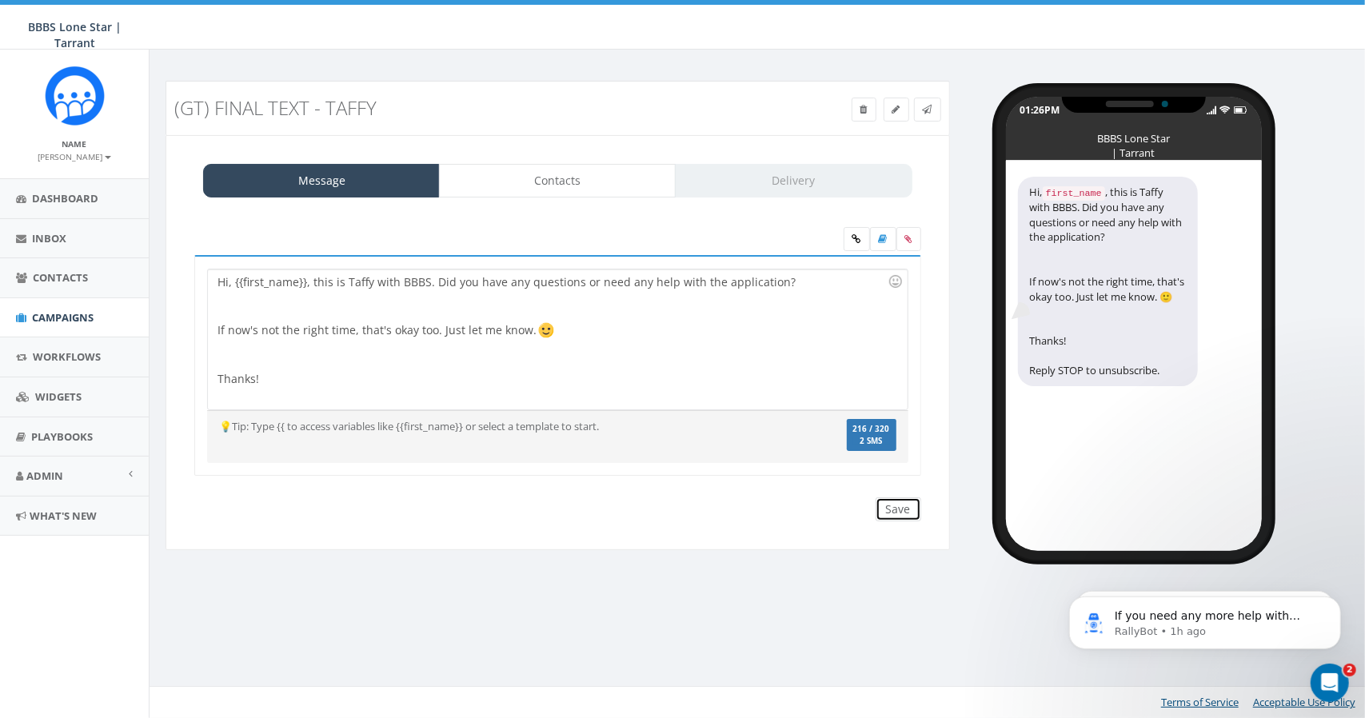
click at [899, 508] on input "Save" at bounding box center [899, 509] width 46 height 24
